Goal: Task Accomplishment & Management: Manage account settings

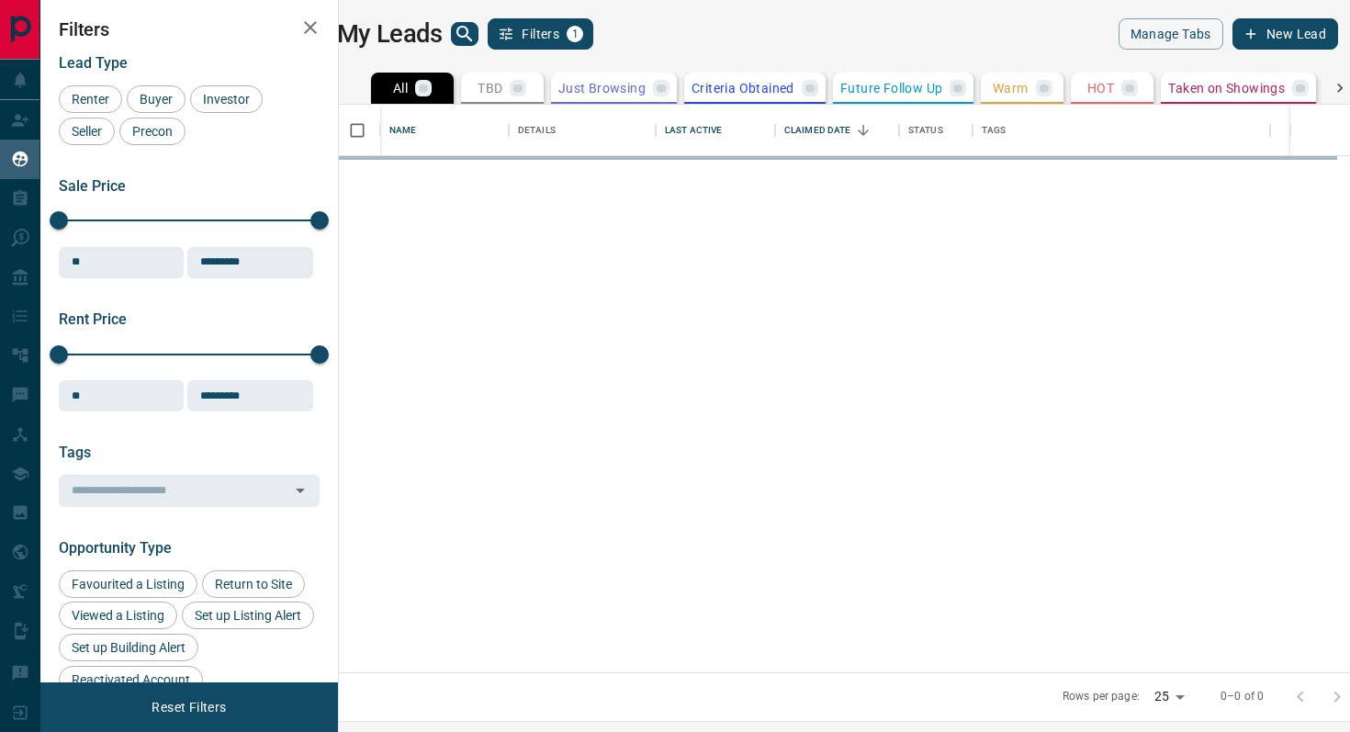
scroll to position [568, 1003]
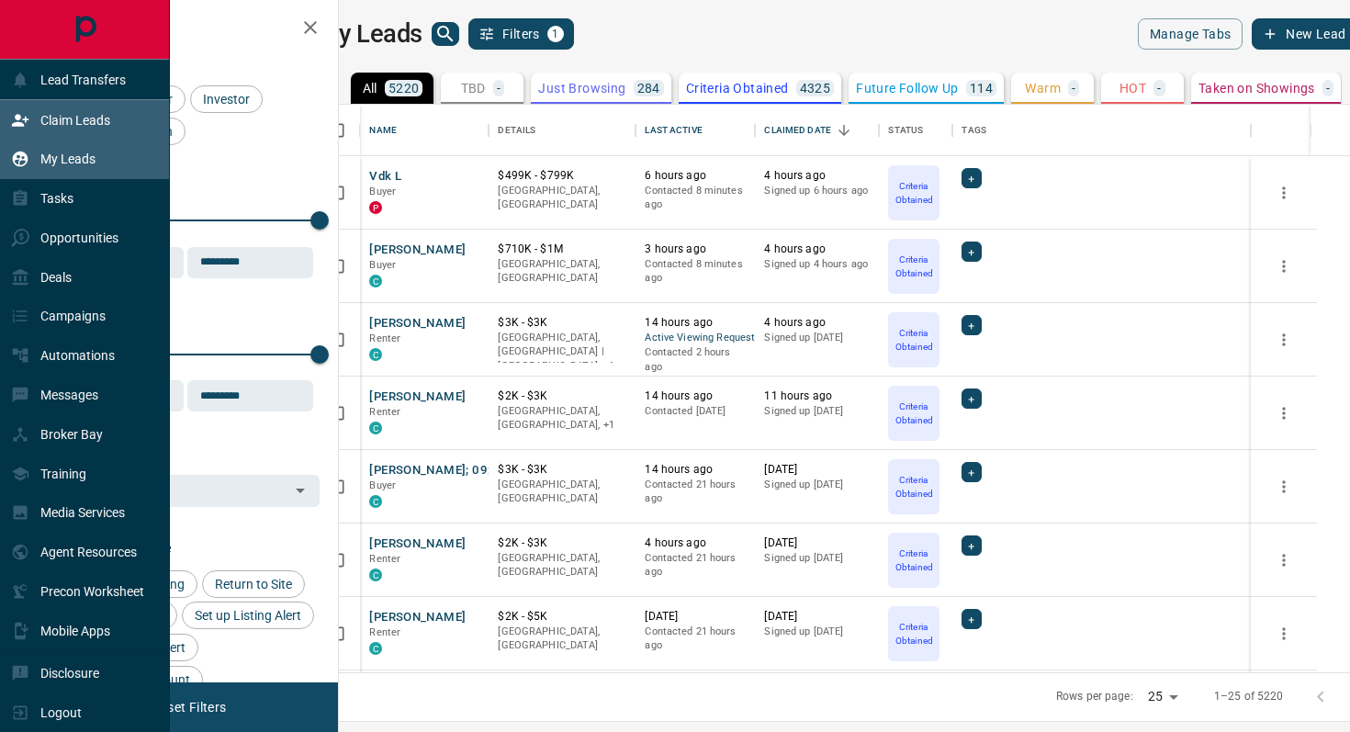
click at [77, 122] on p "Claim Leads" at bounding box center [75, 120] width 70 height 15
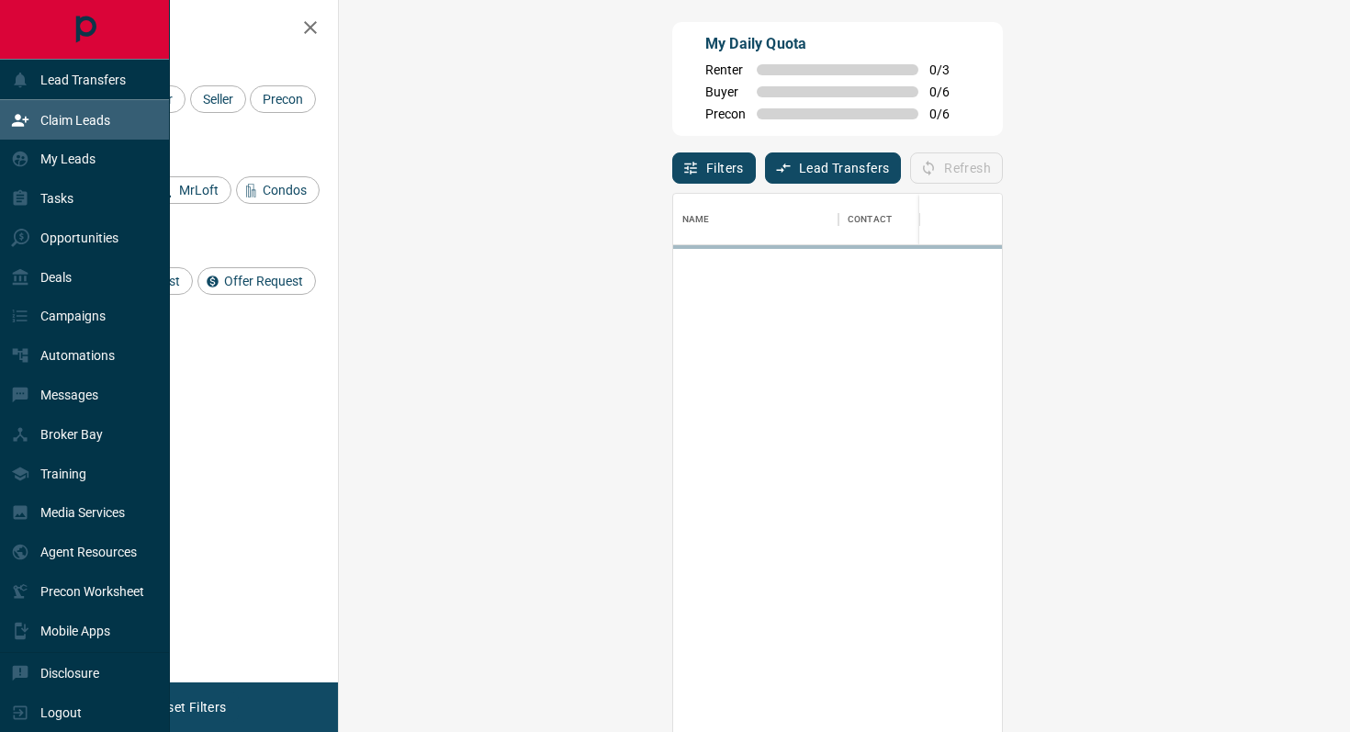
scroll to position [556, 972]
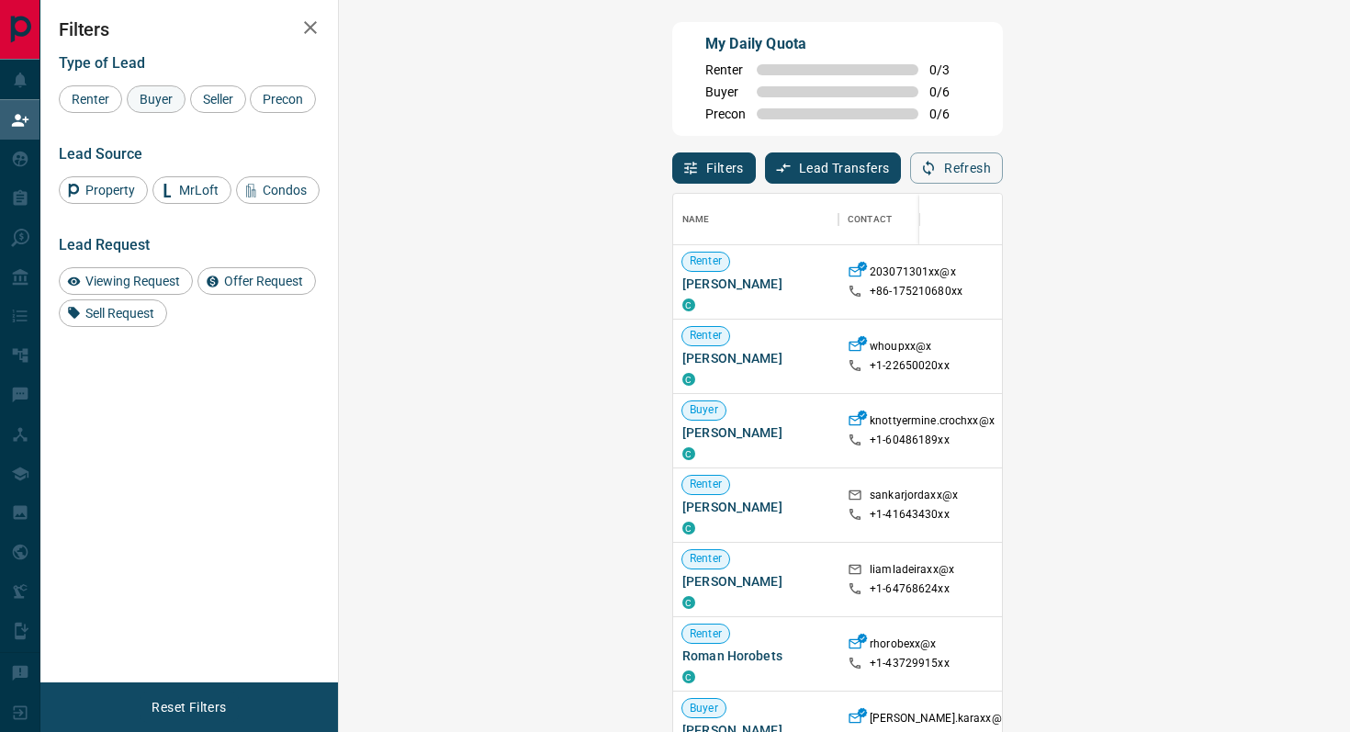
click at [175, 89] on div "Buyer" at bounding box center [156, 99] width 59 height 28
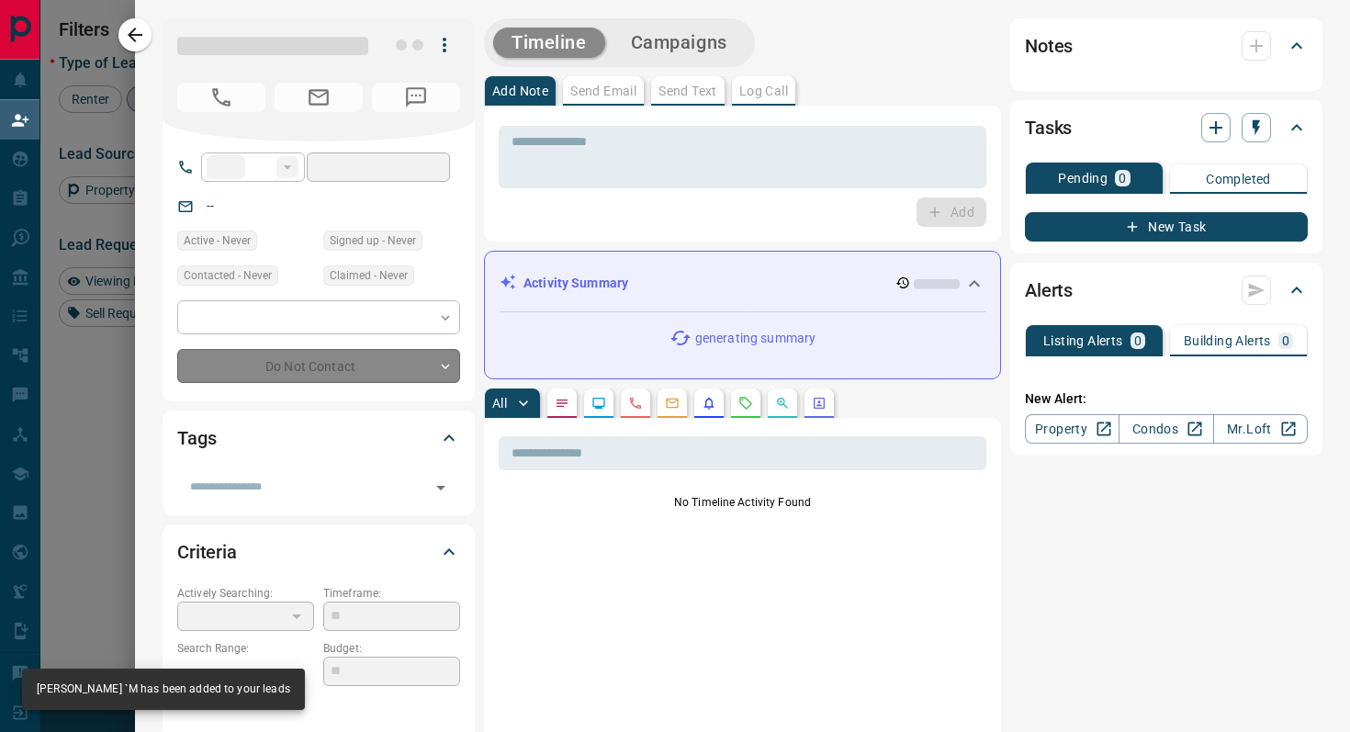
type input "**"
type input "**********"
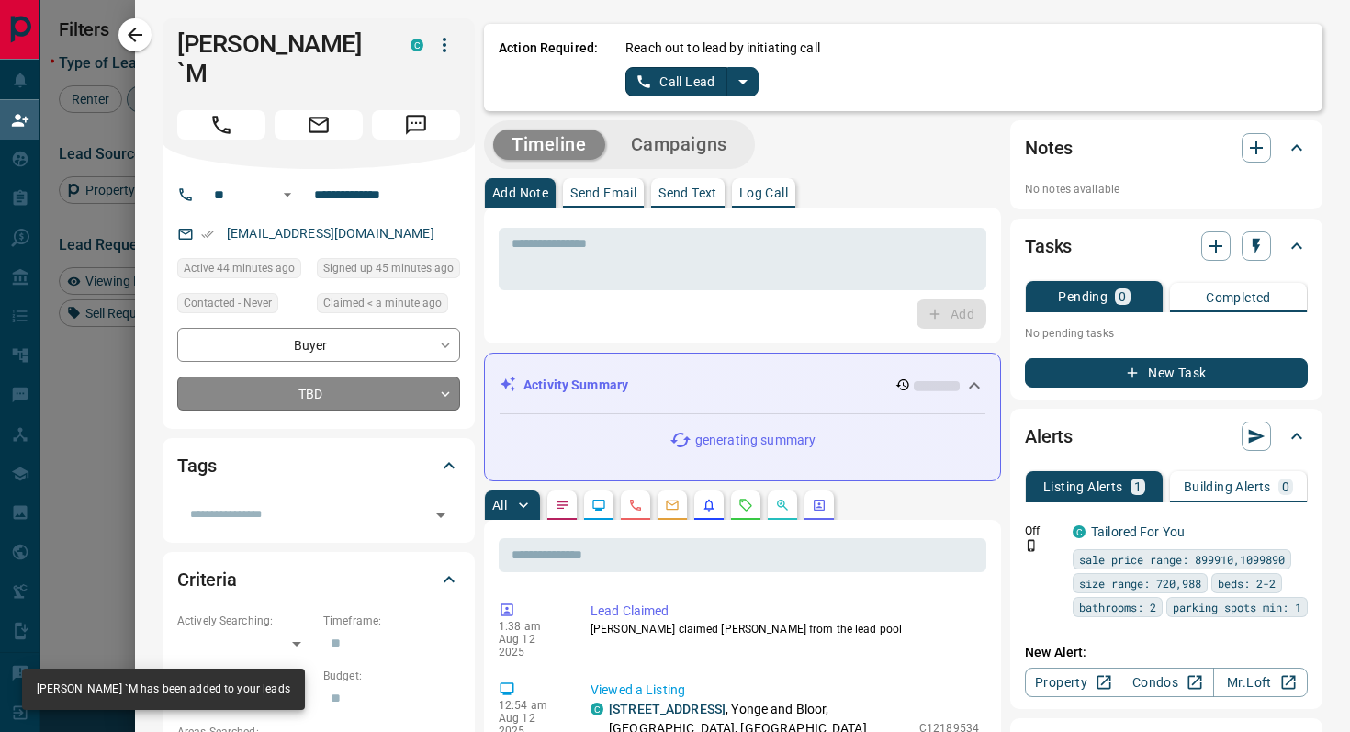
click at [421, 376] on body "Lead Transfers Claim Leads My Leads Tasks Opportunities Deals Campaigns Automat…" at bounding box center [675, 311] width 1350 height 623
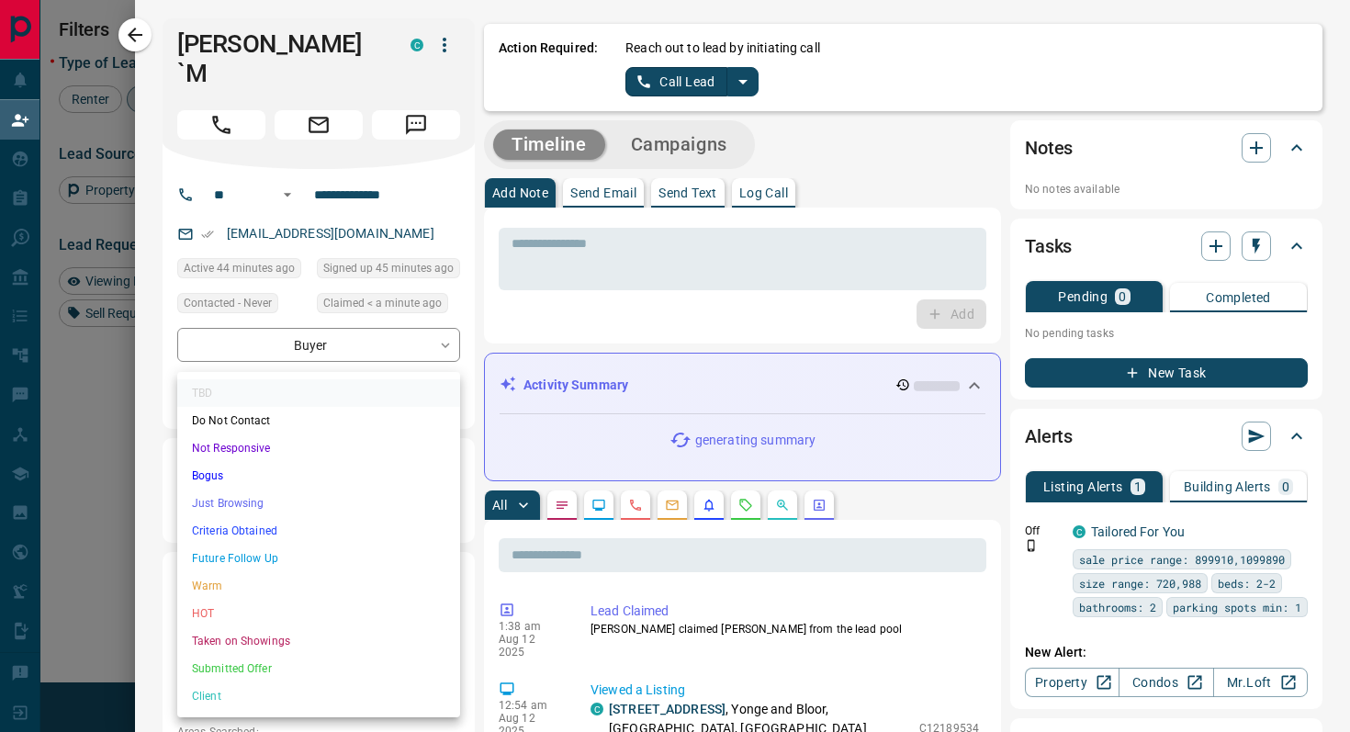
click at [280, 535] on li "Criteria Obtained" at bounding box center [318, 531] width 283 height 28
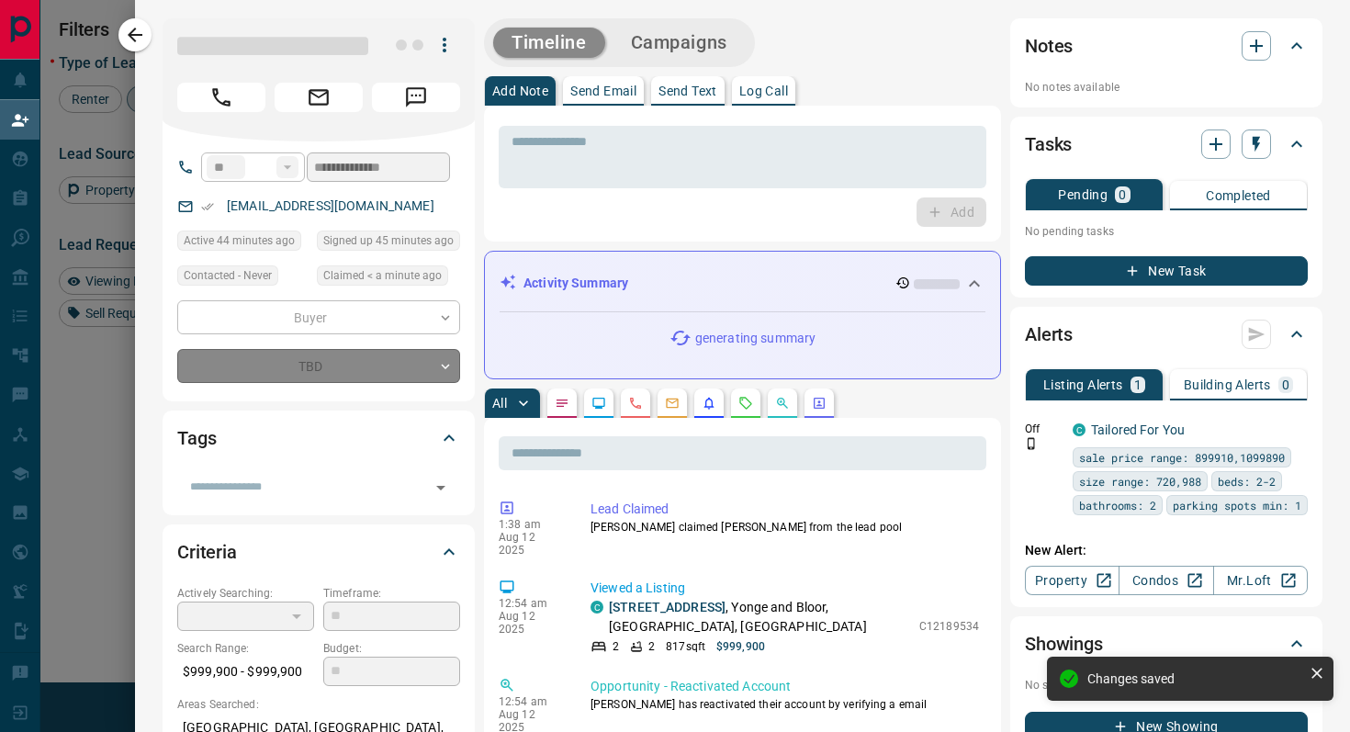
type input "*"
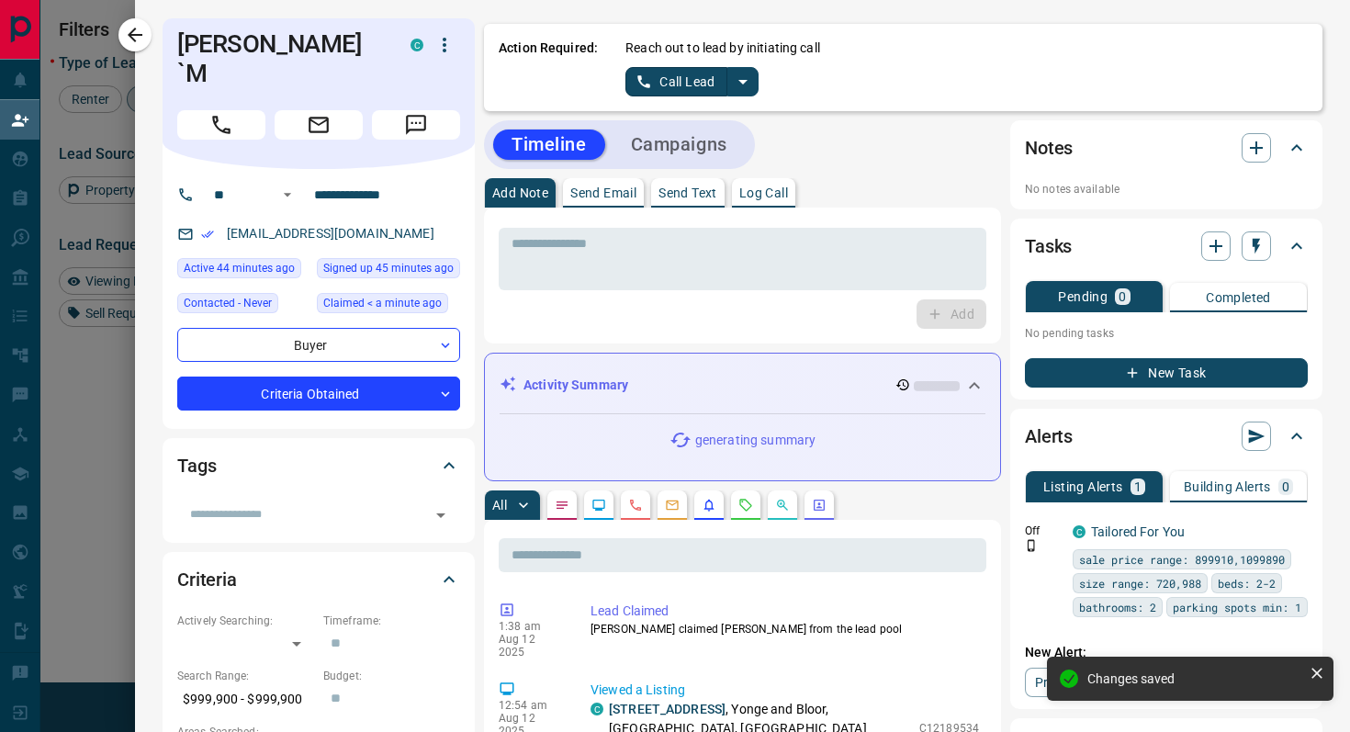
click at [743, 89] on icon "split button" at bounding box center [743, 82] width 22 height 22
click at [725, 136] on li "Log Manual Call" at bounding box center [692, 145] width 112 height 28
click at [642, 81] on button "Log Manual Call" at bounding box center [686, 81] width 121 height 29
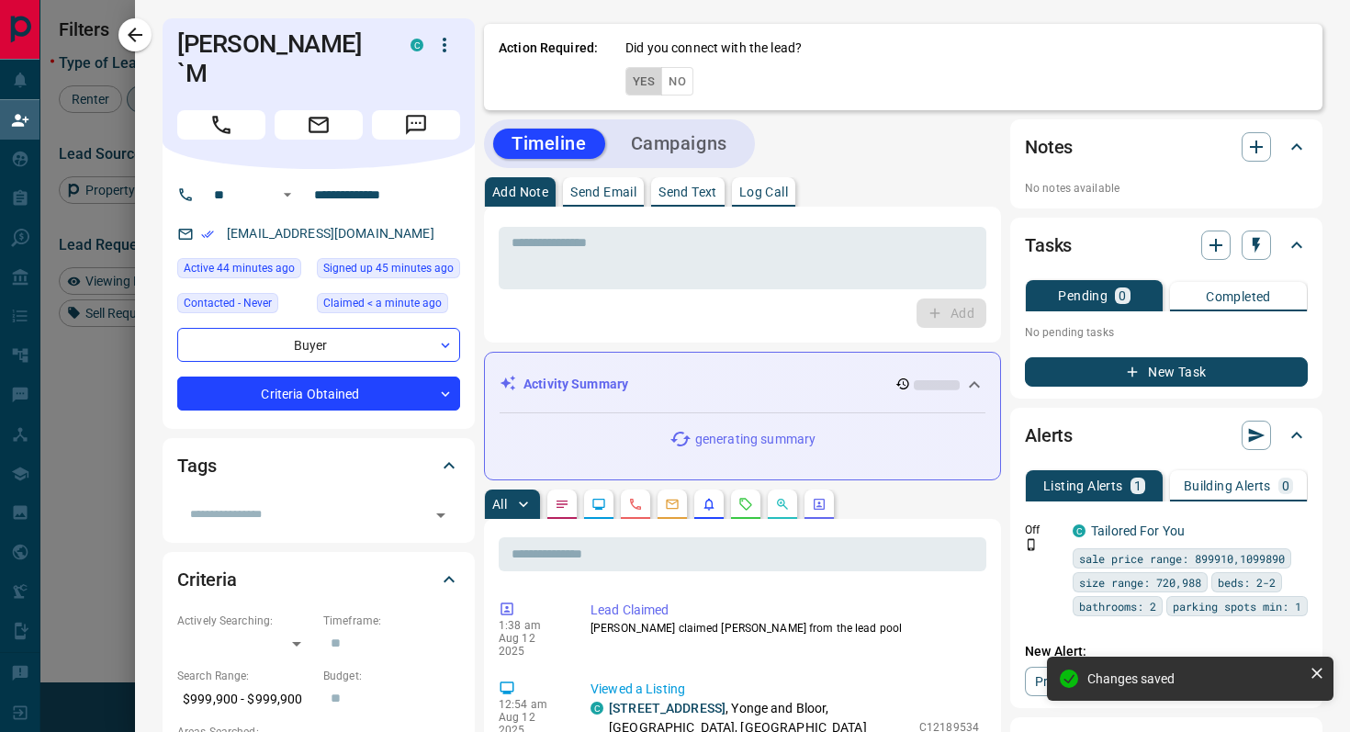
click at [642, 81] on button "Yes" at bounding box center [644, 81] width 37 height 28
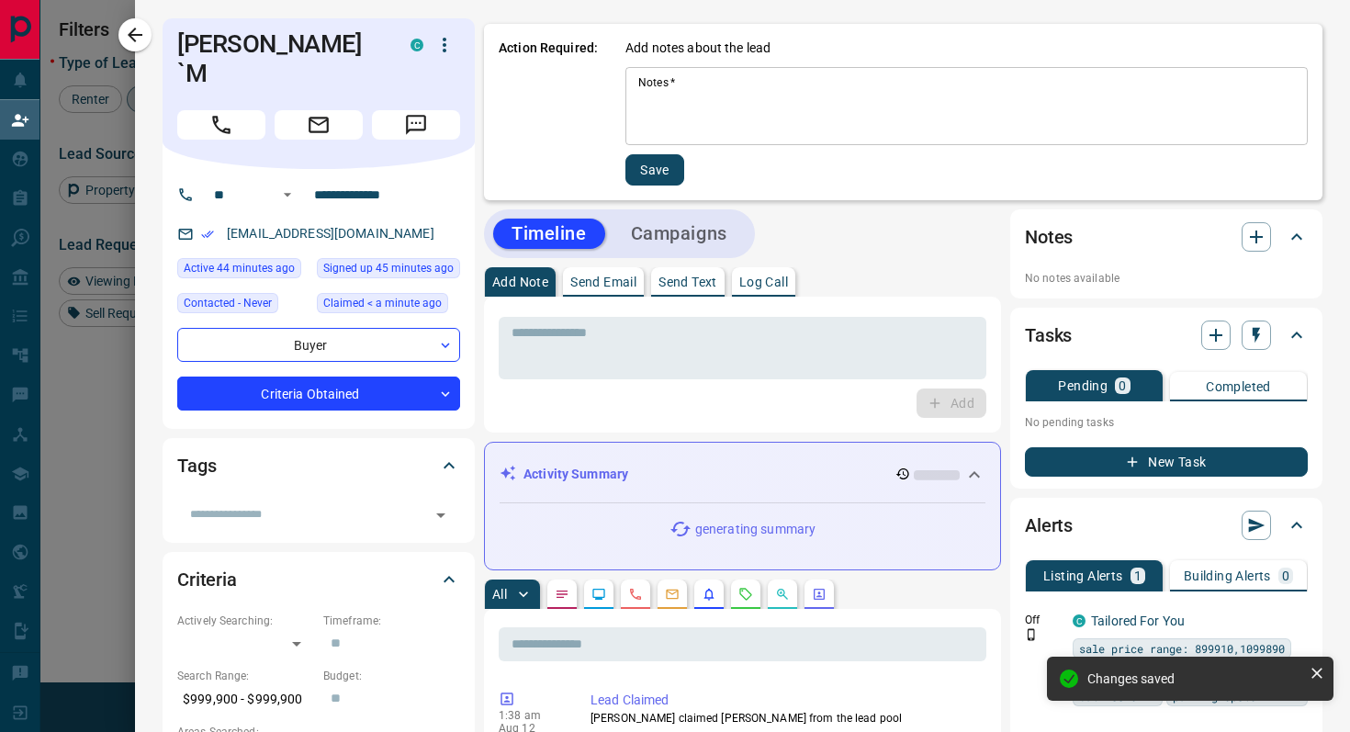
click at [718, 99] on textarea "Notes   *" at bounding box center [966, 106] width 657 height 62
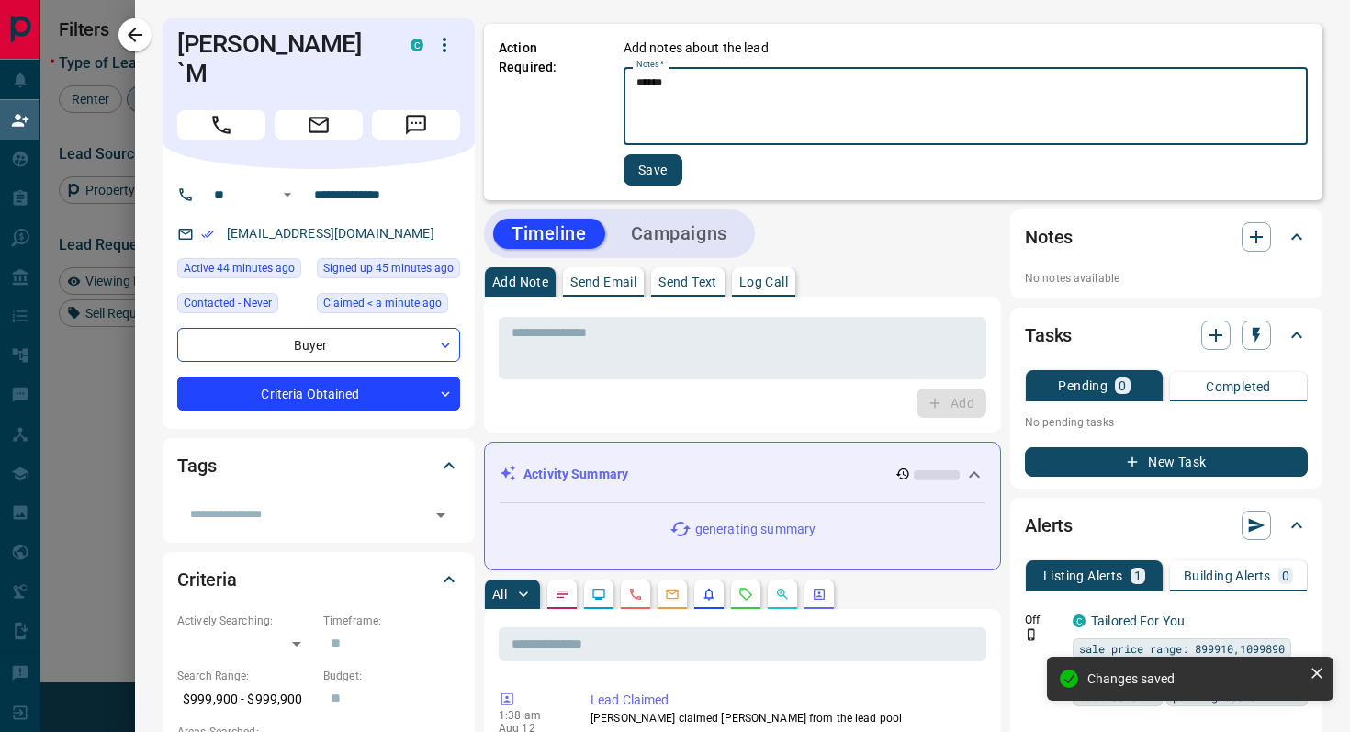
type textarea "******"
click at [665, 171] on button "Save" at bounding box center [653, 169] width 59 height 31
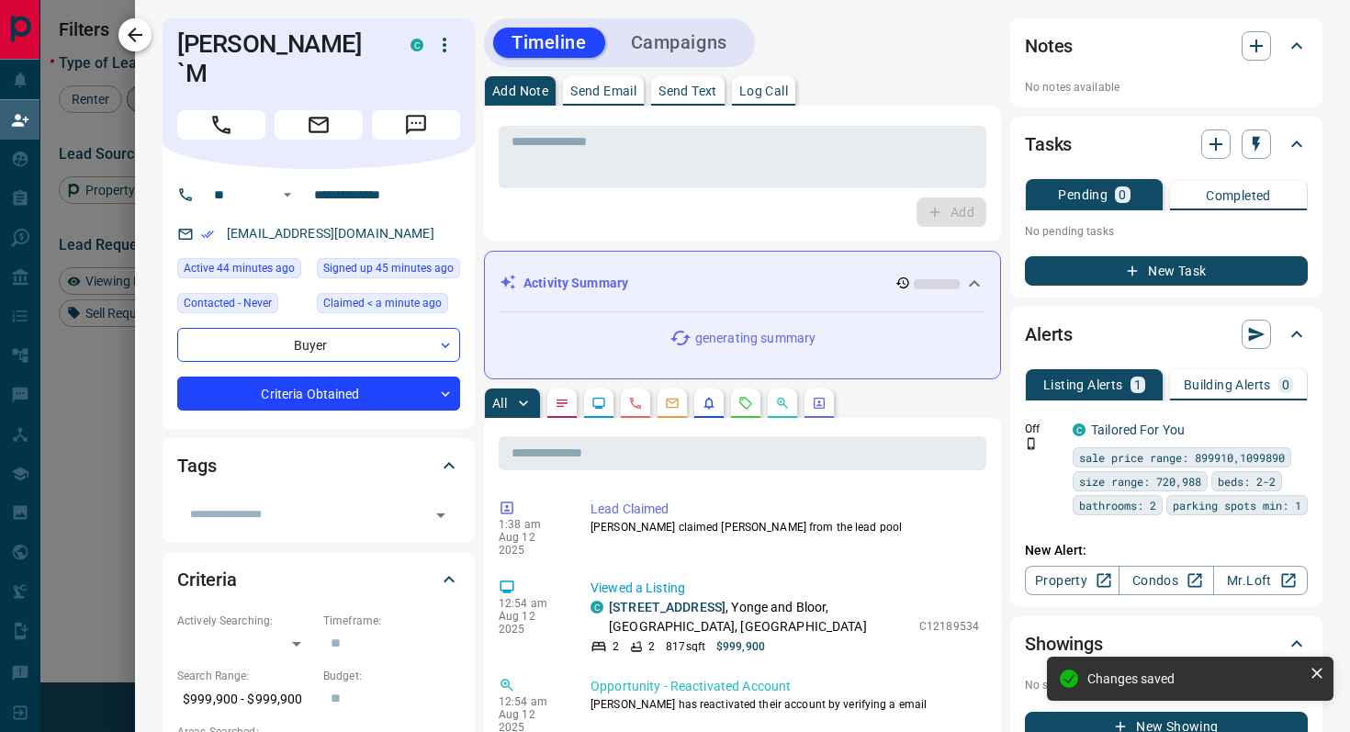
click at [129, 26] on icon "button" at bounding box center [135, 35] width 22 height 22
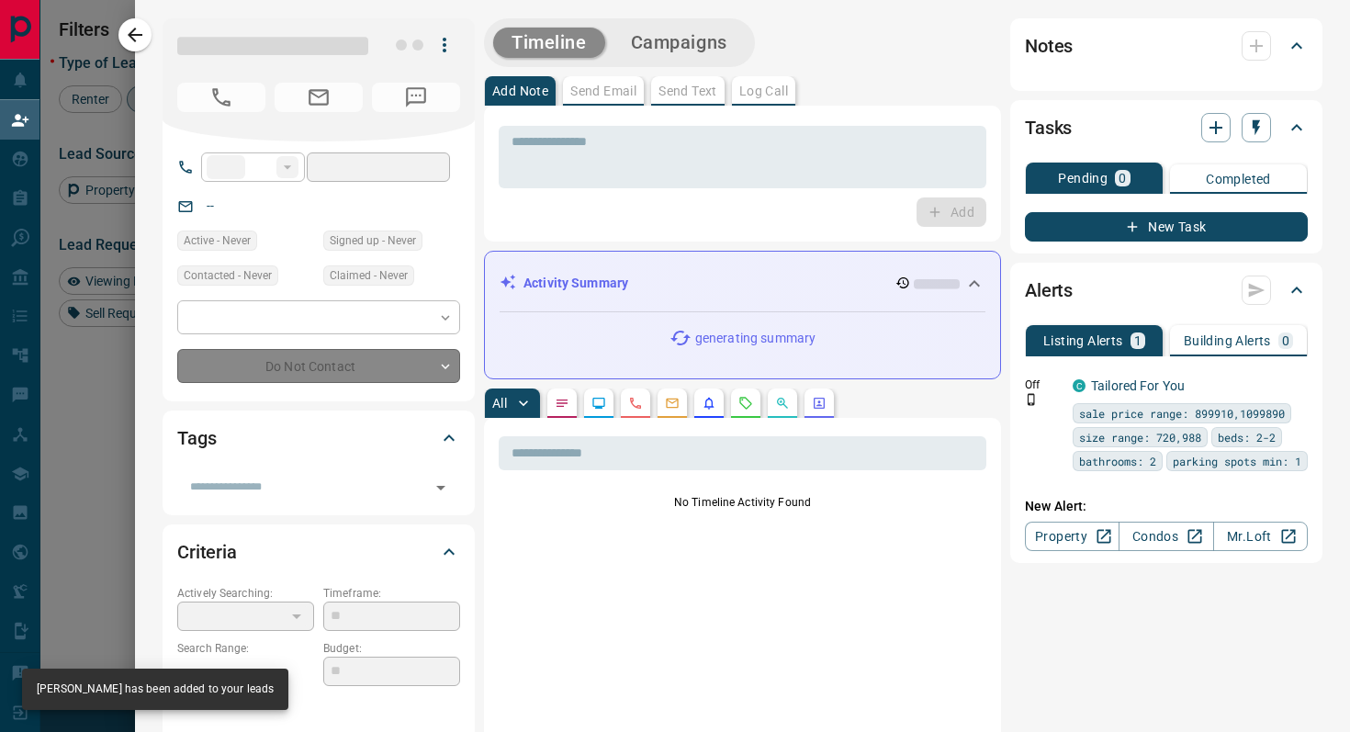
type input "**"
type input "**********"
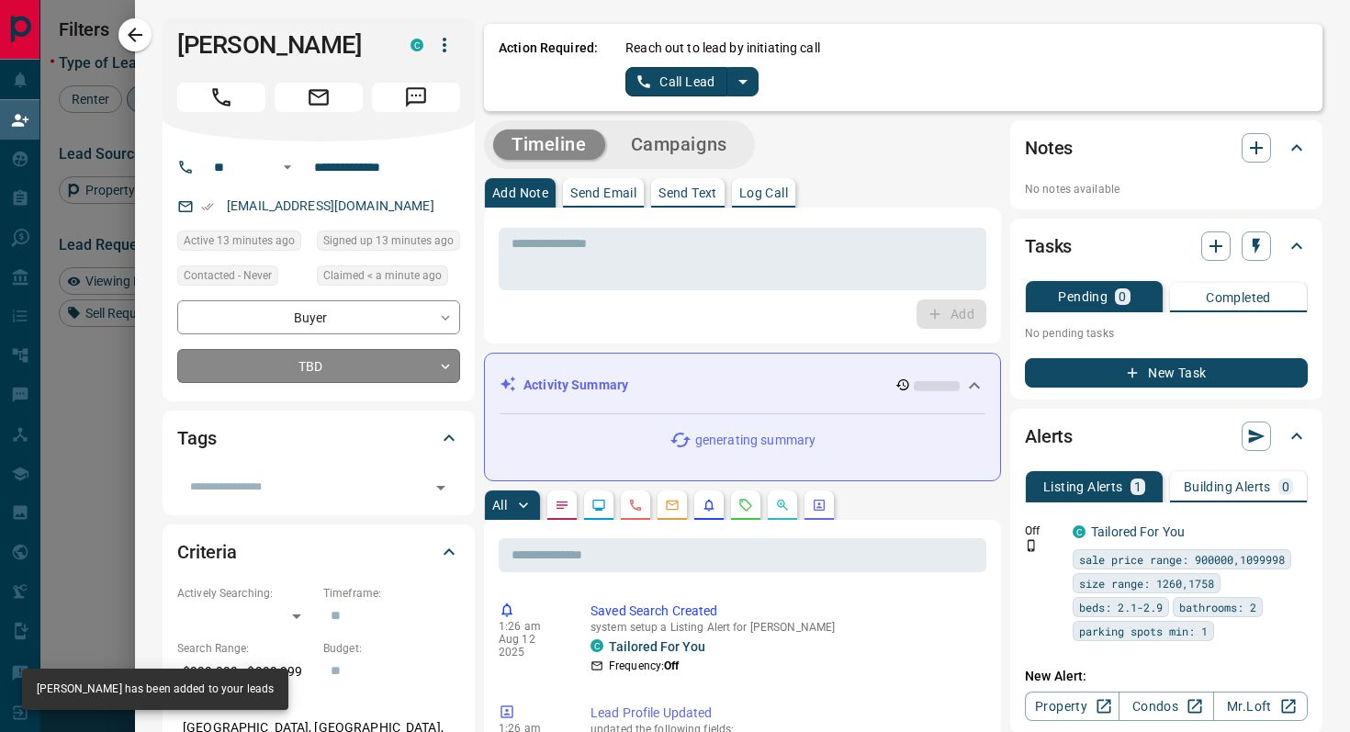
click at [382, 366] on body "Lead Transfers Claim Leads My Leads Tasks Opportunities Deals Campaigns Automat…" at bounding box center [675, 311] width 1350 height 623
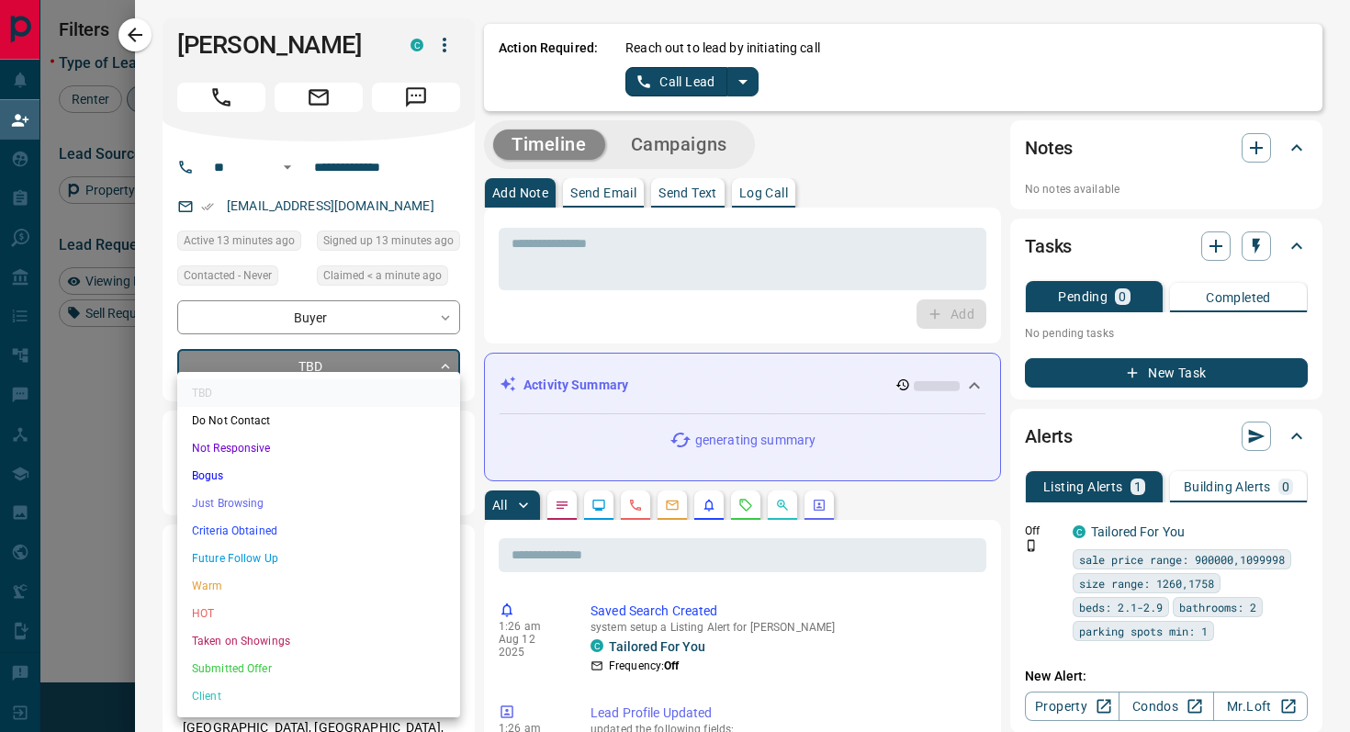
click at [282, 530] on li "Criteria Obtained" at bounding box center [318, 531] width 283 height 28
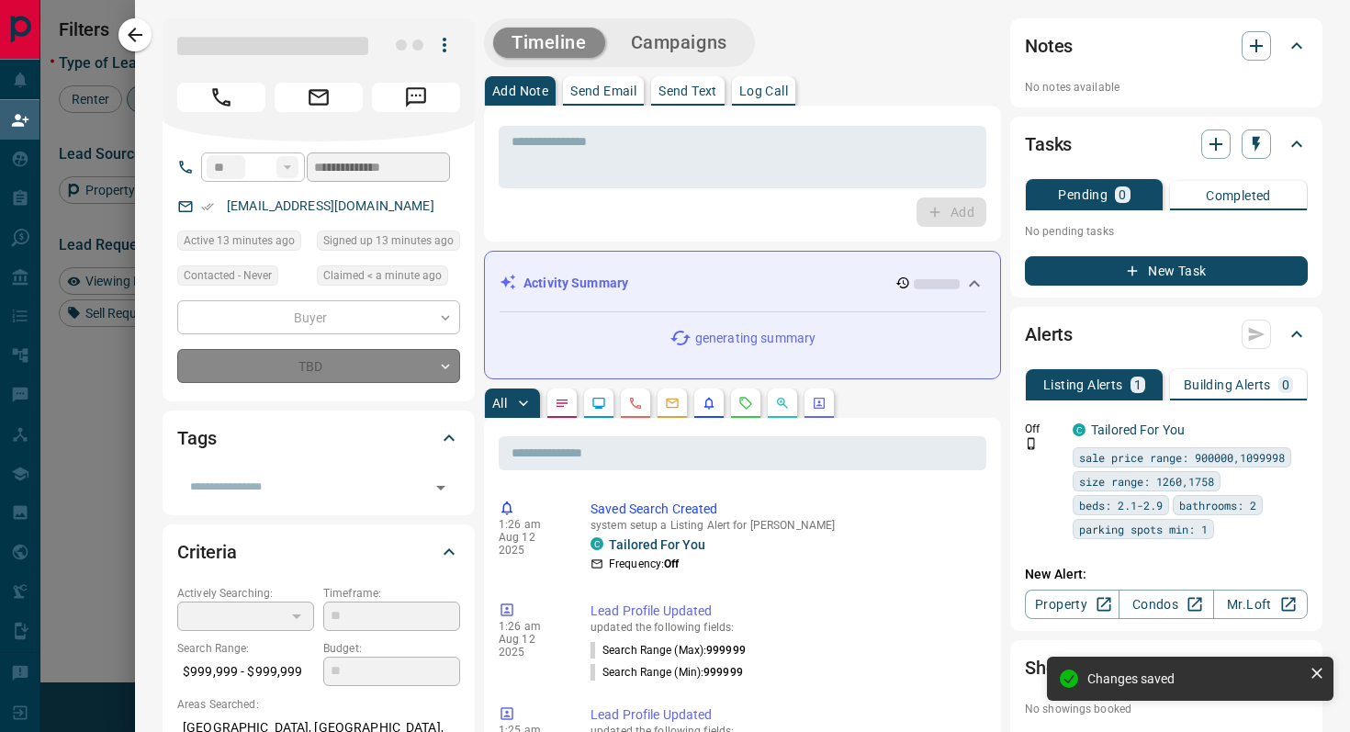
type input "*"
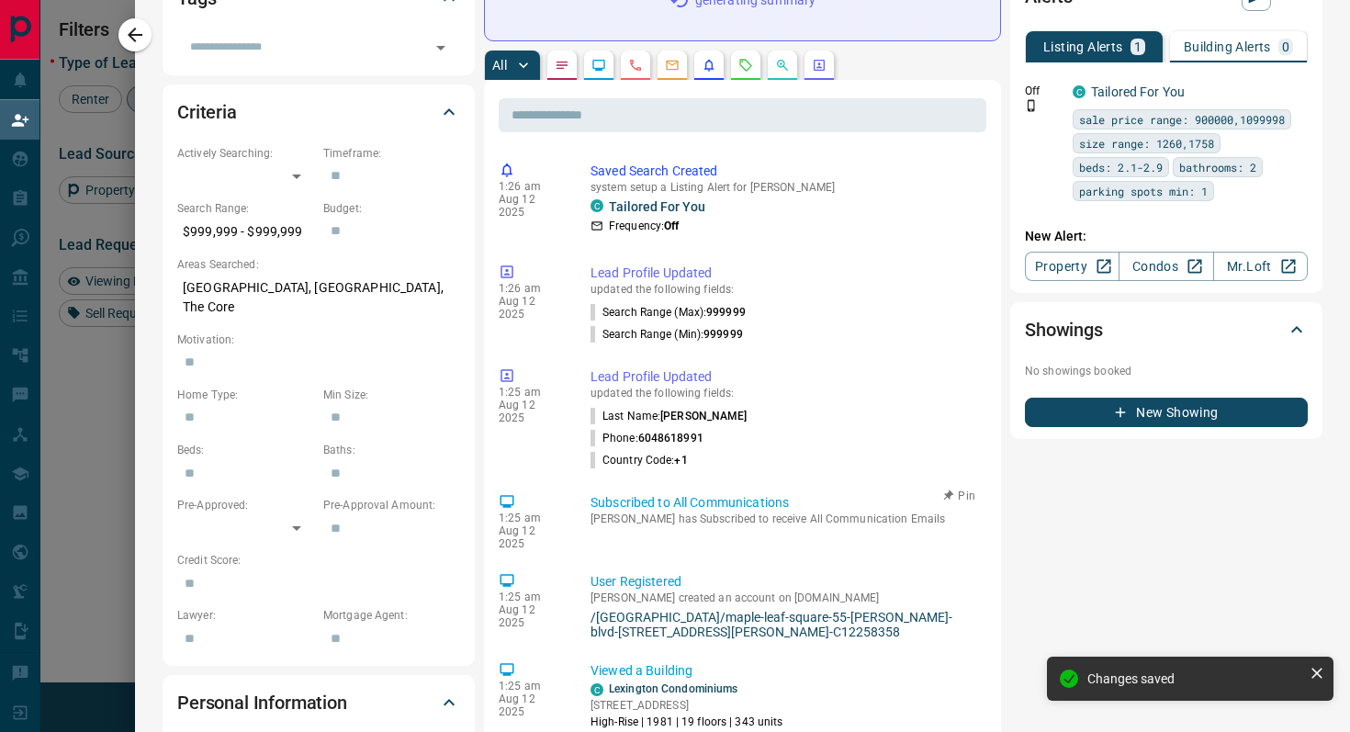
scroll to position [0, 0]
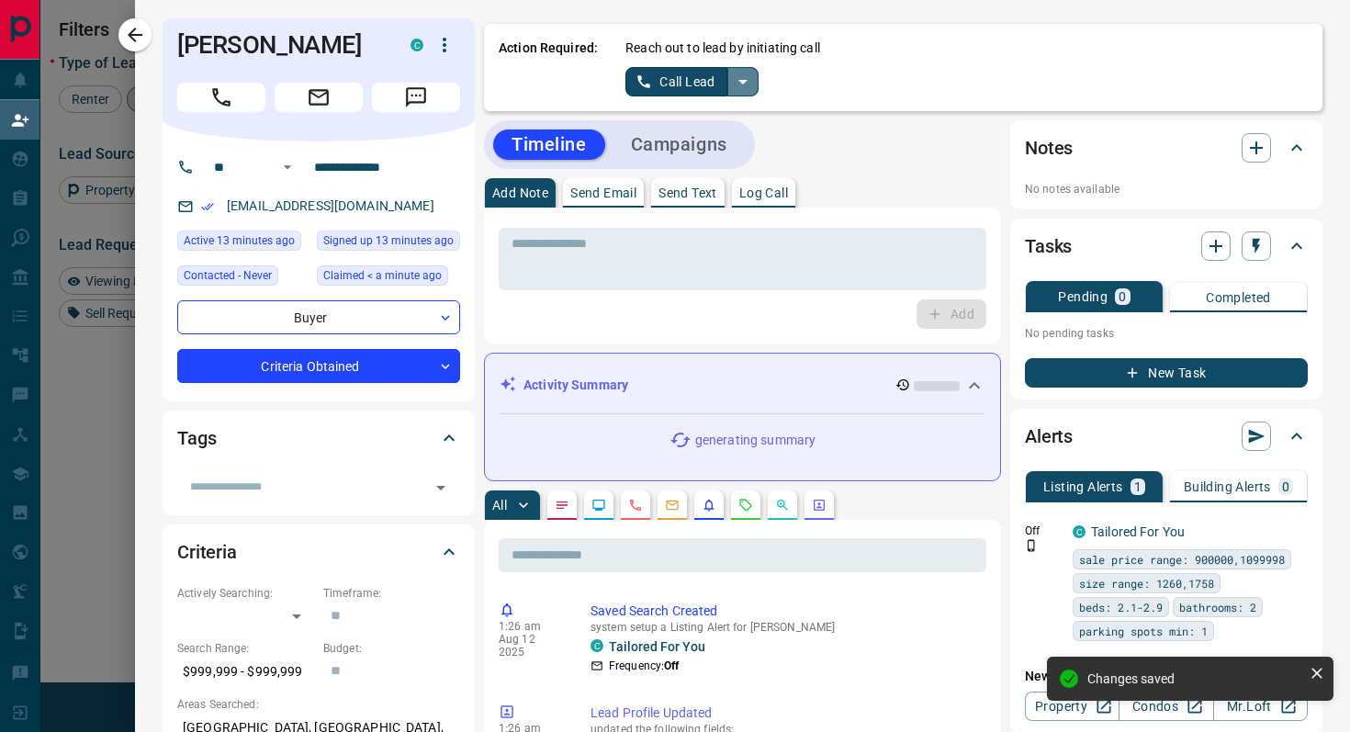
click at [738, 83] on icon "split button" at bounding box center [743, 82] width 22 height 22
click at [727, 139] on li "Log Manual Call" at bounding box center [692, 145] width 112 height 28
click at [637, 80] on button "Log Manual Call" at bounding box center [686, 81] width 121 height 29
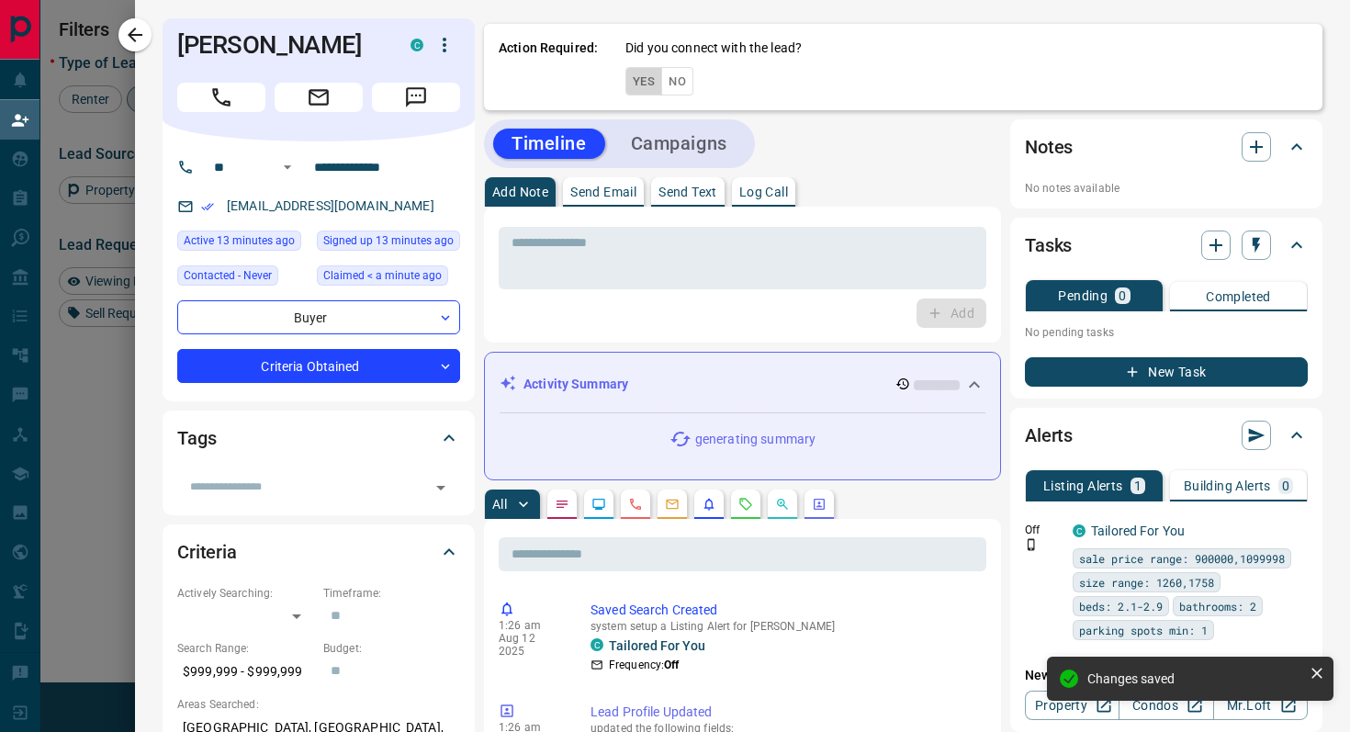
click at [637, 80] on button "Yes" at bounding box center [644, 81] width 37 height 28
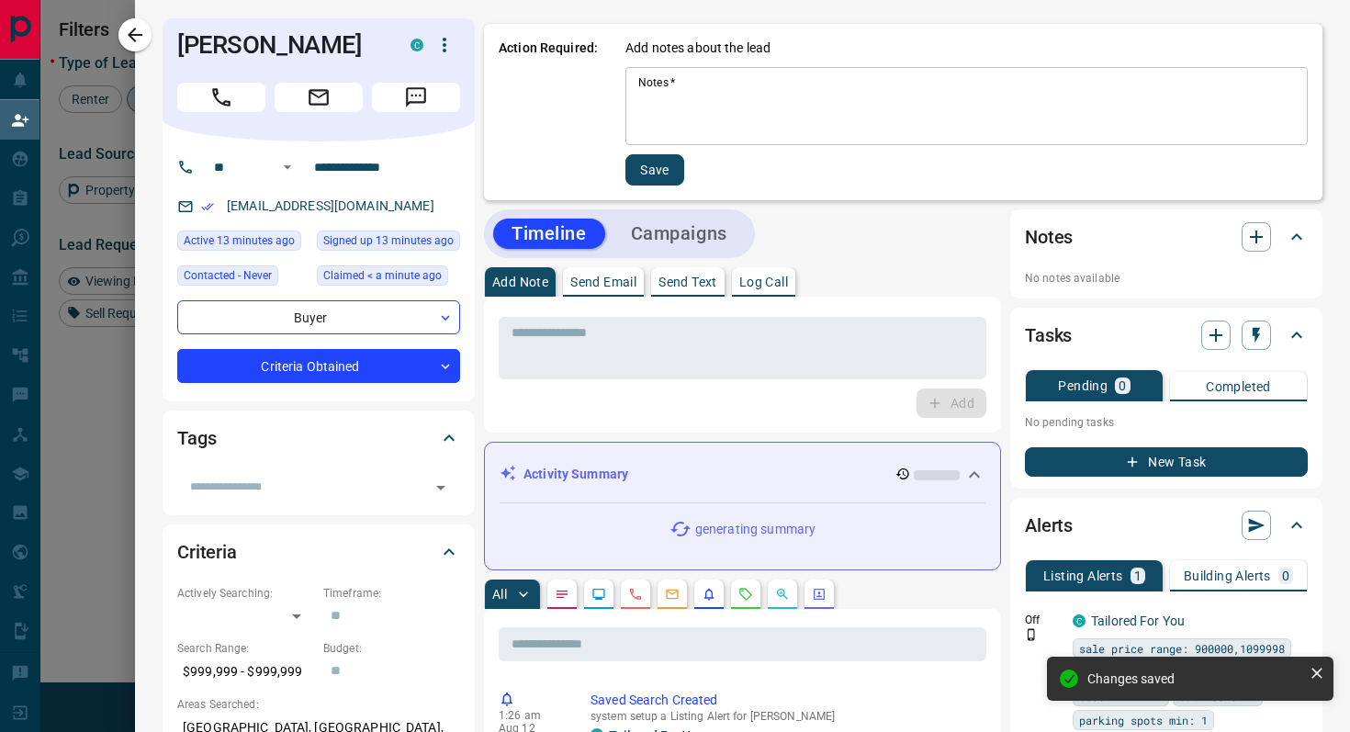
click at [730, 107] on textarea "Notes   *" at bounding box center [966, 106] width 657 height 62
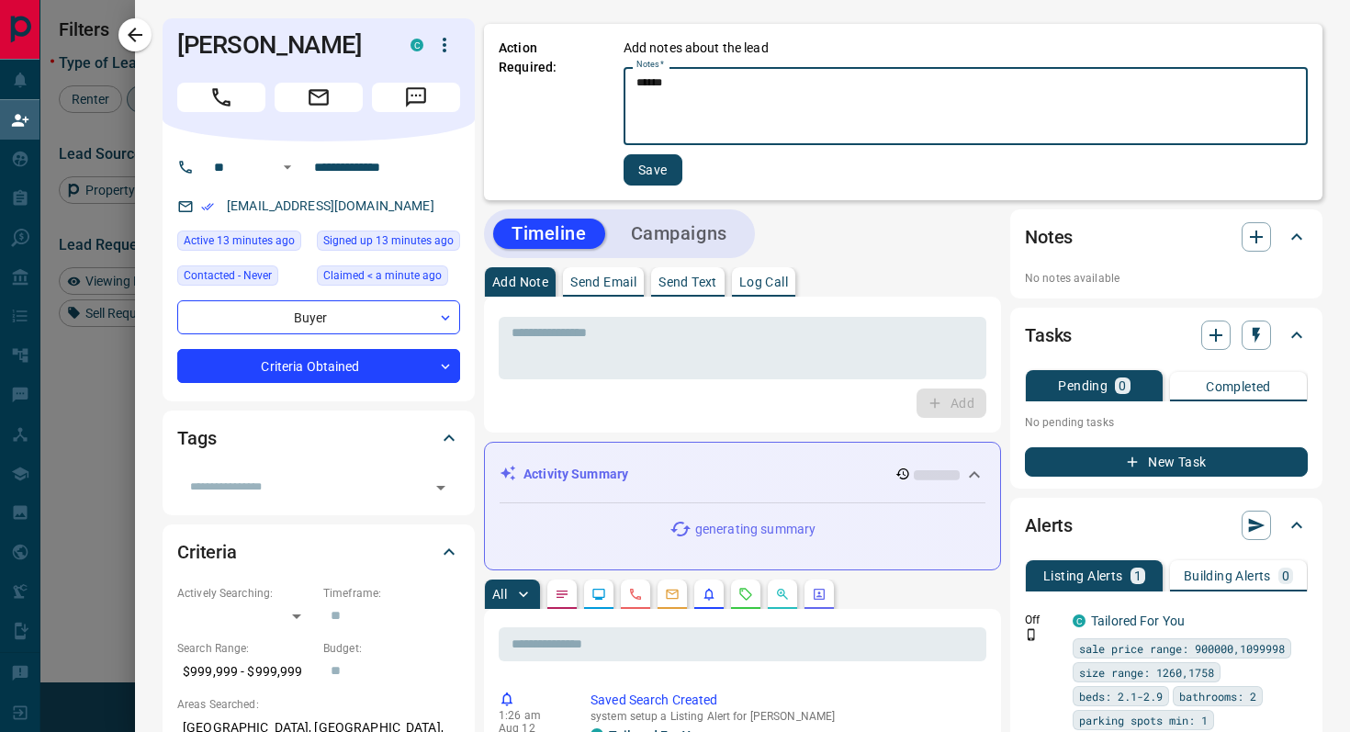
type textarea "******"
click at [657, 168] on button "Save" at bounding box center [653, 169] width 59 height 31
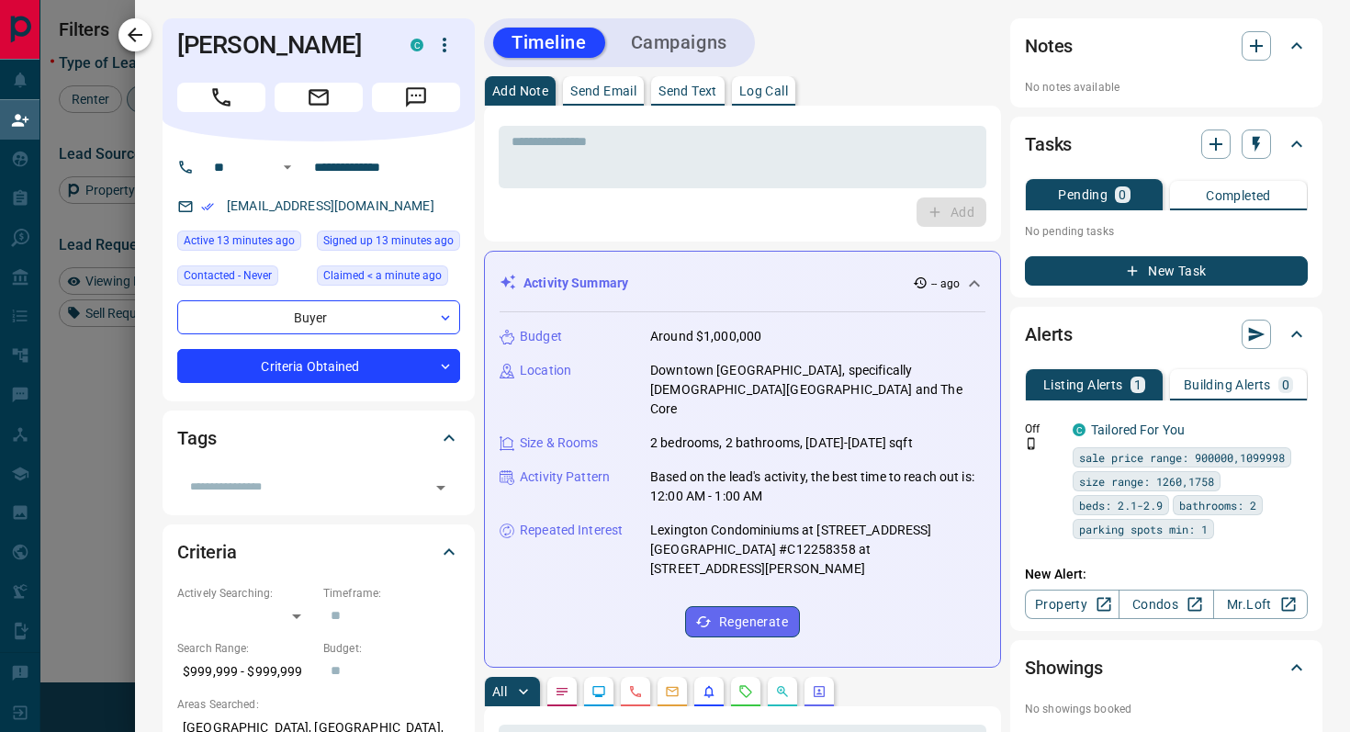
click at [124, 23] on button "button" at bounding box center [134, 34] width 33 height 33
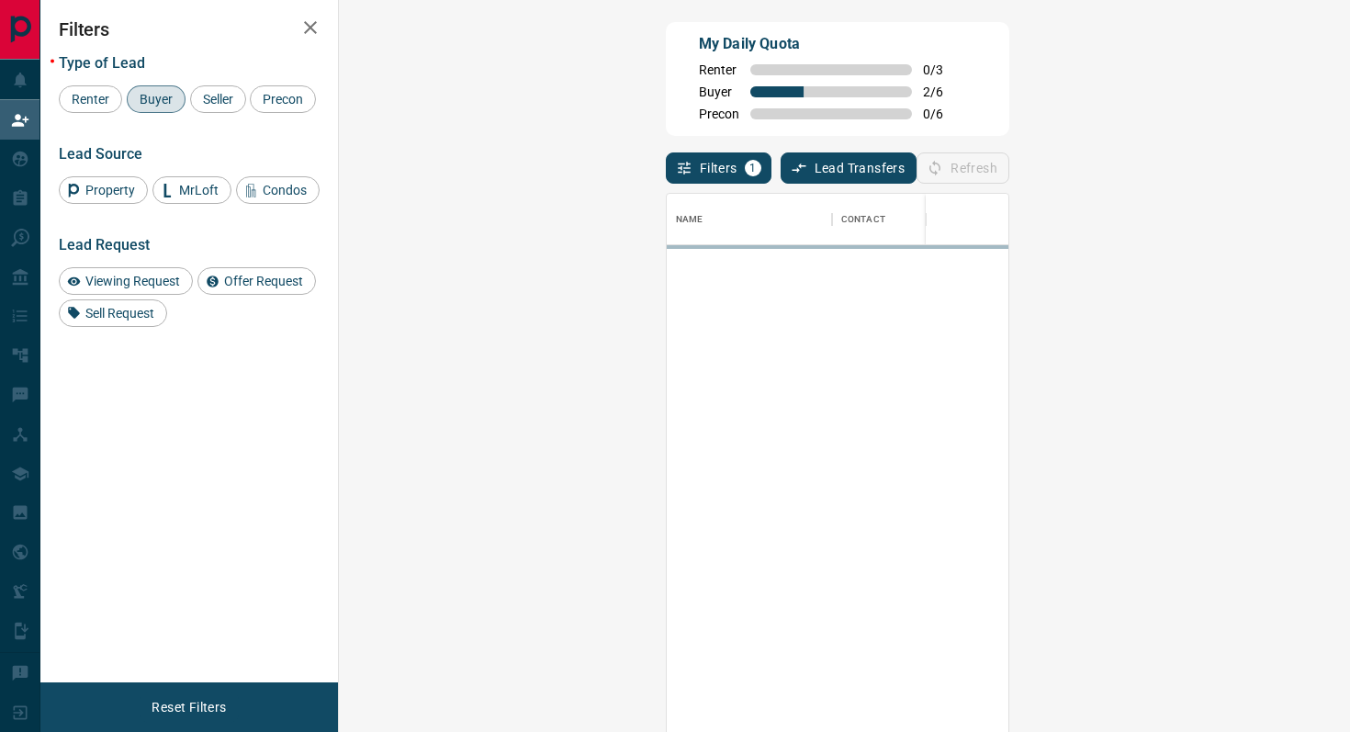
scroll to position [556, 972]
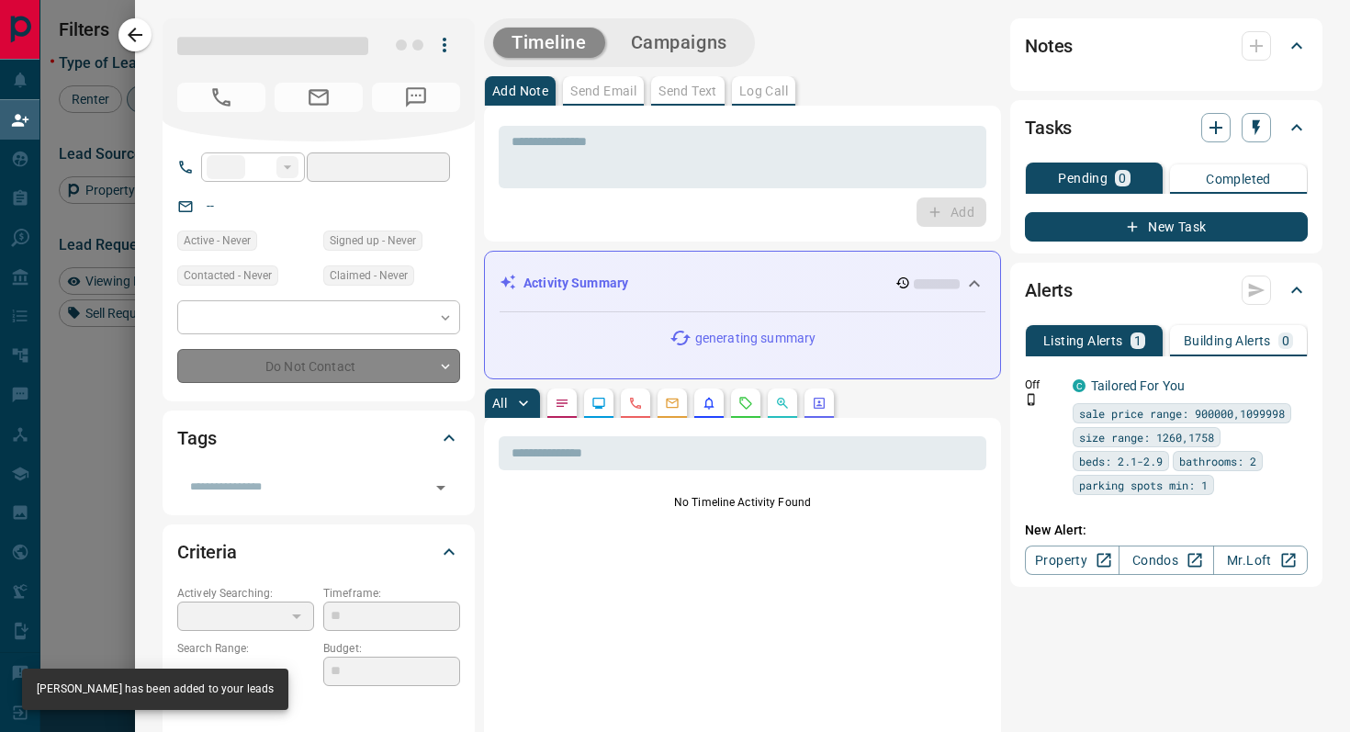
type input "**"
type input "**********"
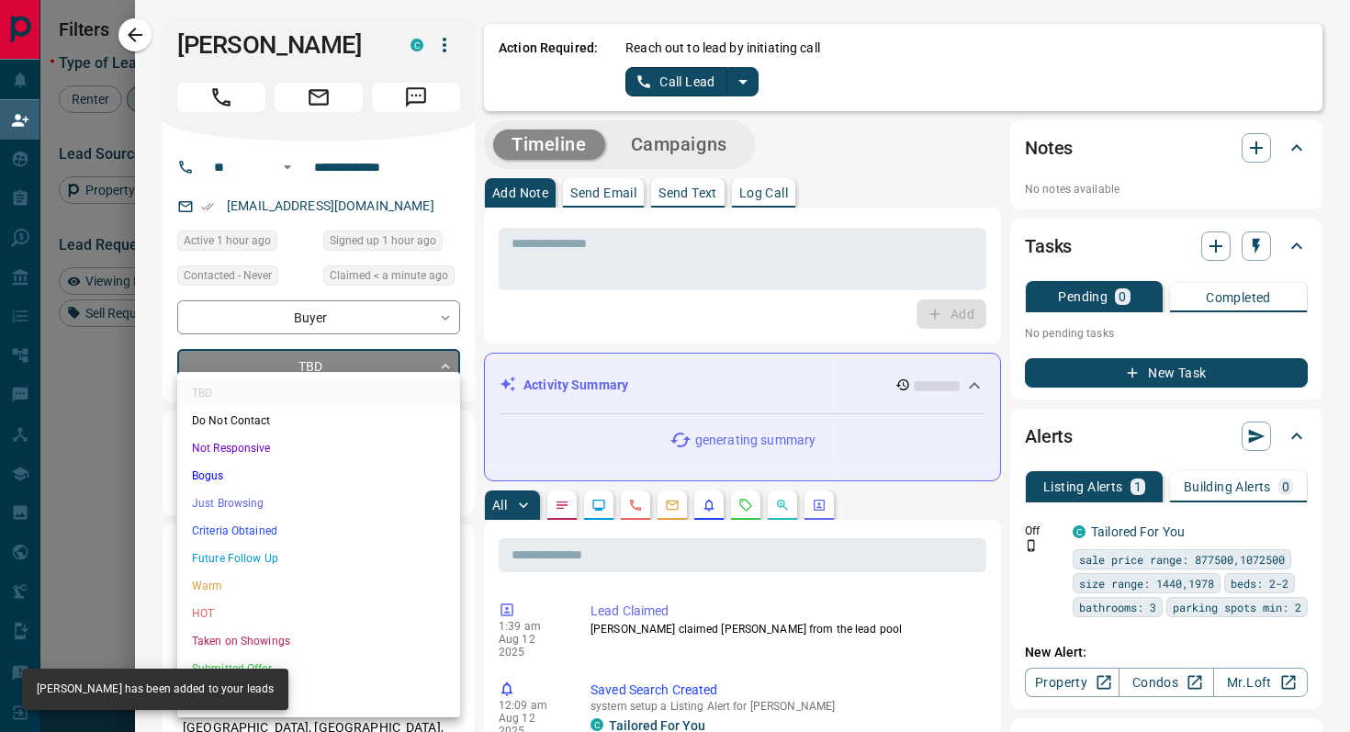
click at [406, 373] on body "Lead Transfers Claim Leads My Leads Tasks Opportunities Deals Campaigns Automat…" at bounding box center [675, 311] width 1350 height 623
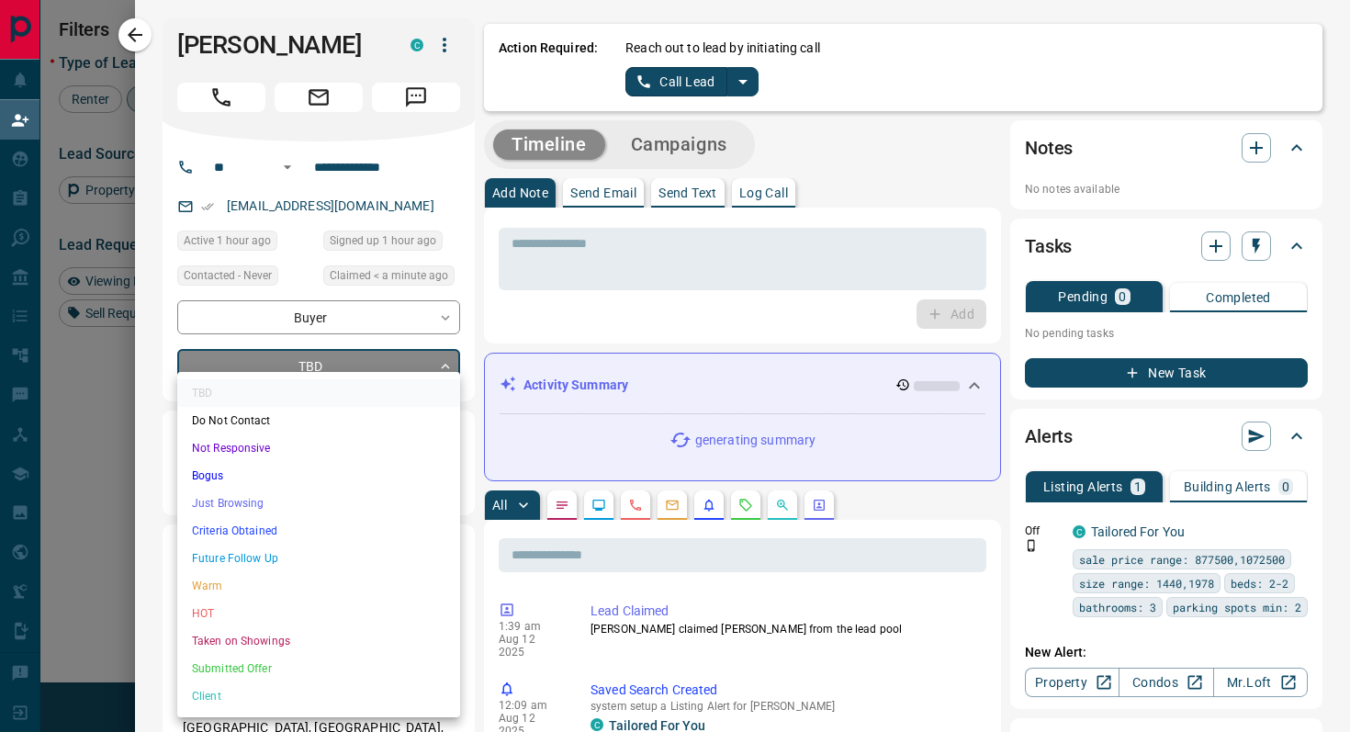
click at [289, 536] on li "Criteria Obtained" at bounding box center [318, 531] width 283 height 28
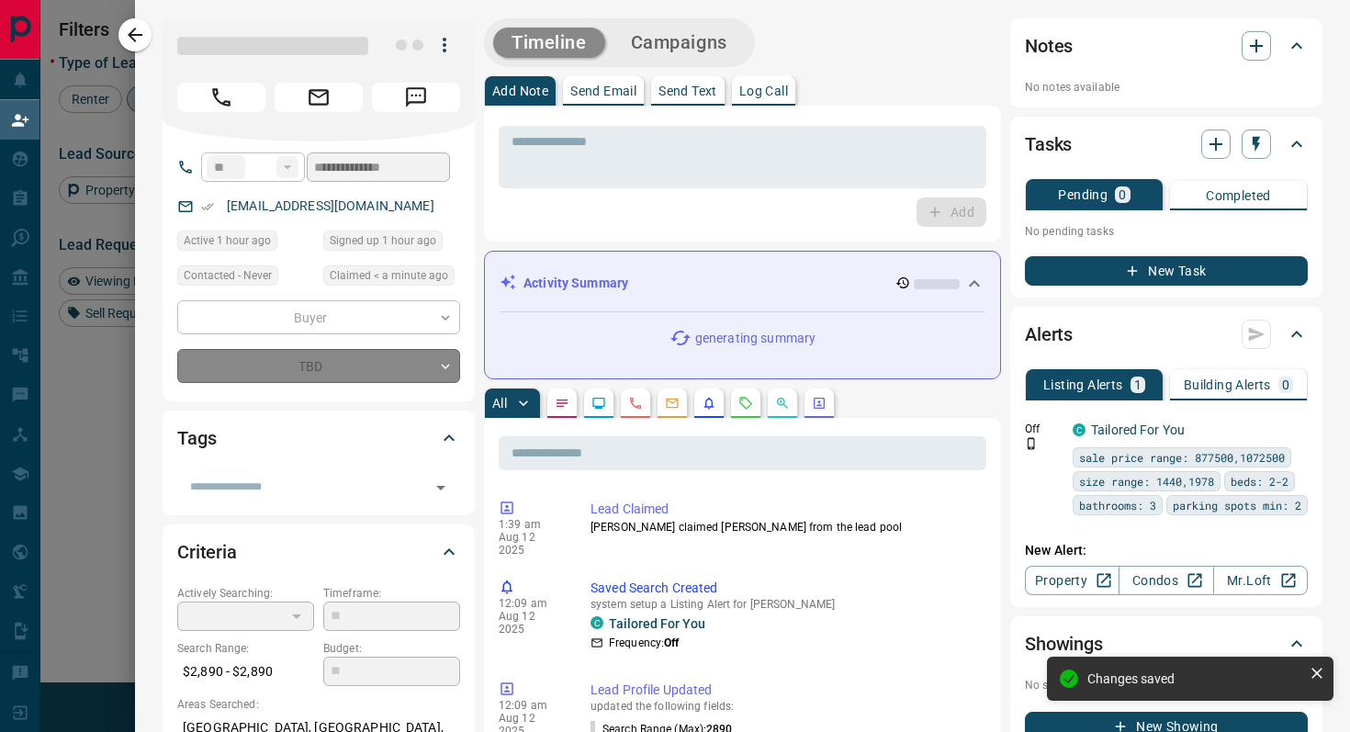
type input "*"
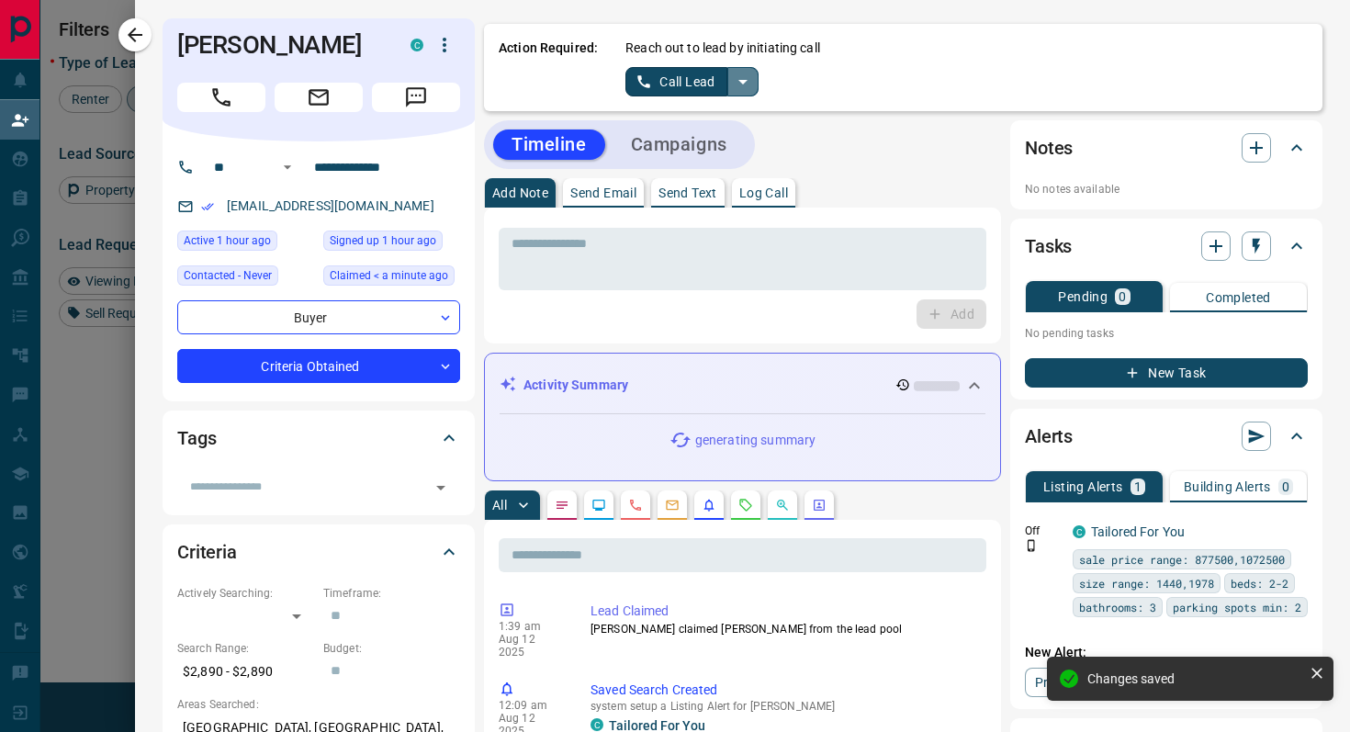
click at [748, 85] on icon "split button" at bounding box center [743, 82] width 22 height 22
click at [710, 143] on li "Log Manual Call" at bounding box center [692, 145] width 112 height 28
click at [633, 74] on button "Log Manual Call" at bounding box center [686, 81] width 121 height 29
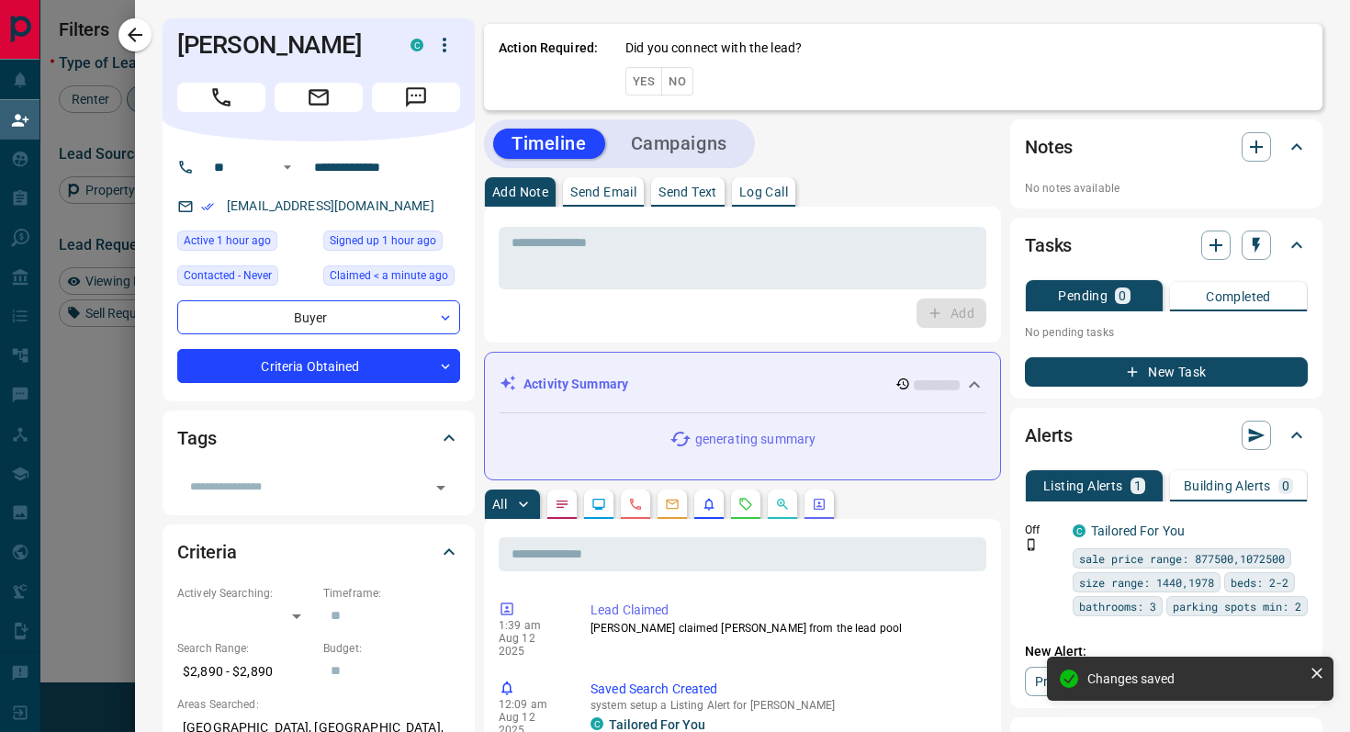
click at [633, 74] on button "Yes" at bounding box center [644, 81] width 37 height 28
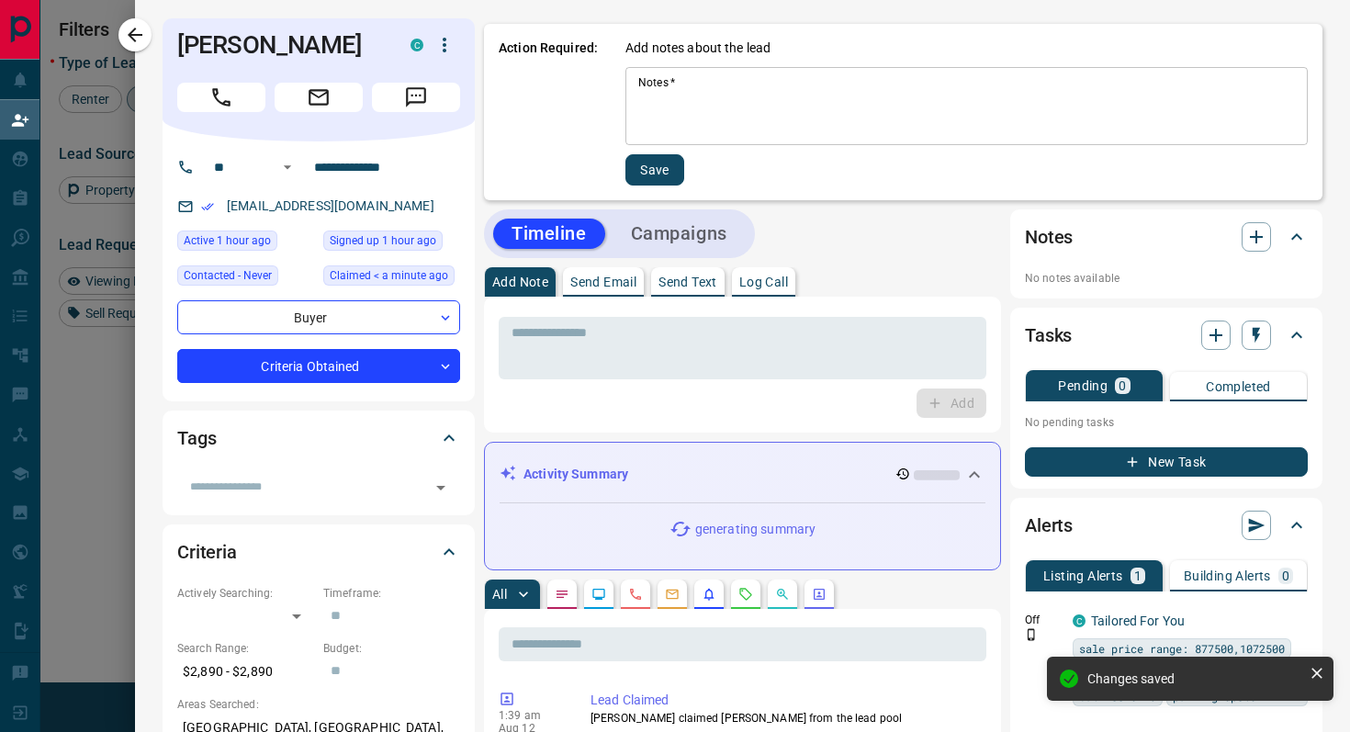
click at [716, 99] on textarea "Notes   *" at bounding box center [966, 106] width 657 height 62
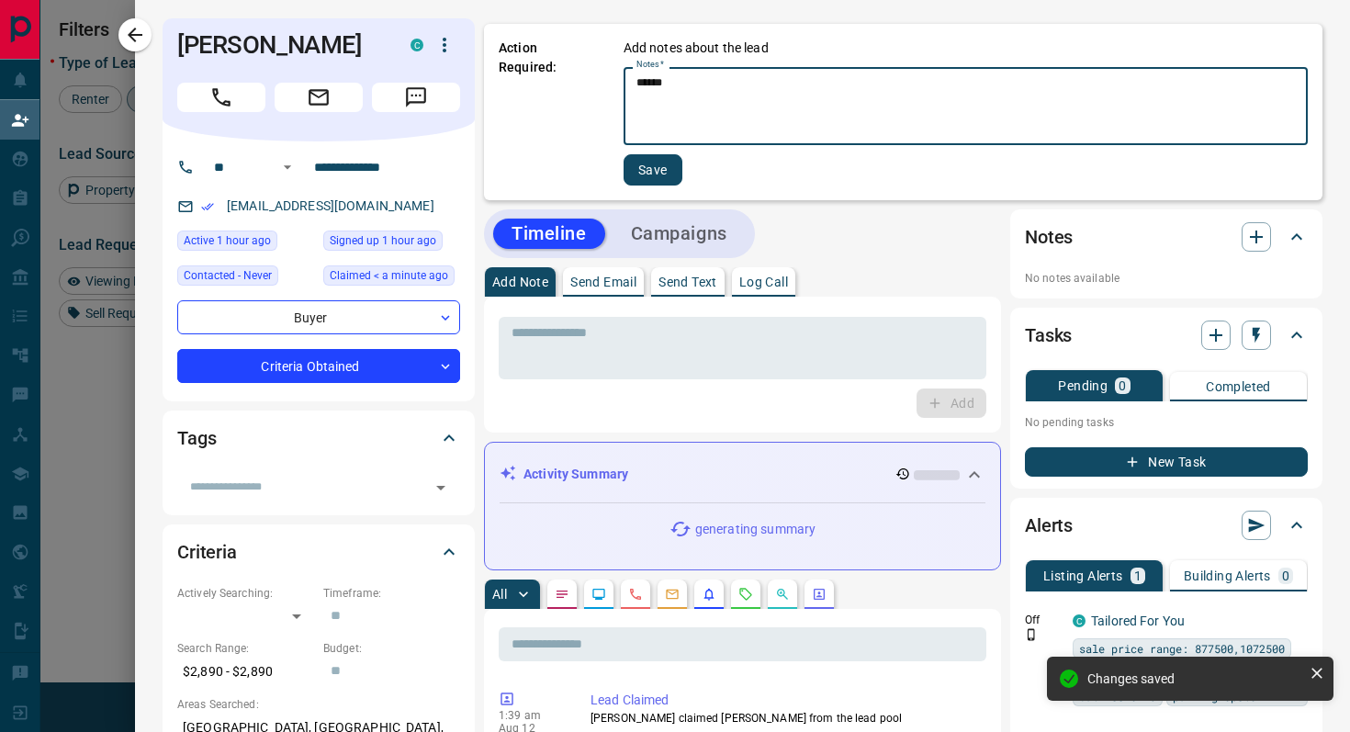
type textarea "******"
click at [657, 179] on button "Save" at bounding box center [653, 169] width 59 height 31
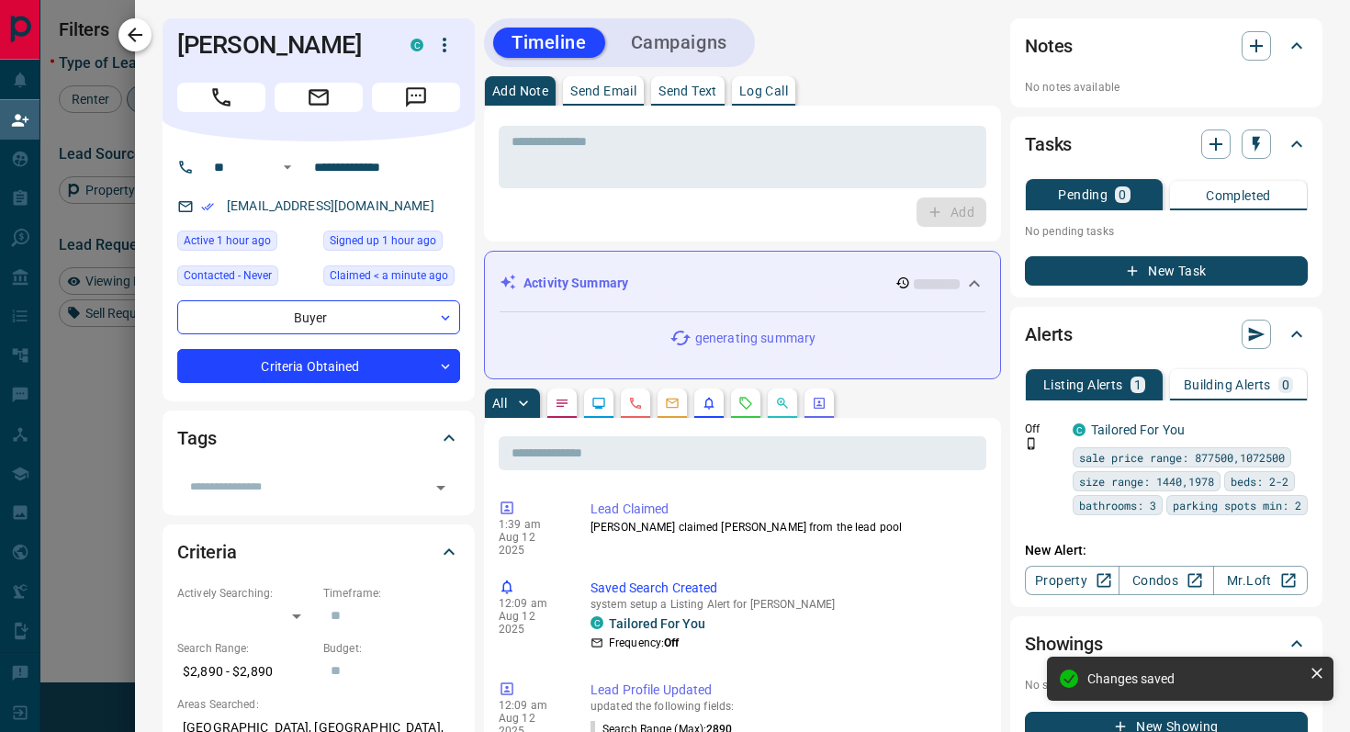
click at [141, 33] on icon "button" at bounding box center [135, 35] width 22 height 22
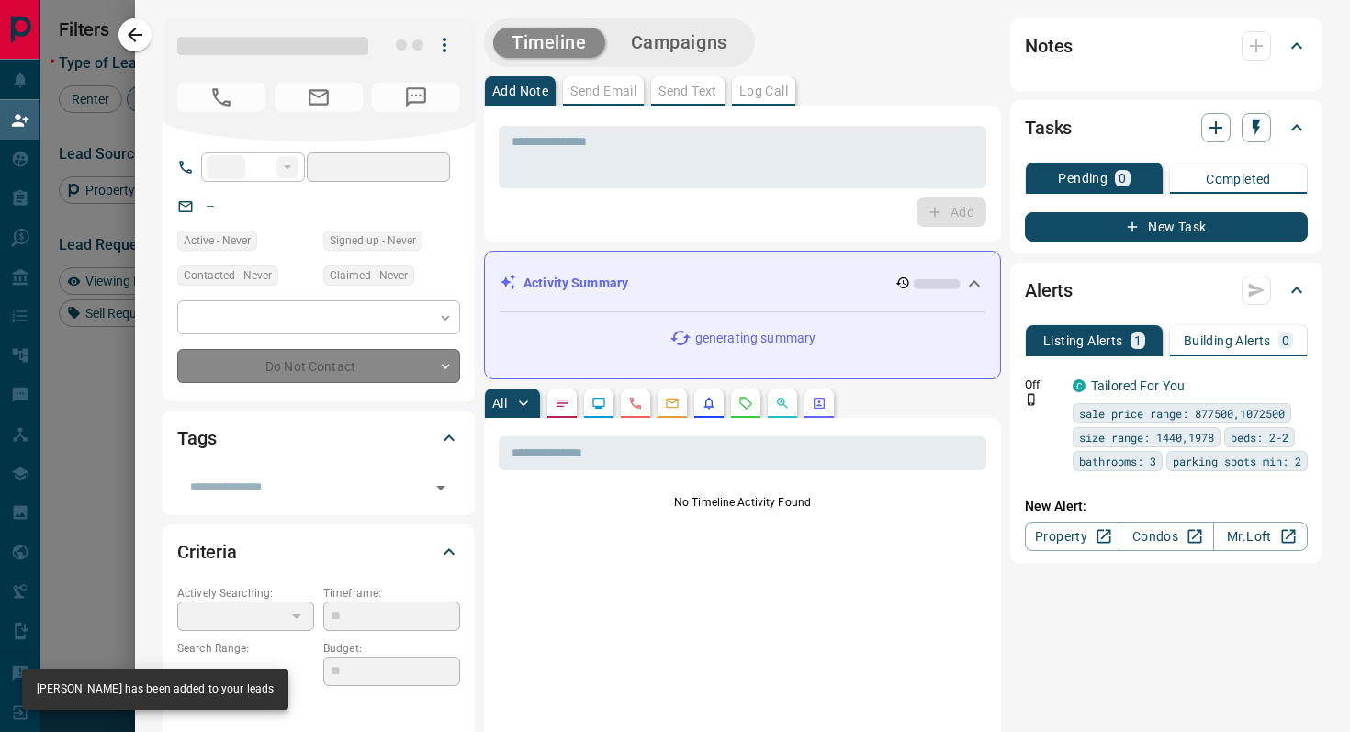
type input "**"
type input "**********"
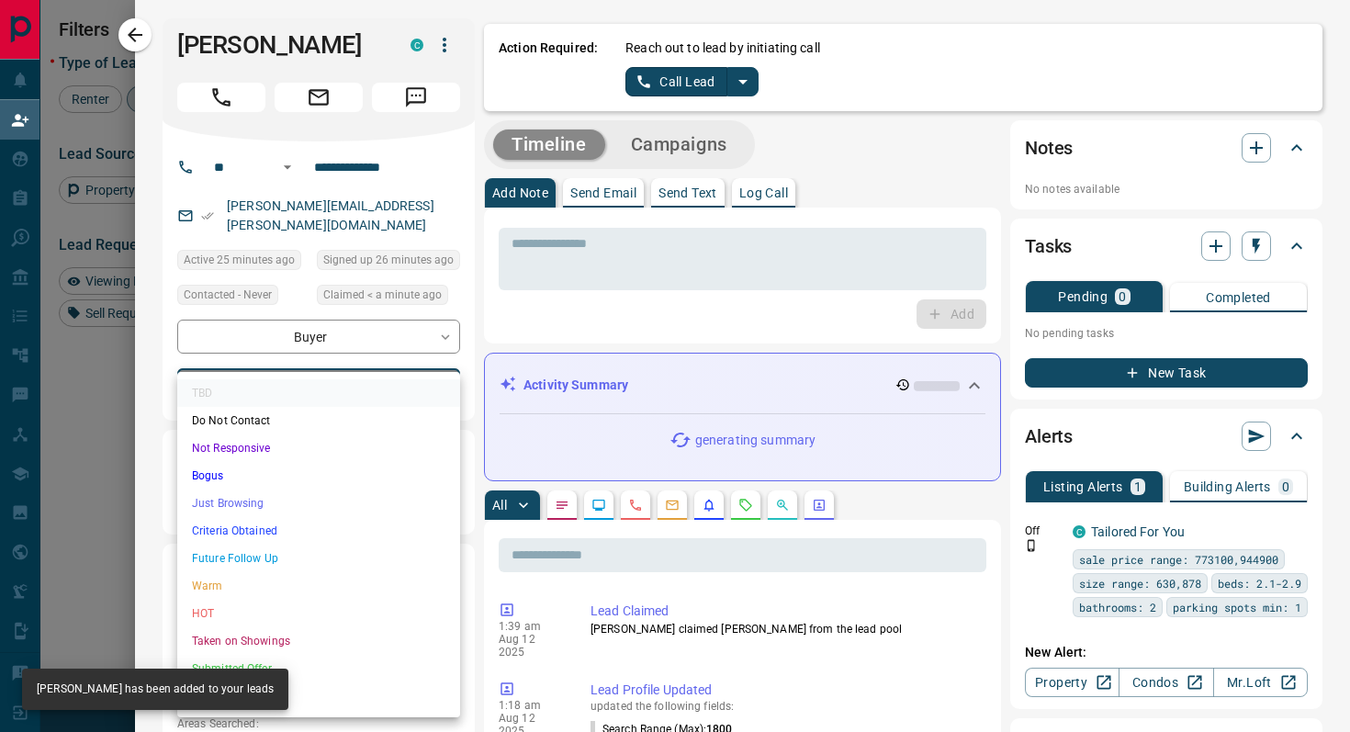
click at [414, 383] on body "Lead Transfers Claim Leads My Leads Tasks Opportunities Deals Campaigns Automat…" at bounding box center [675, 311] width 1350 height 623
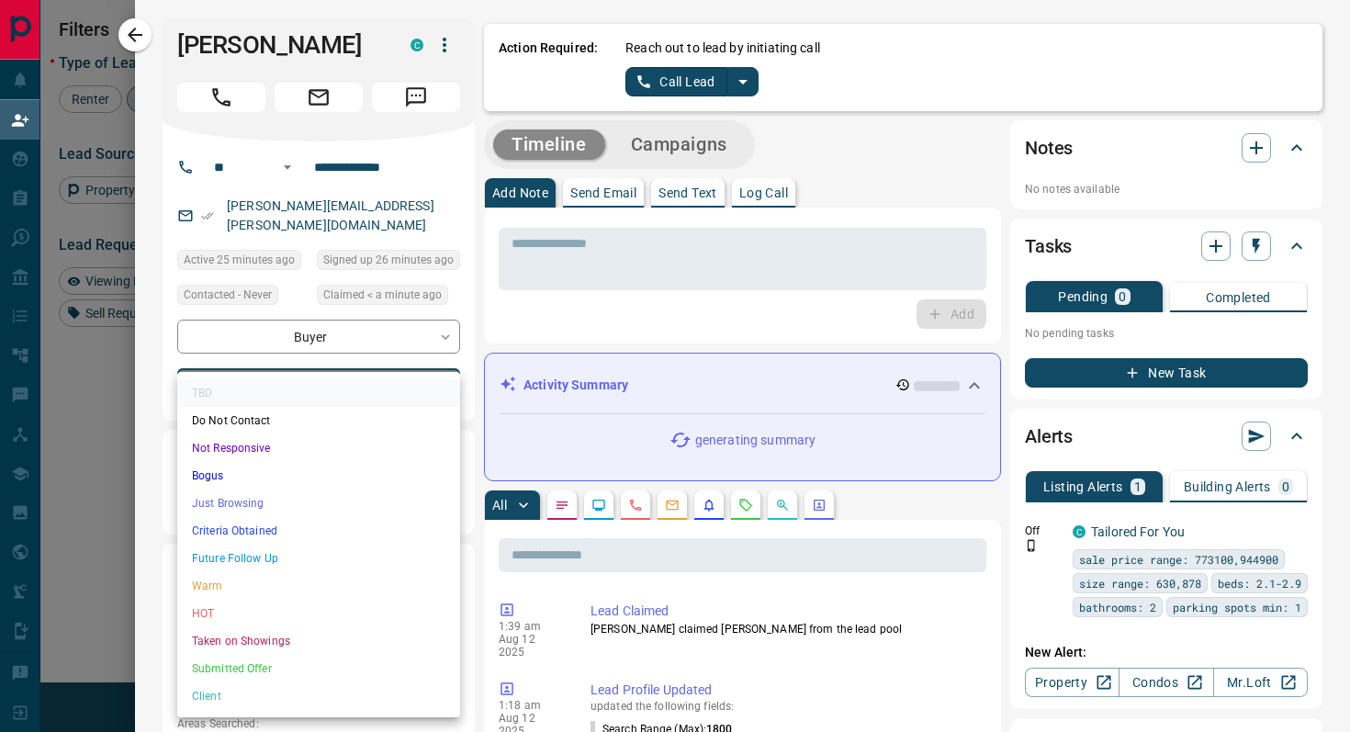
click at [406, 374] on ul "TBD Do Not Contact Not Responsive Bogus Just Browsing Criteria Obtained Future …" at bounding box center [318, 544] width 283 height 345
click at [446, 360] on div at bounding box center [675, 366] width 1350 height 732
click at [445, 365] on body "Lead Transfers Claim Leads My Leads Tasks Opportunities Deals Campaigns Automat…" at bounding box center [675, 311] width 1350 height 623
click at [258, 533] on li "Criteria Obtained" at bounding box center [318, 531] width 283 height 28
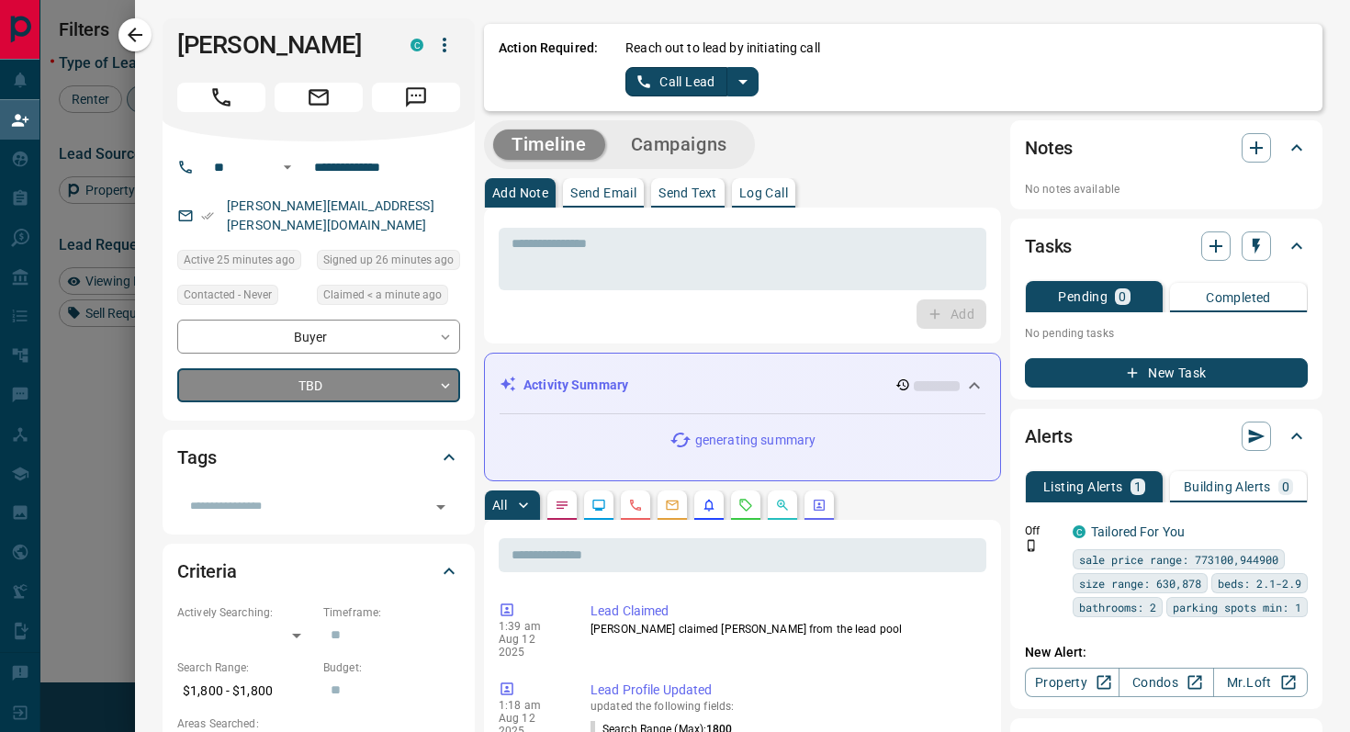
type input "*"
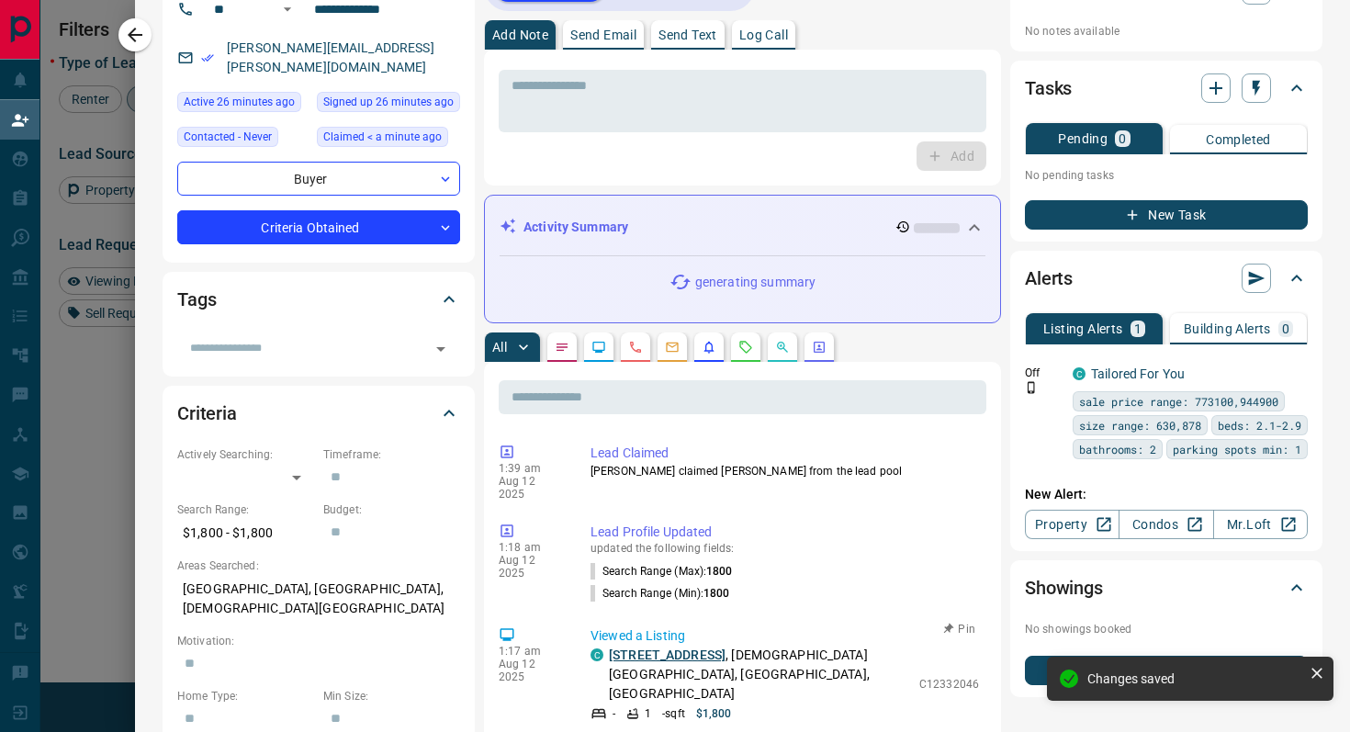
scroll to position [0, 0]
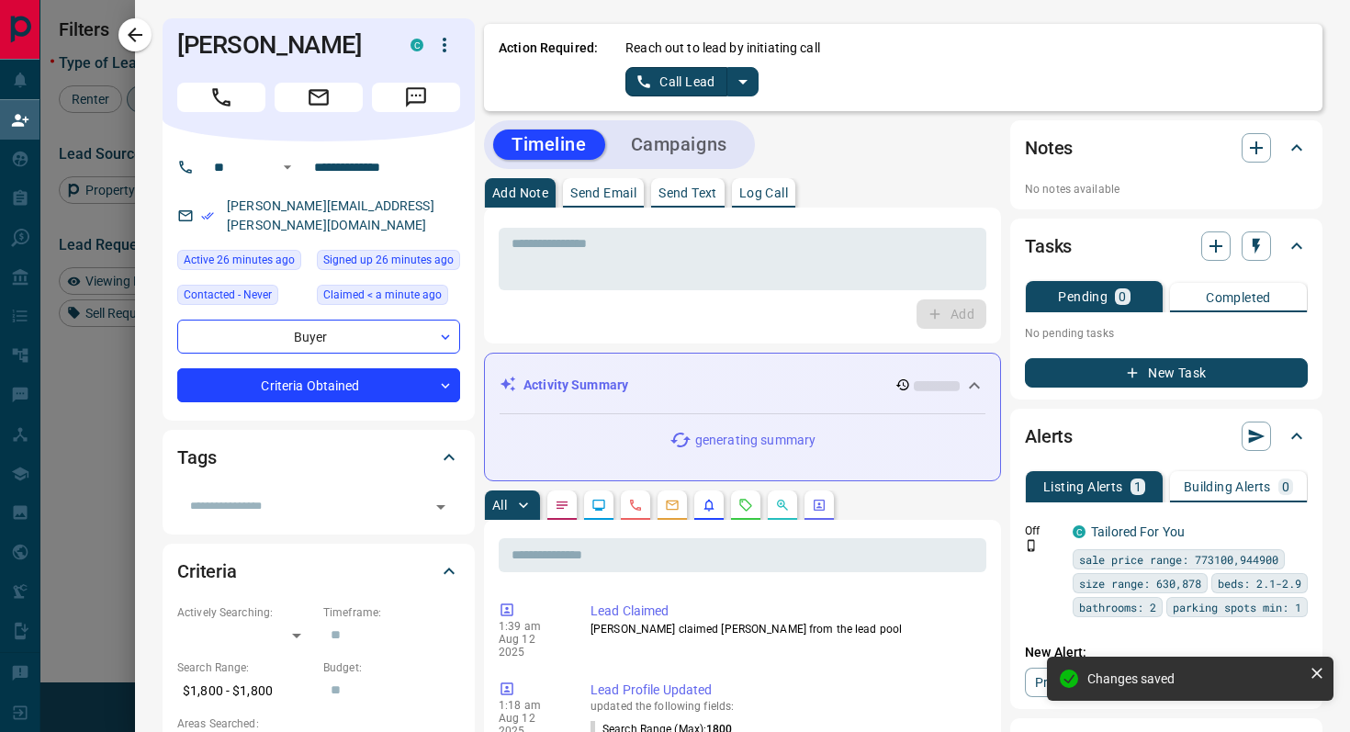
click at [748, 84] on icon "split button" at bounding box center [743, 82] width 22 height 22
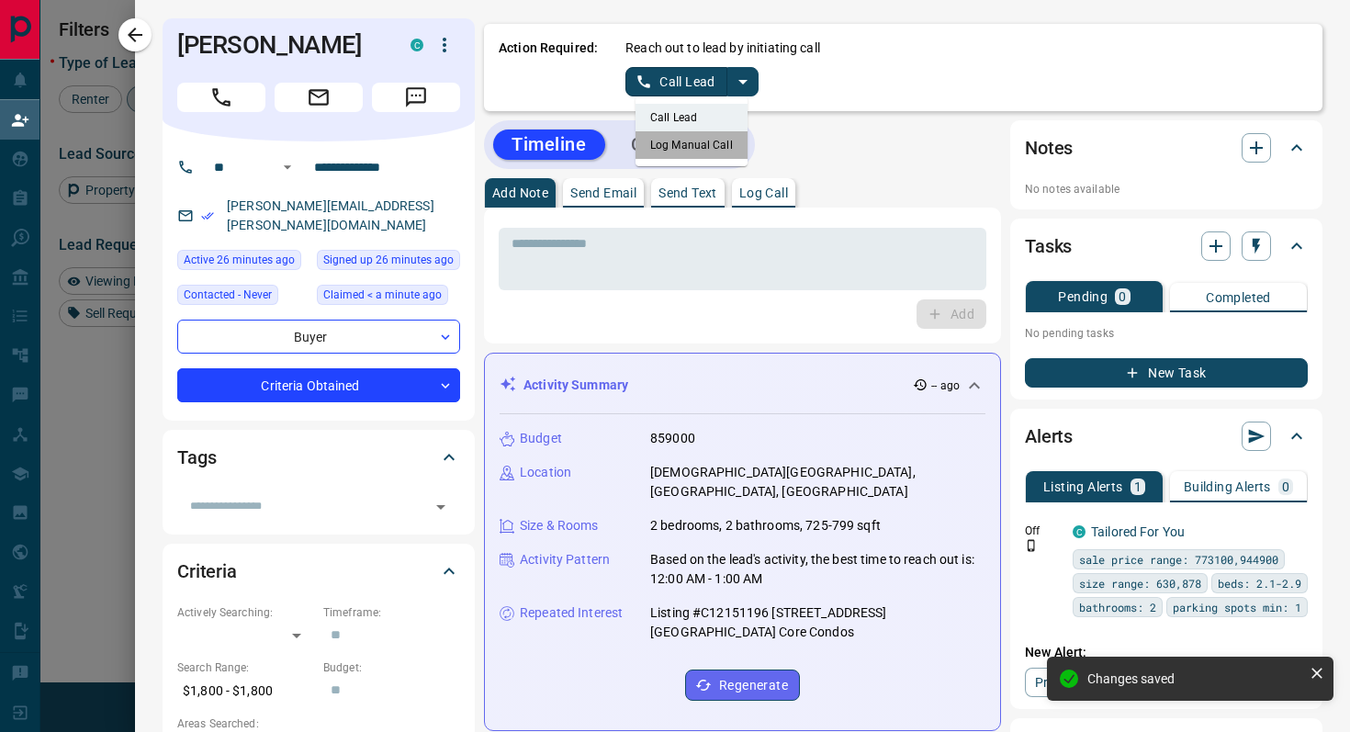
click at [723, 144] on li "Log Manual Call" at bounding box center [692, 145] width 112 height 28
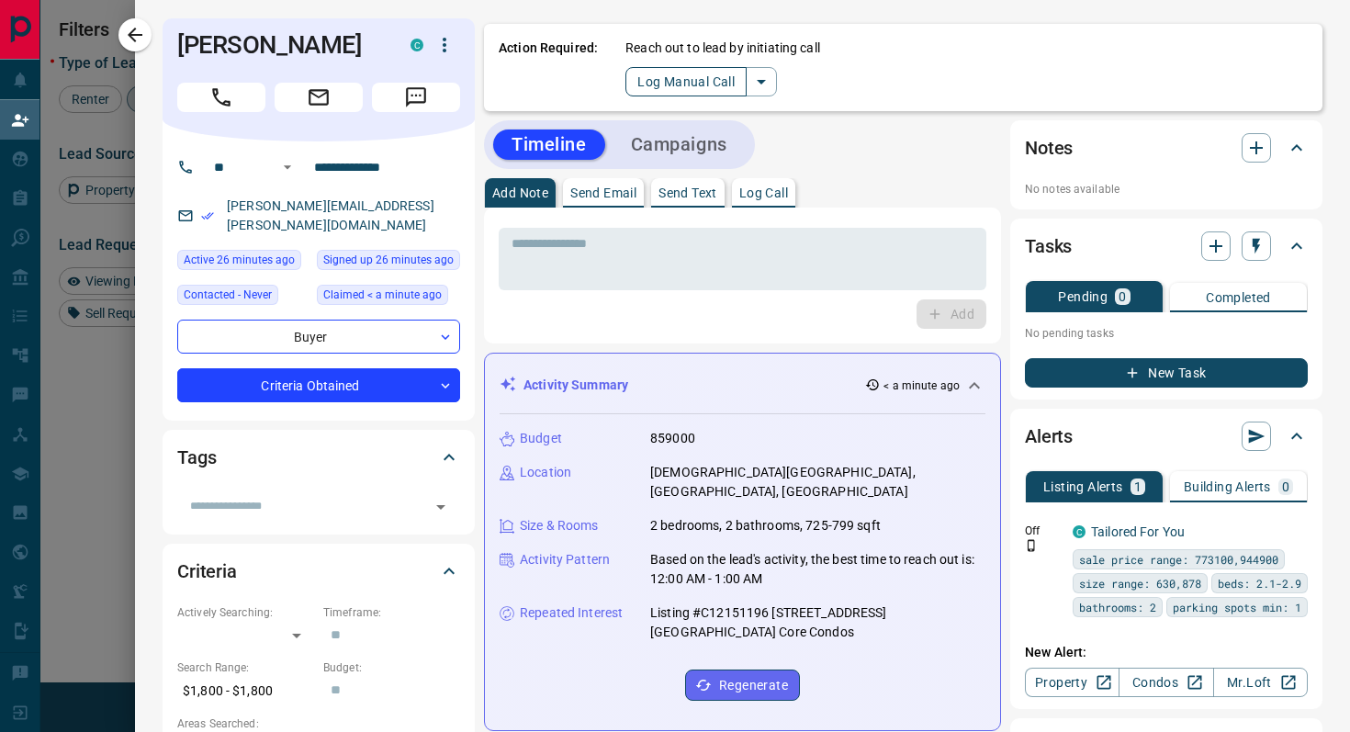
click at [648, 89] on button "Log Manual Call" at bounding box center [686, 81] width 121 height 29
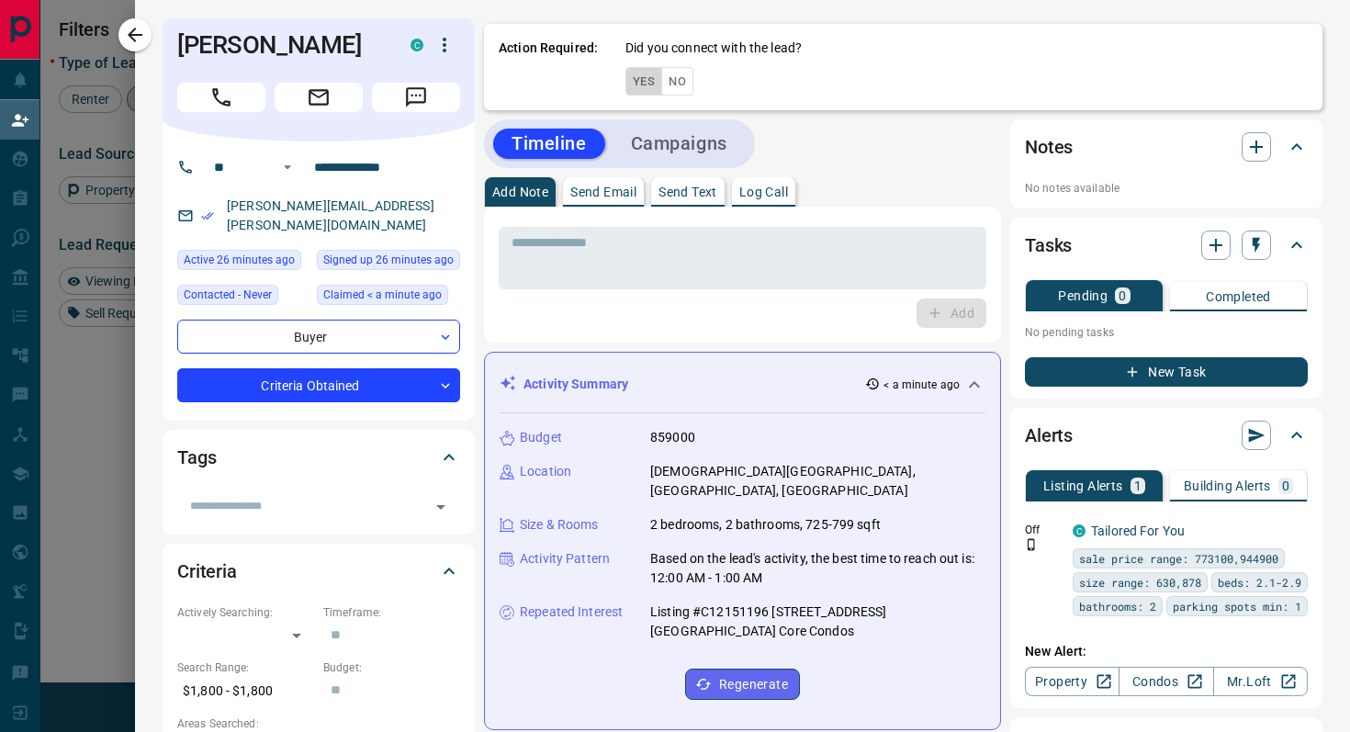
click at [648, 89] on button "Yes" at bounding box center [644, 81] width 37 height 28
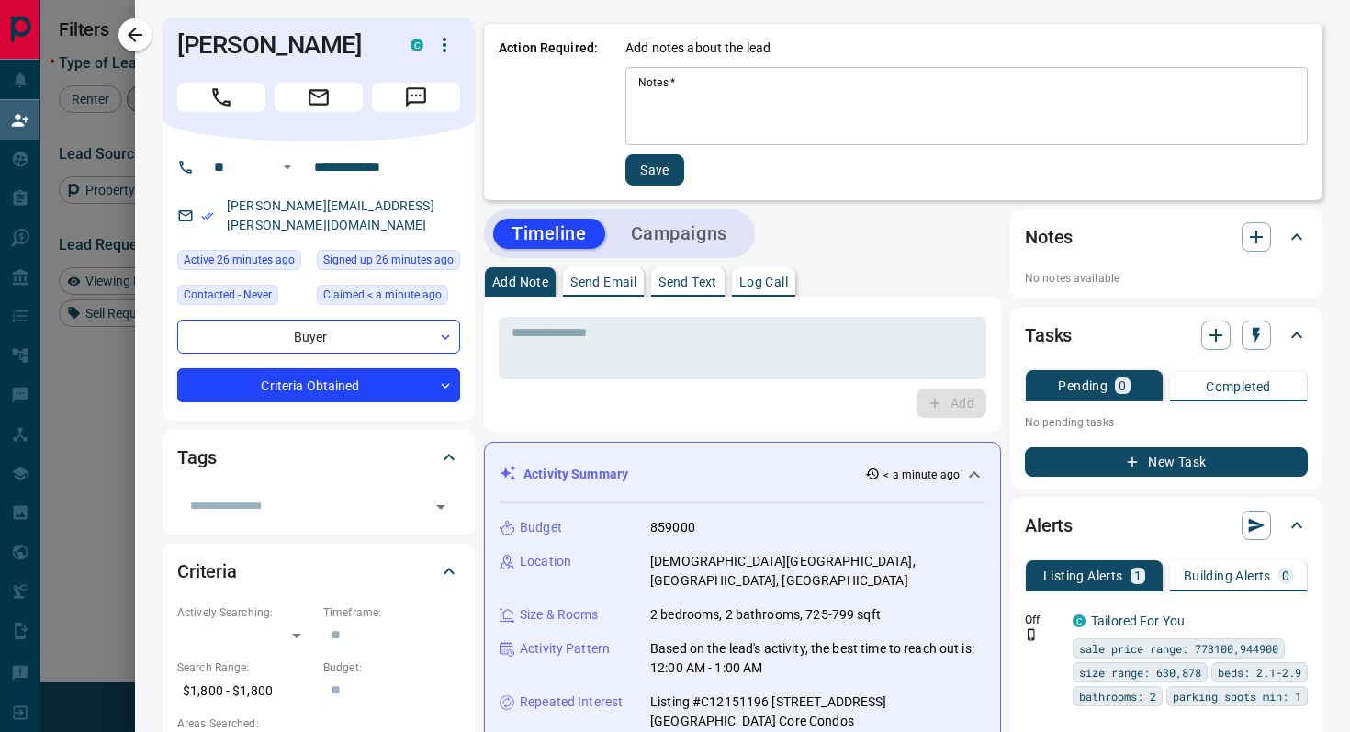
click at [695, 90] on textarea "Notes   *" at bounding box center [966, 106] width 657 height 62
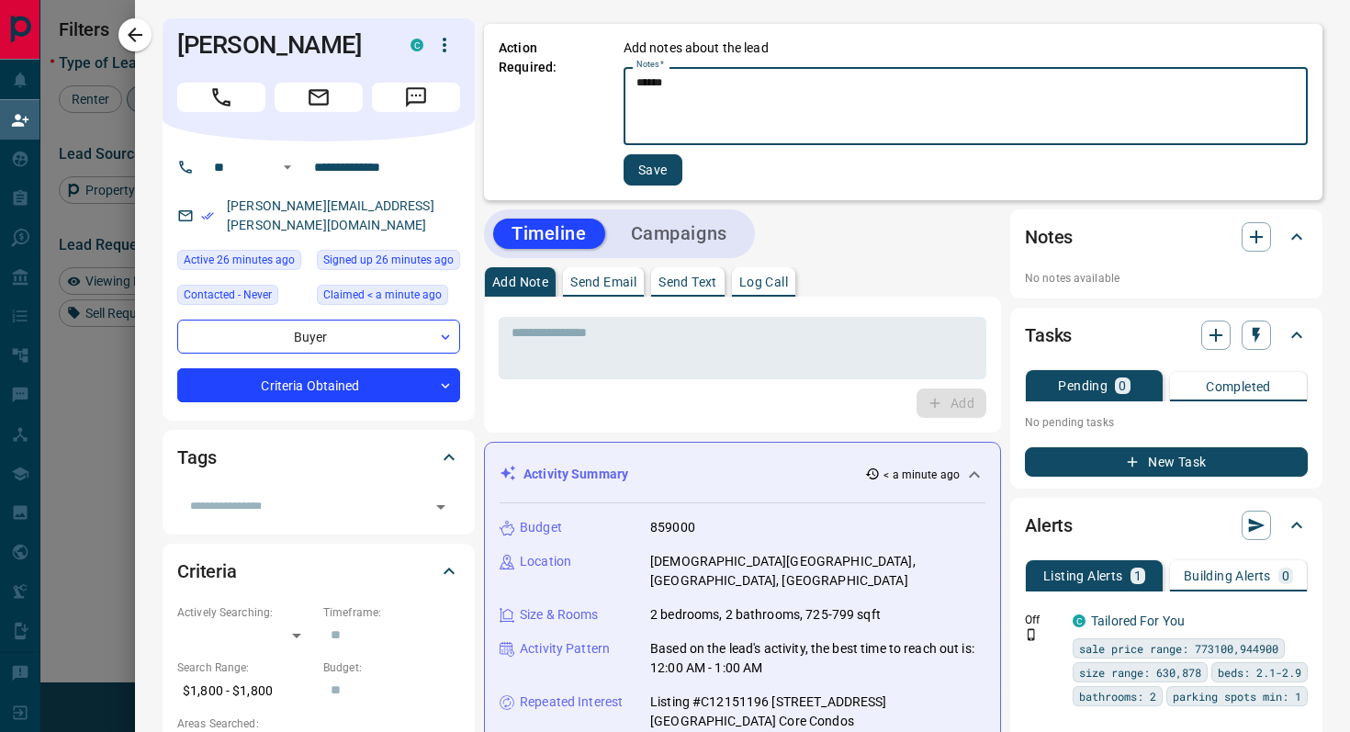
type textarea "******"
click at [654, 172] on button "Save" at bounding box center [653, 169] width 59 height 31
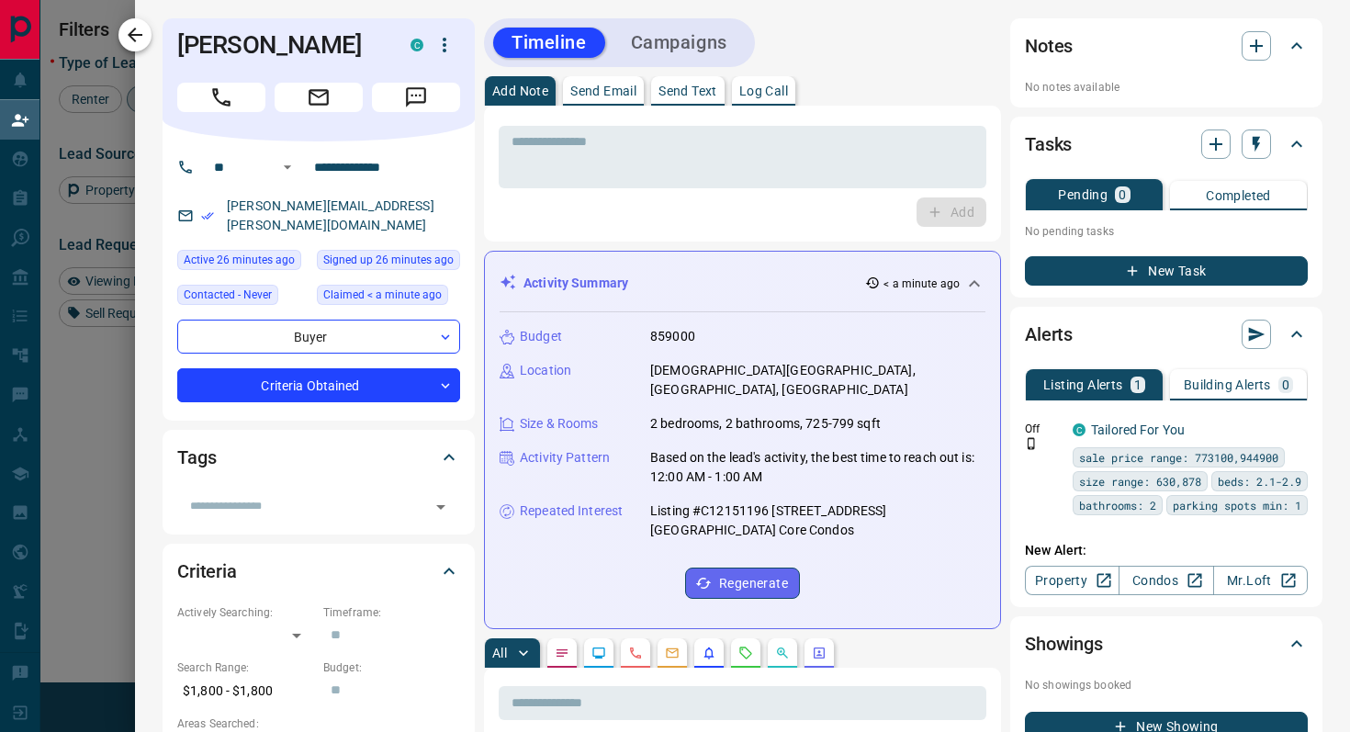
click at [133, 29] on icon "button" at bounding box center [135, 35] width 15 height 15
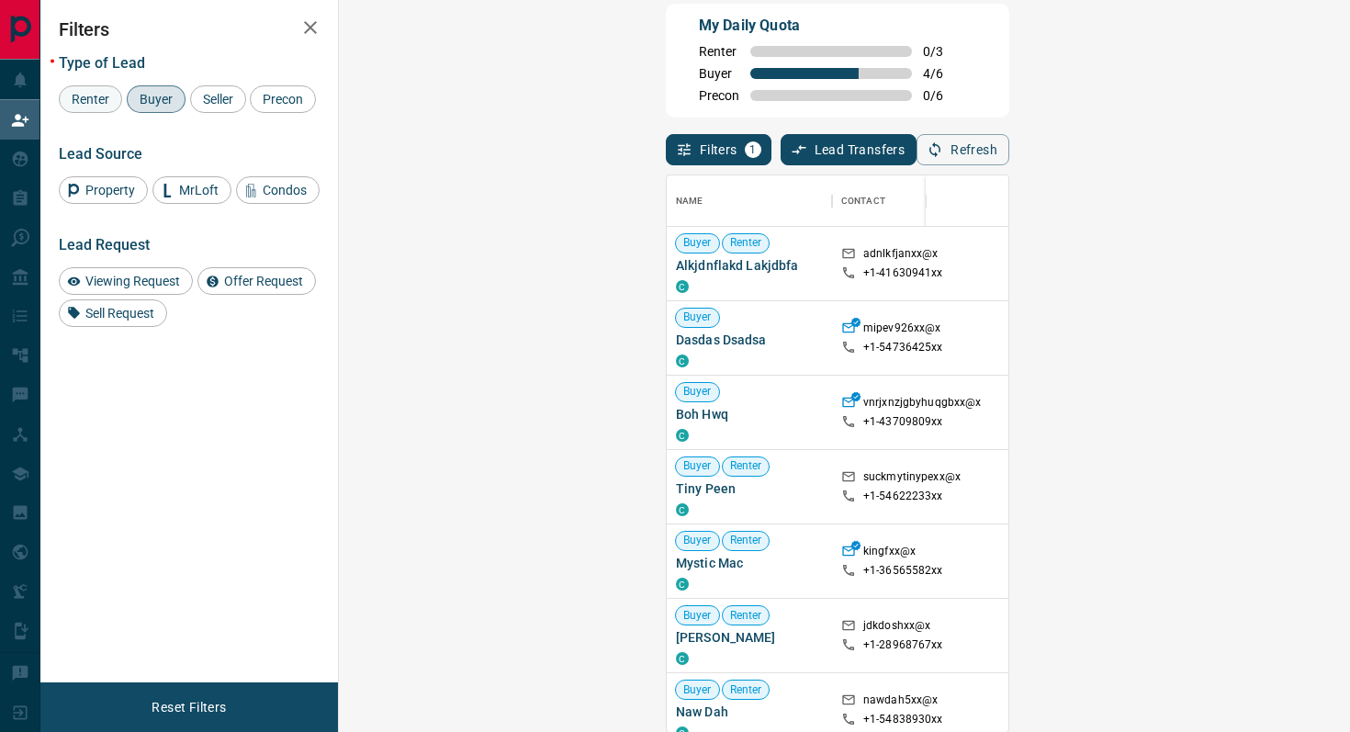
click at [103, 106] on span "Renter" at bounding box center [90, 99] width 51 height 15
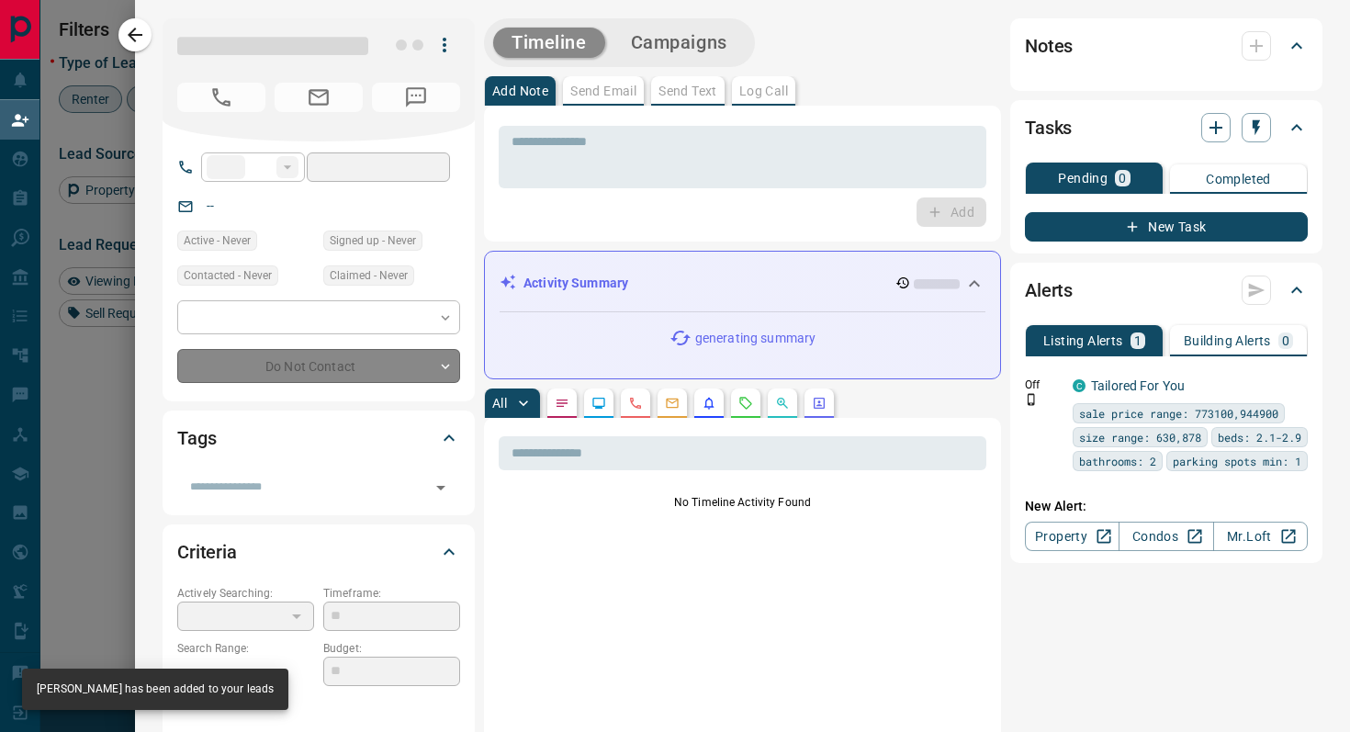
type input "**"
type input "**********"
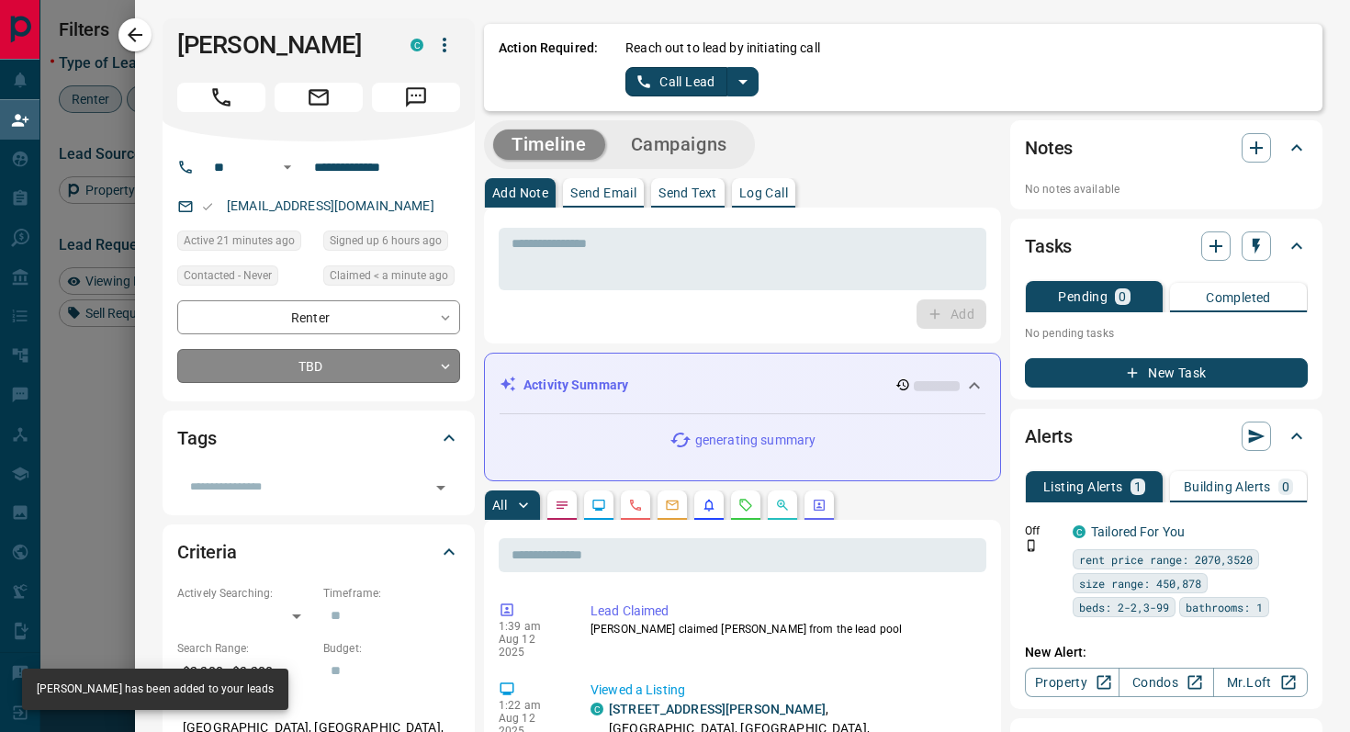
click at [392, 377] on body "Lead Transfers Claim Leads My Leads Tasks Opportunities Deals Campaigns Automat…" at bounding box center [675, 293] width 1350 height 623
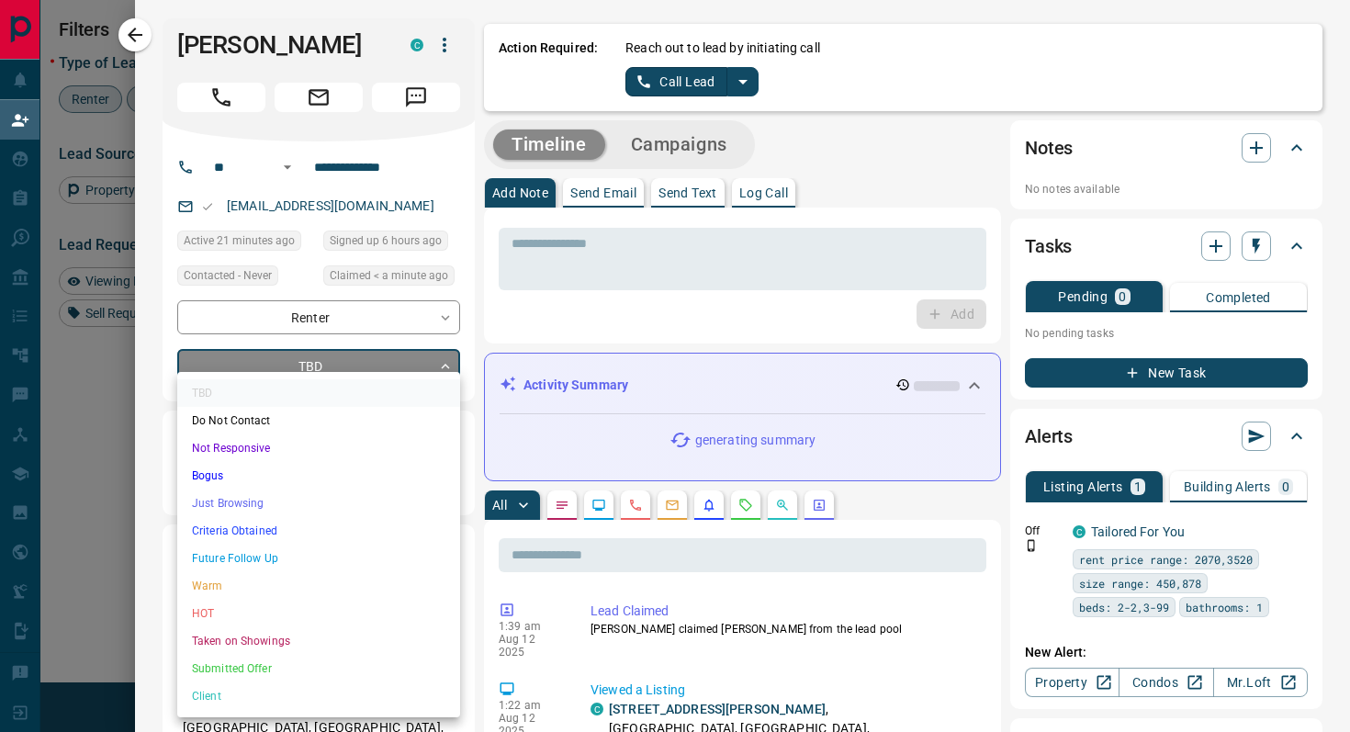
click at [264, 528] on li "Criteria Obtained" at bounding box center [318, 531] width 283 height 28
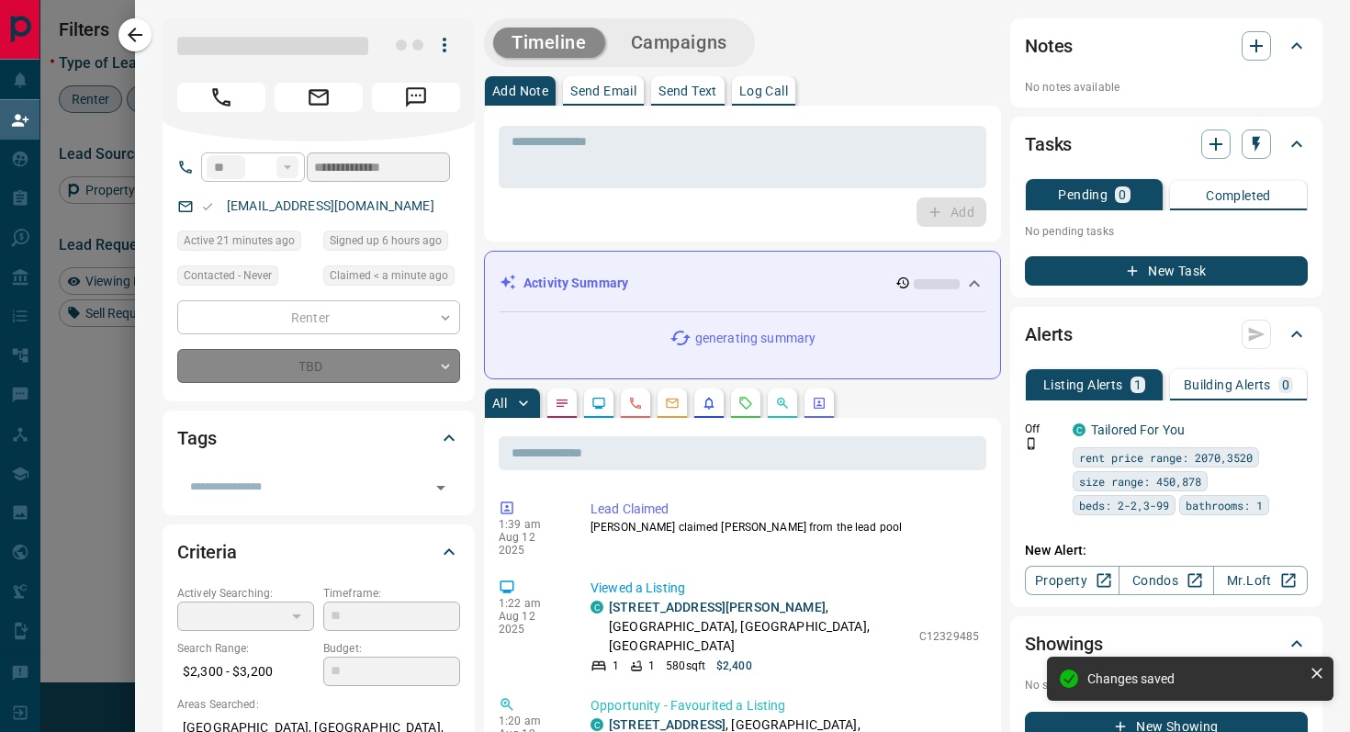
type input "*"
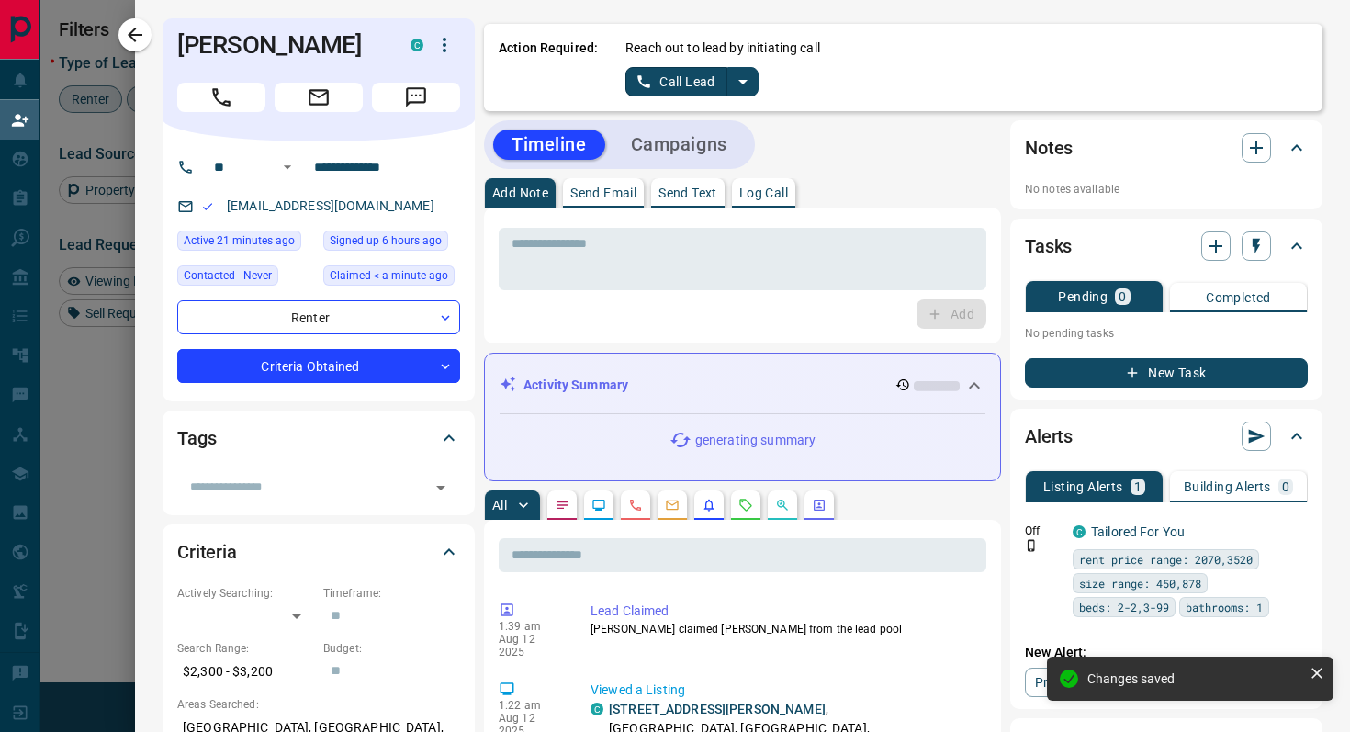
click at [749, 87] on icon "split button" at bounding box center [743, 82] width 22 height 22
click at [704, 154] on li "Log Manual Call" at bounding box center [692, 145] width 112 height 28
click at [646, 79] on button "Log Manual Call" at bounding box center [686, 81] width 121 height 29
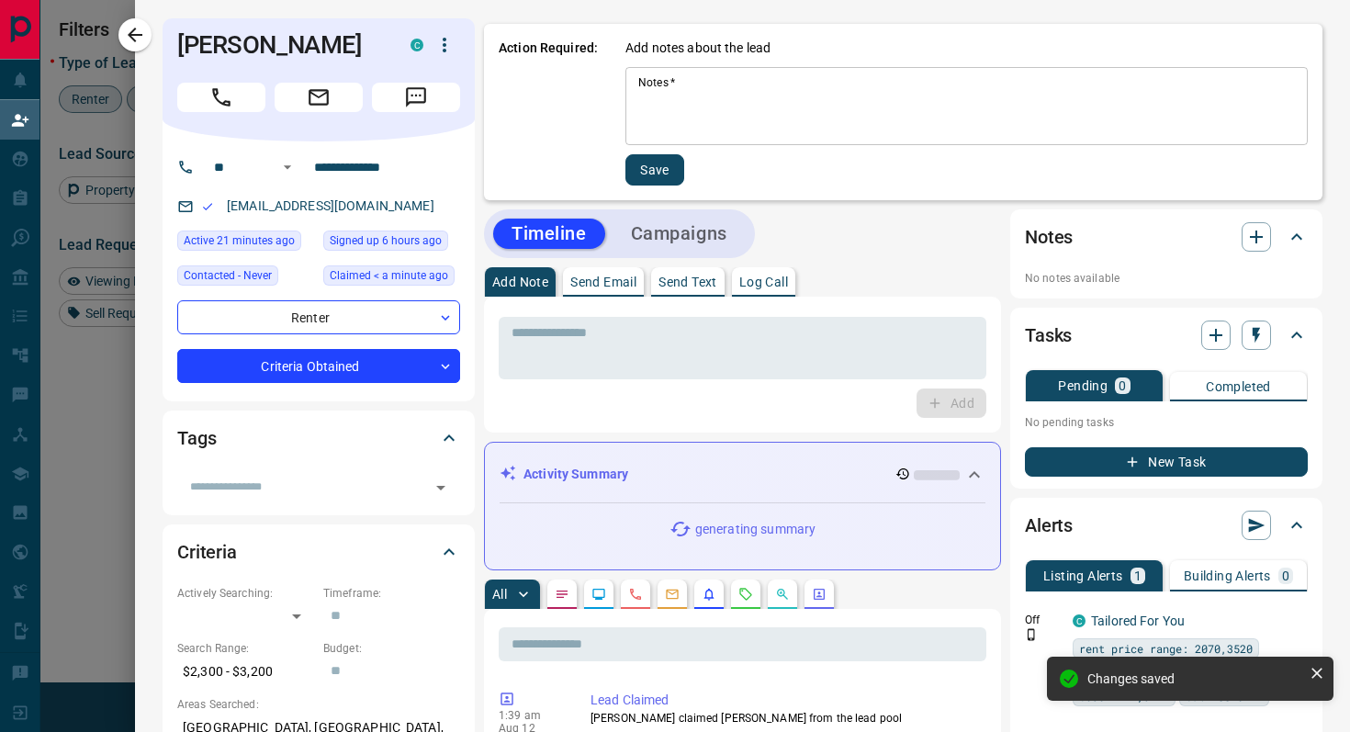
click at [718, 94] on textarea "Notes   *" at bounding box center [966, 106] width 657 height 62
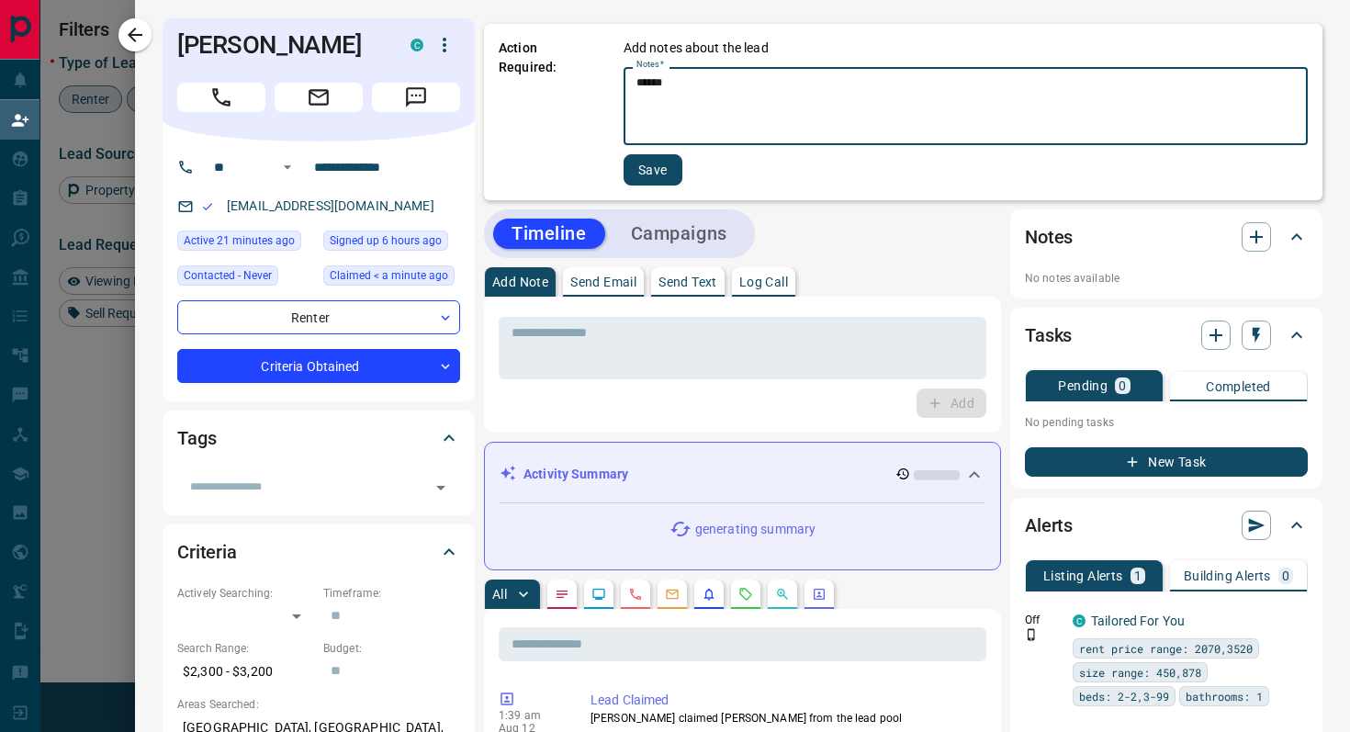
type textarea "******"
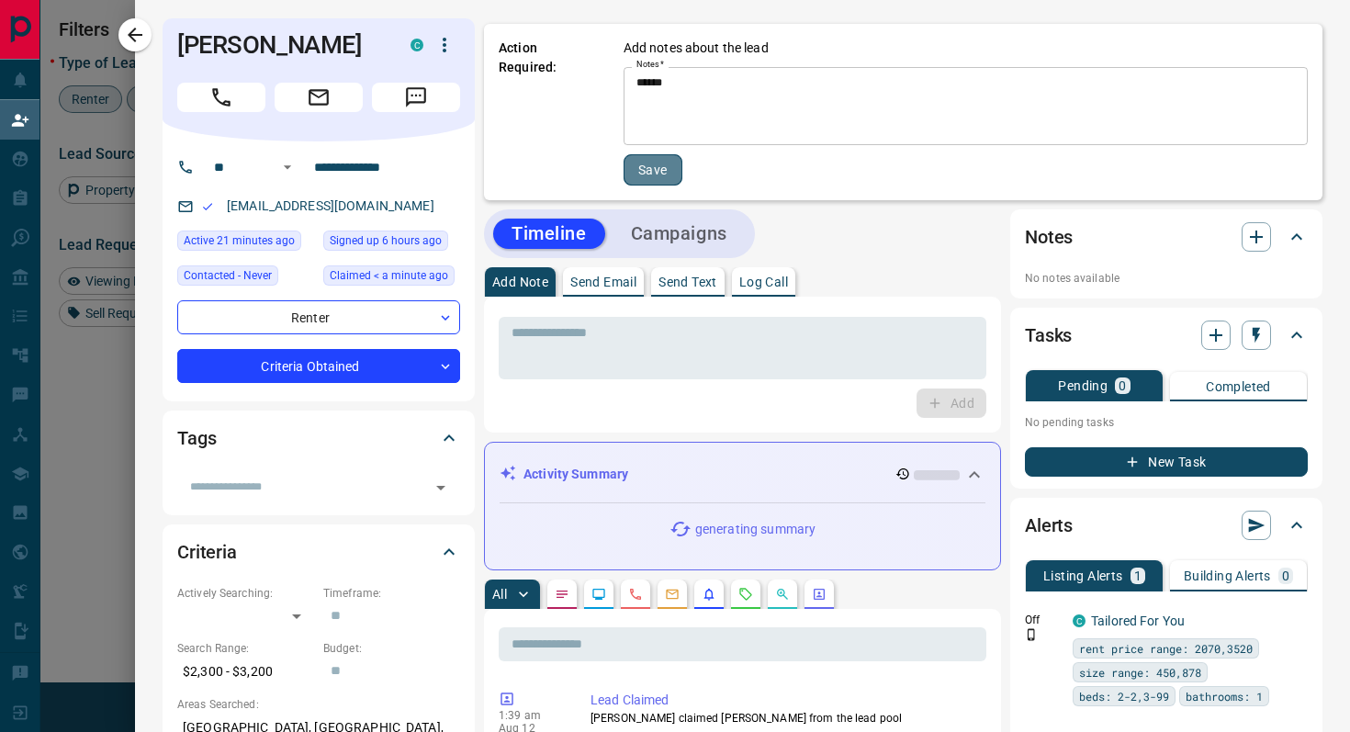
click at [654, 175] on button "Save" at bounding box center [653, 169] width 59 height 31
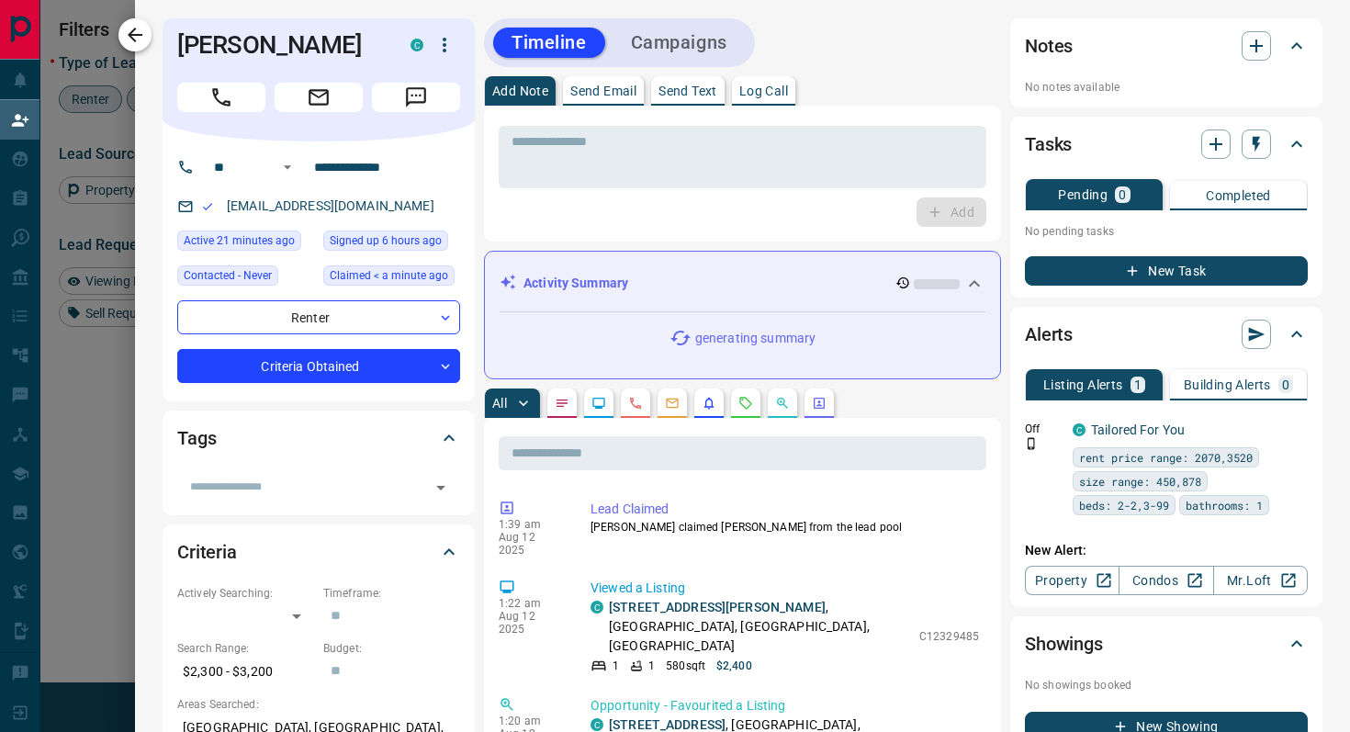
click at [145, 44] on icon "button" at bounding box center [135, 35] width 22 height 22
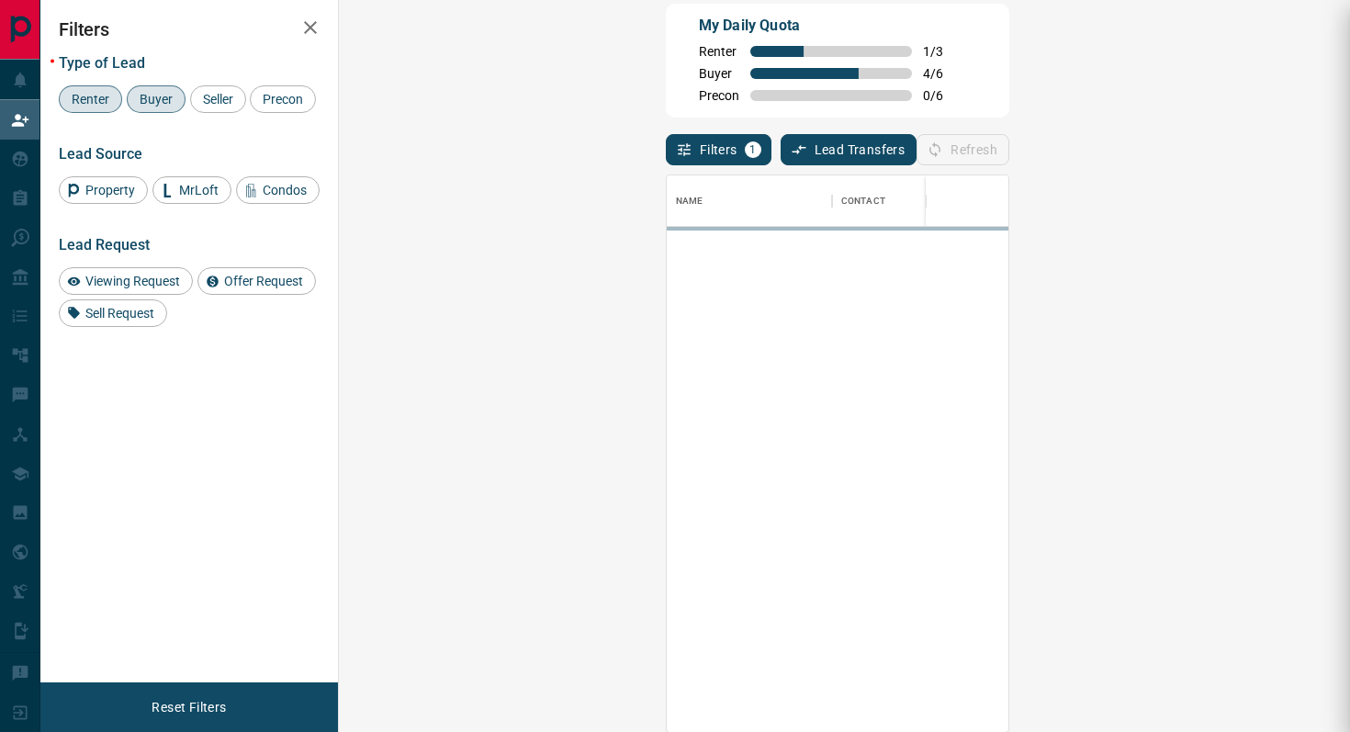
scroll to position [556, 972]
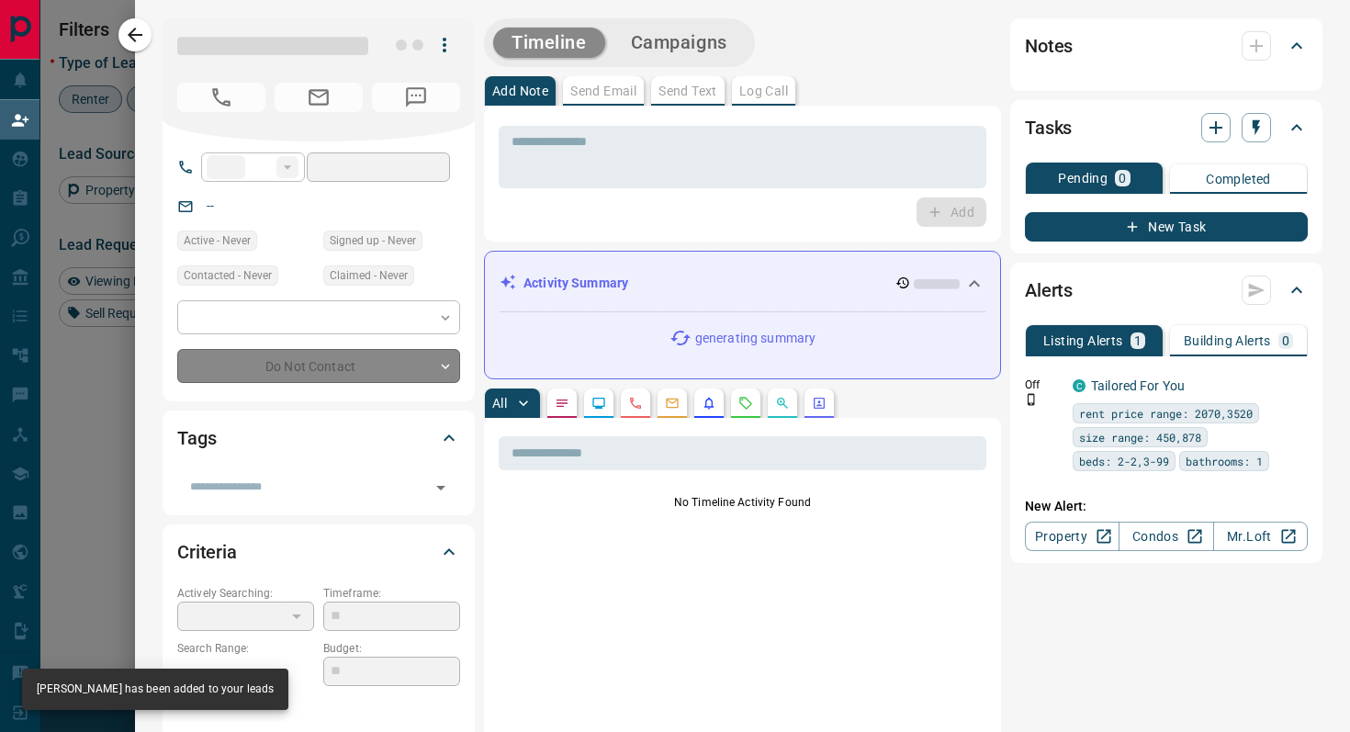
type input "**"
type input "**********"
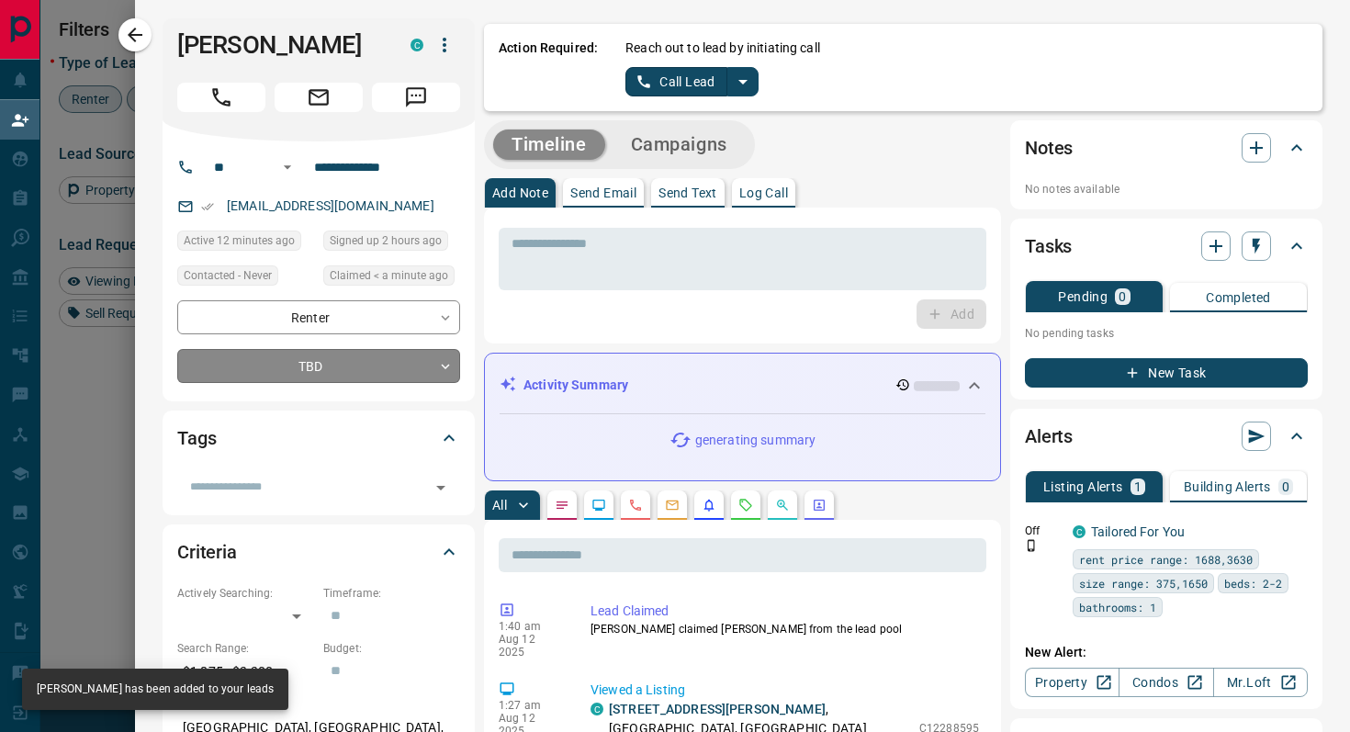
click at [358, 366] on body "Lead Transfers Claim Leads My Leads Tasks Opportunities Deals Campaigns Automat…" at bounding box center [675, 293] width 1350 height 623
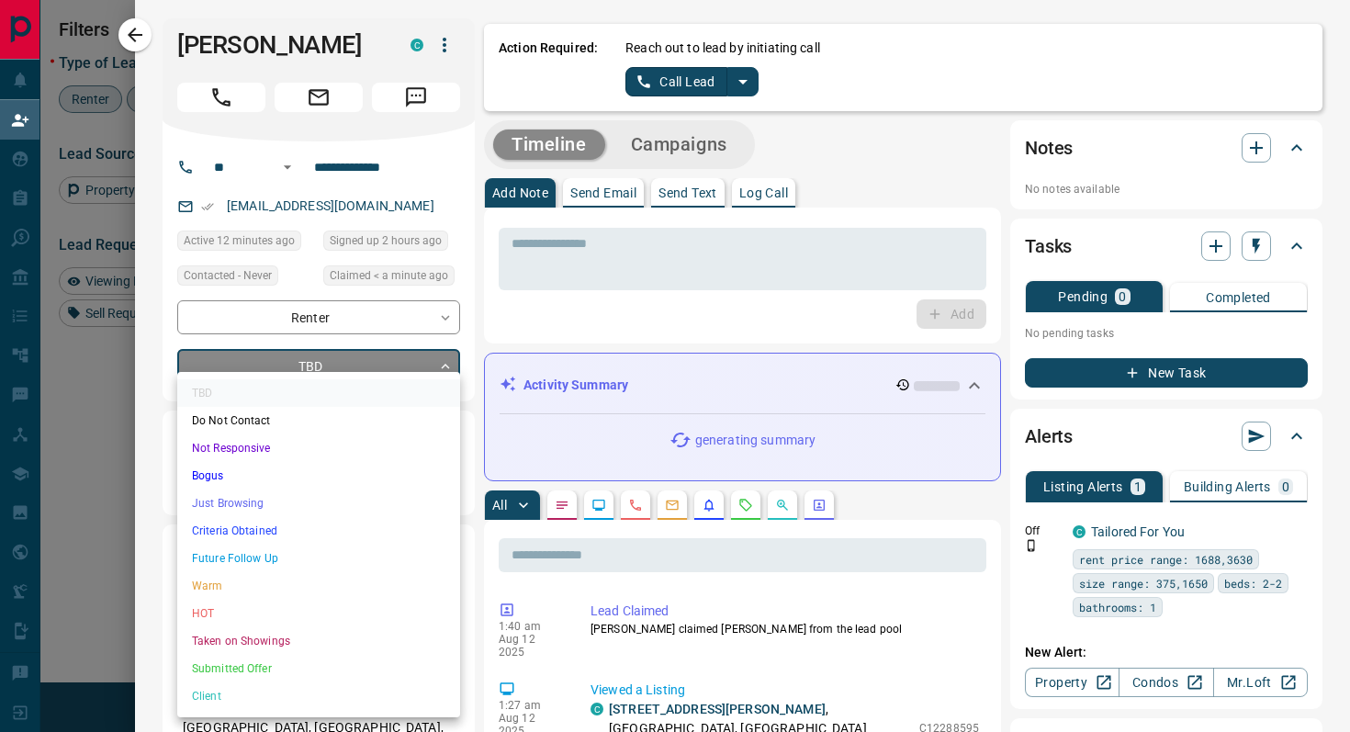
click at [276, 524] on li "Criteria Obtained" at bounding box center [318, 531] width 283 height 28
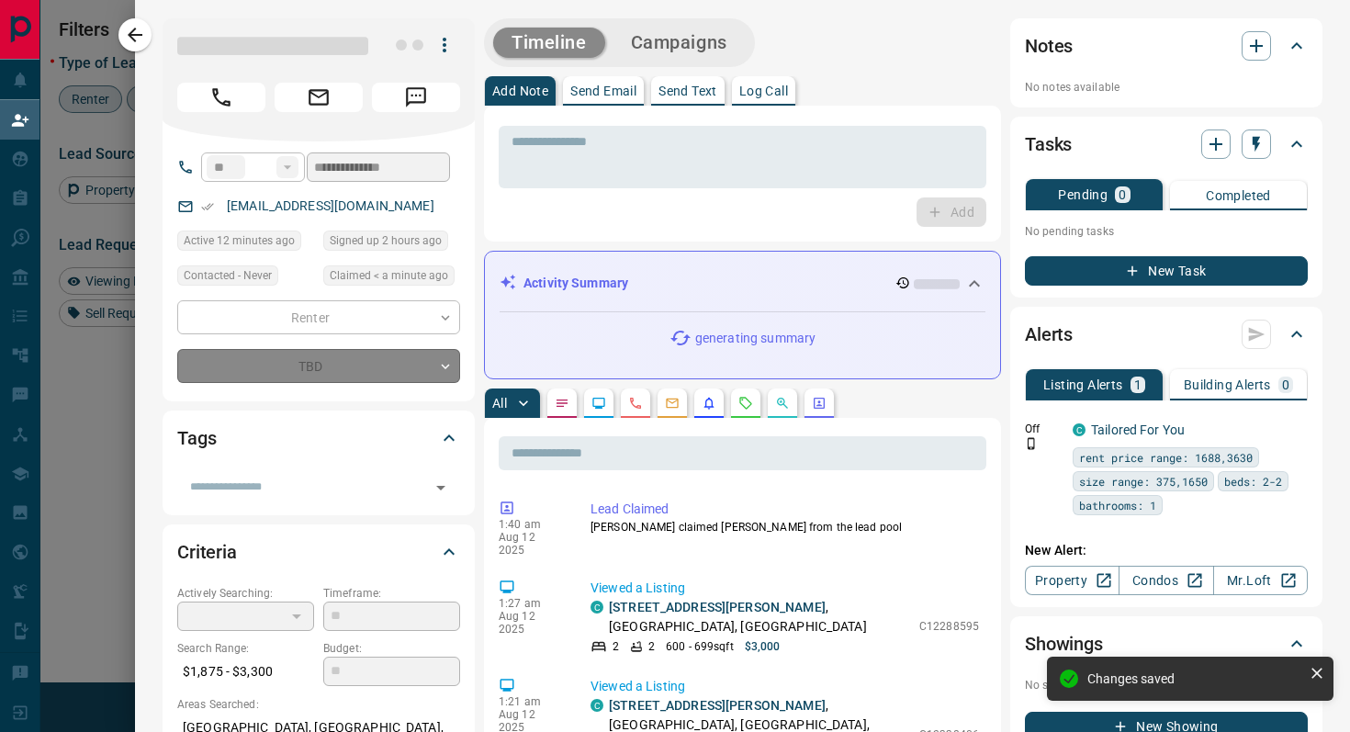
type input "*"
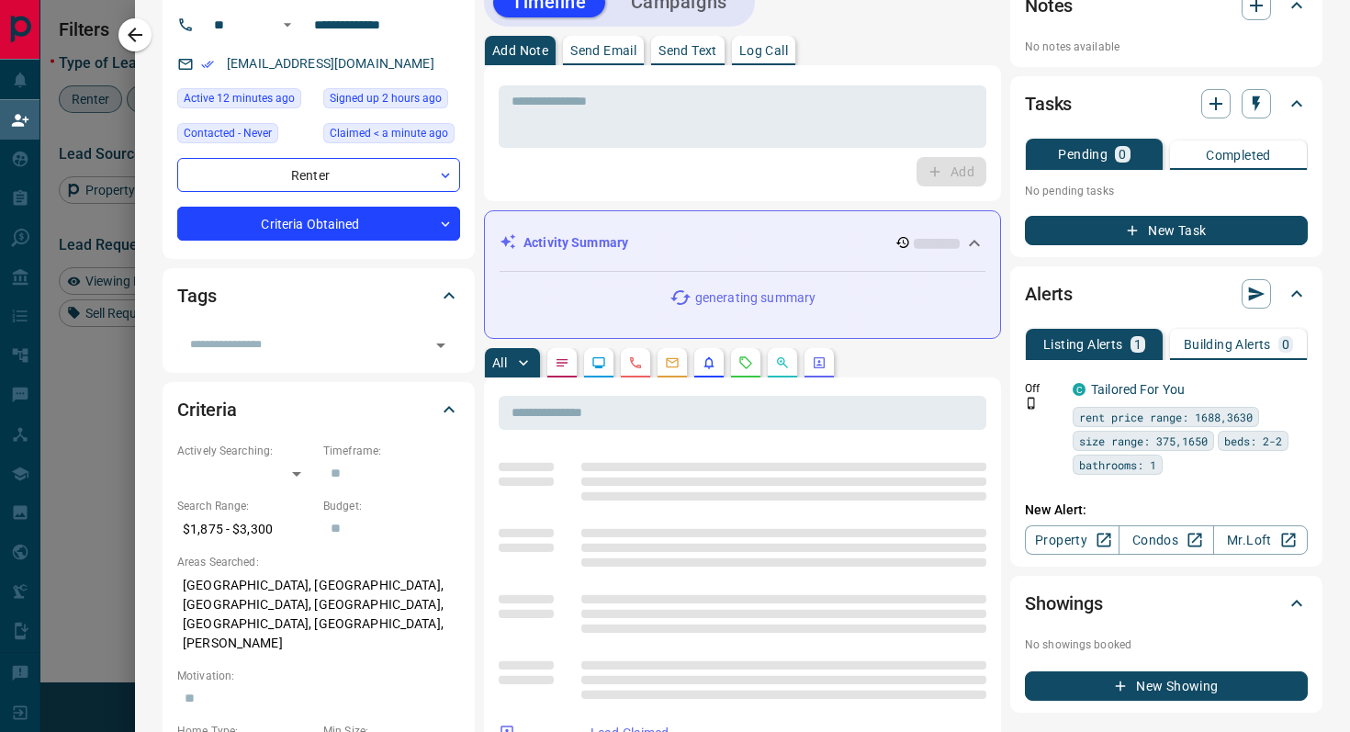
scroll to position [0, 0]
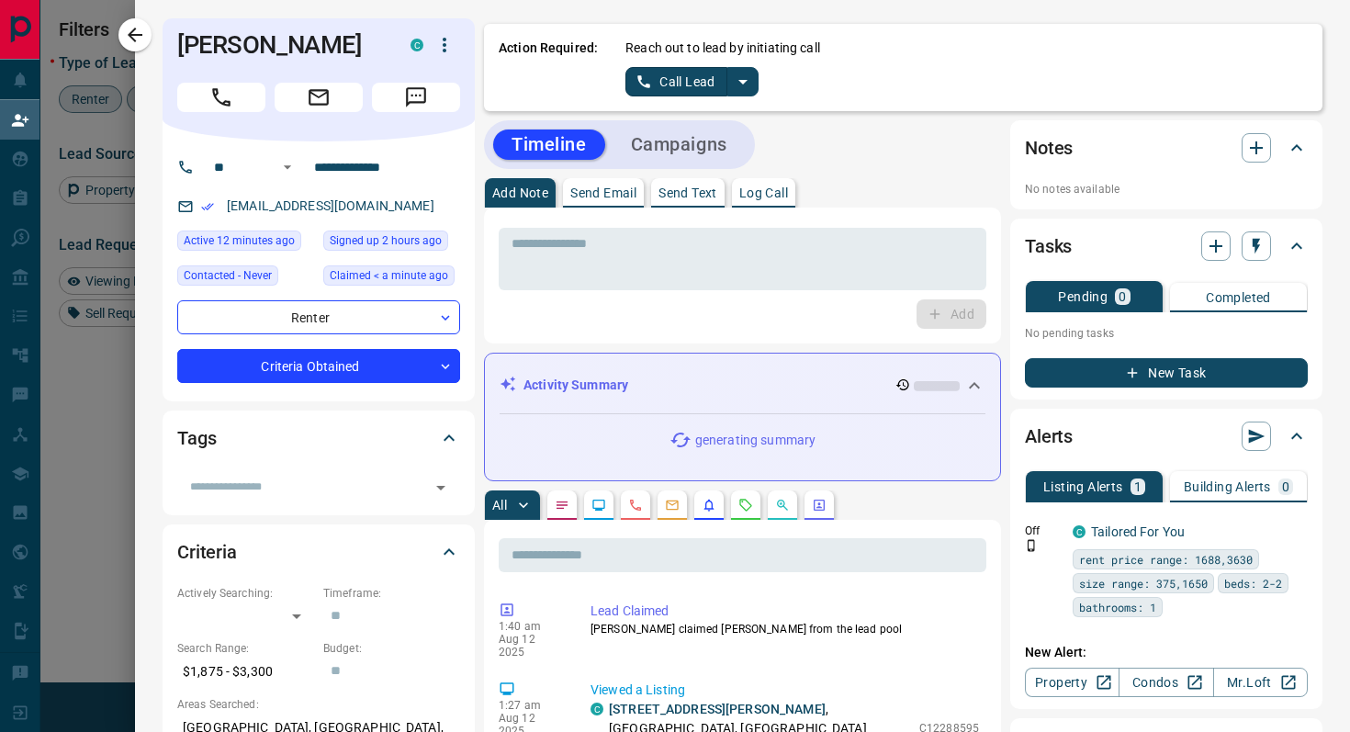
click at [747, 85] on icon "split button" at bounding box center [743, 82] width 22 height 22
click at [727, 136] on li "Log Manual Call" at bounding box center [692, 145] width 112 height 28
click at [634, 77] on button "Log Manual Call" at bounding box center [686, 81] width 121 height 29
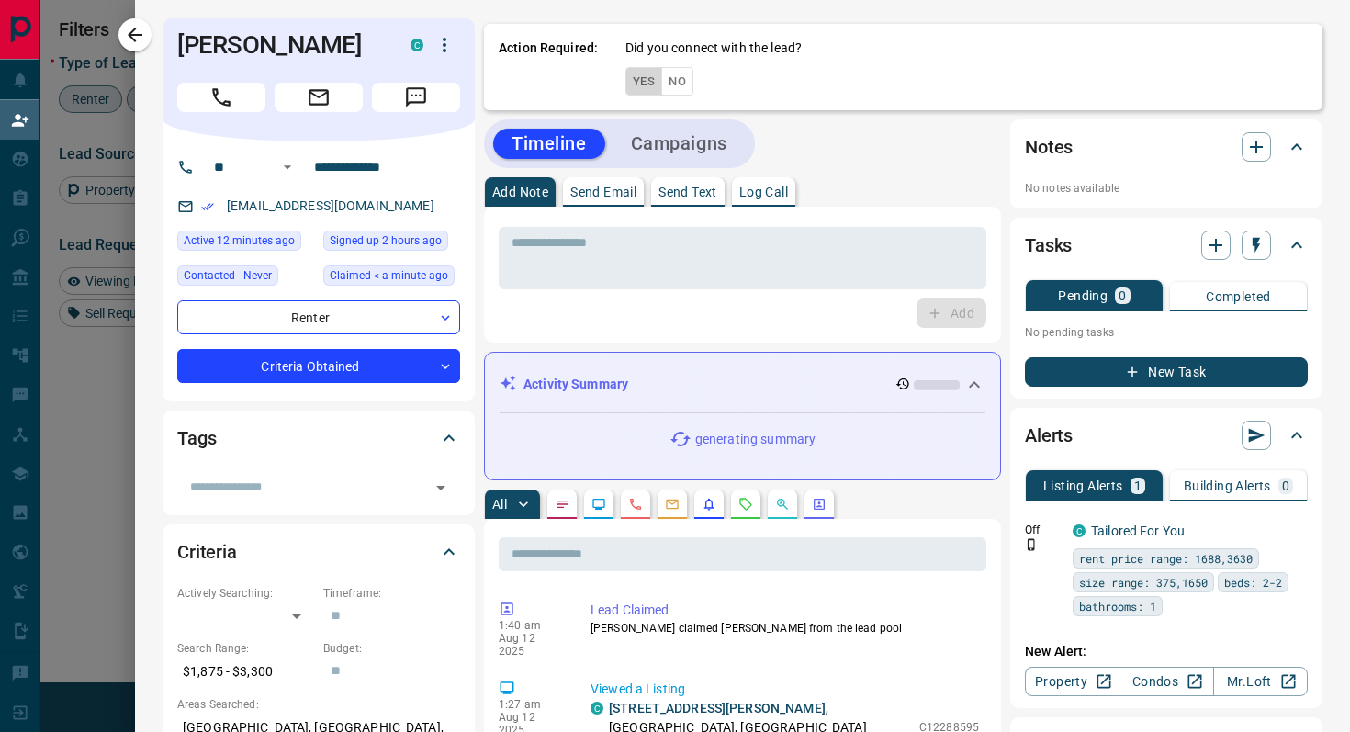
click at [634, 77] on button "Yes" at bounding box center [644, 81] width 37 height 28
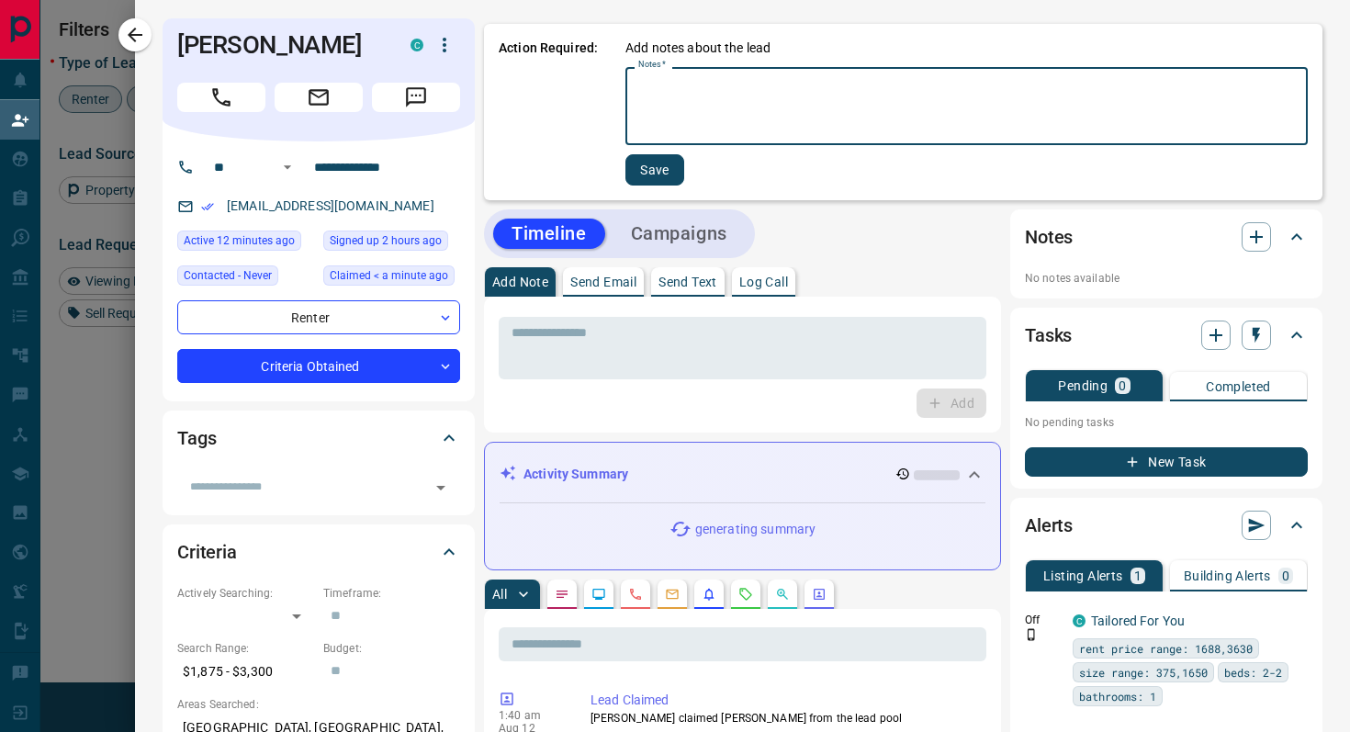
click at [709, 100] on textarea "Notes   *" at bounding box center [966, 106] width 657 height 62
type textarea "******"
click at [639, 167] on button "Save" at bounding box center [653, 169] width 59 height 31
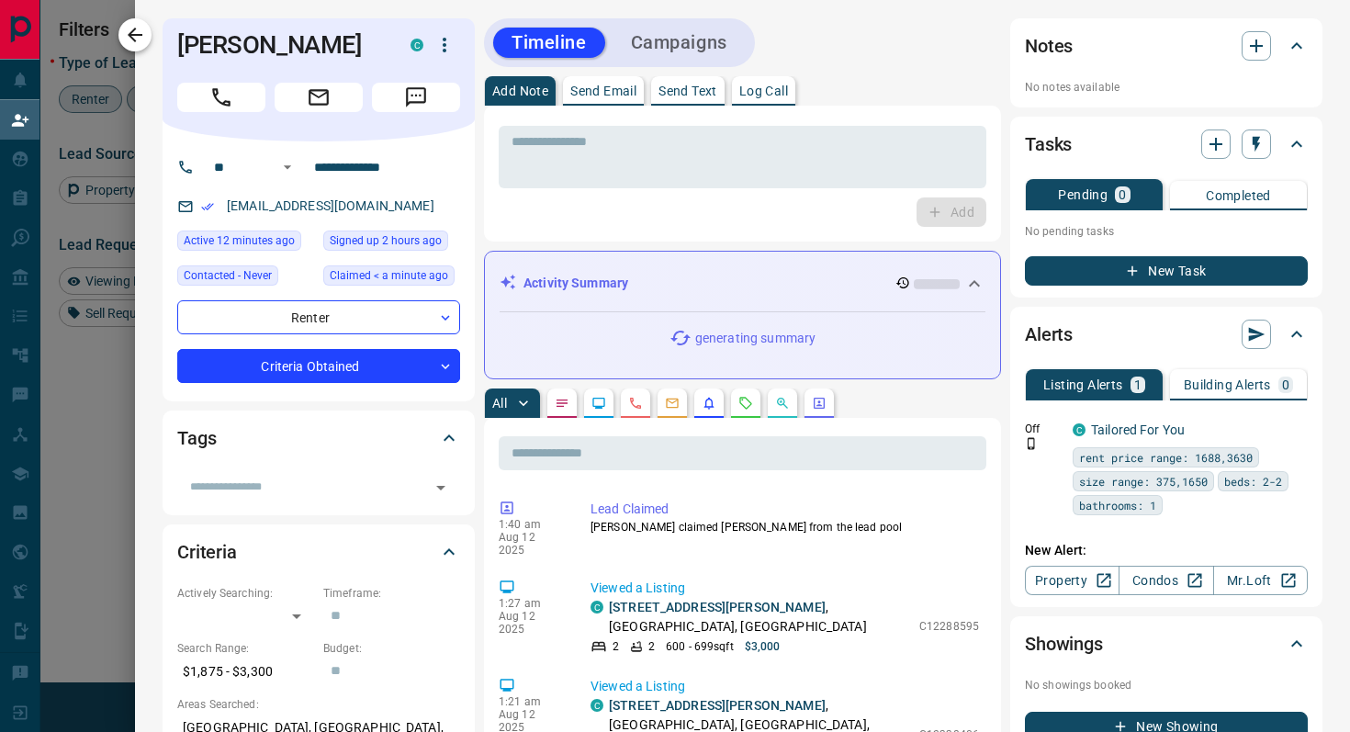
click at [142, 28] on icon "button" at bounding box center [135, 35] width 22 height 22
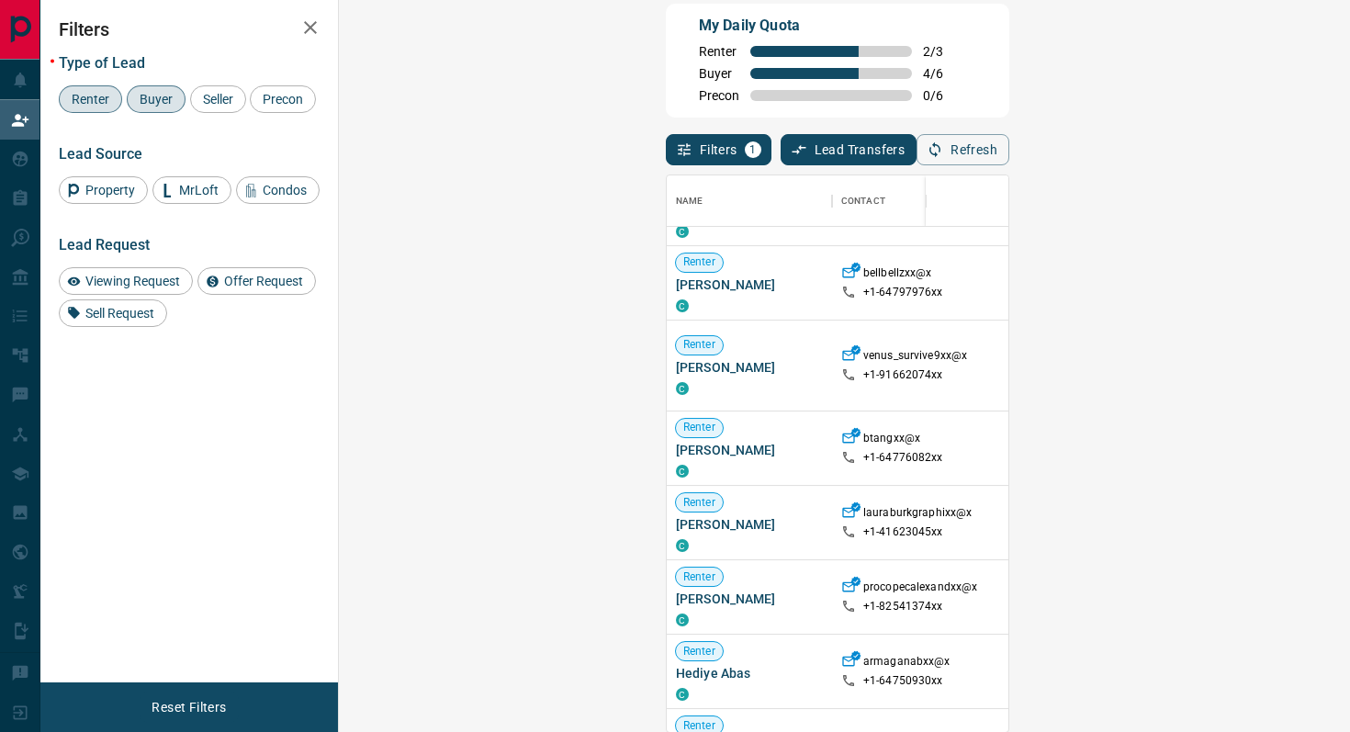
scroll to position [503, 0]
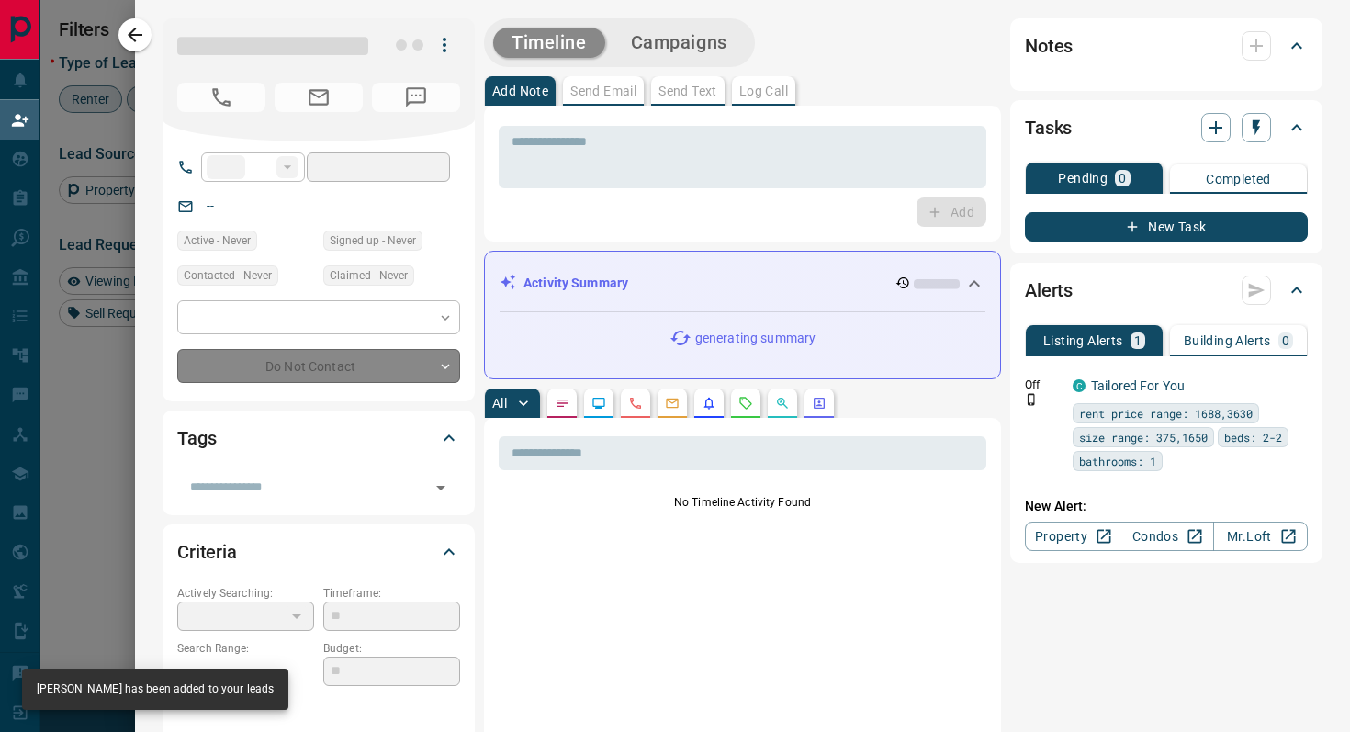
type input "**"
type input "**********"
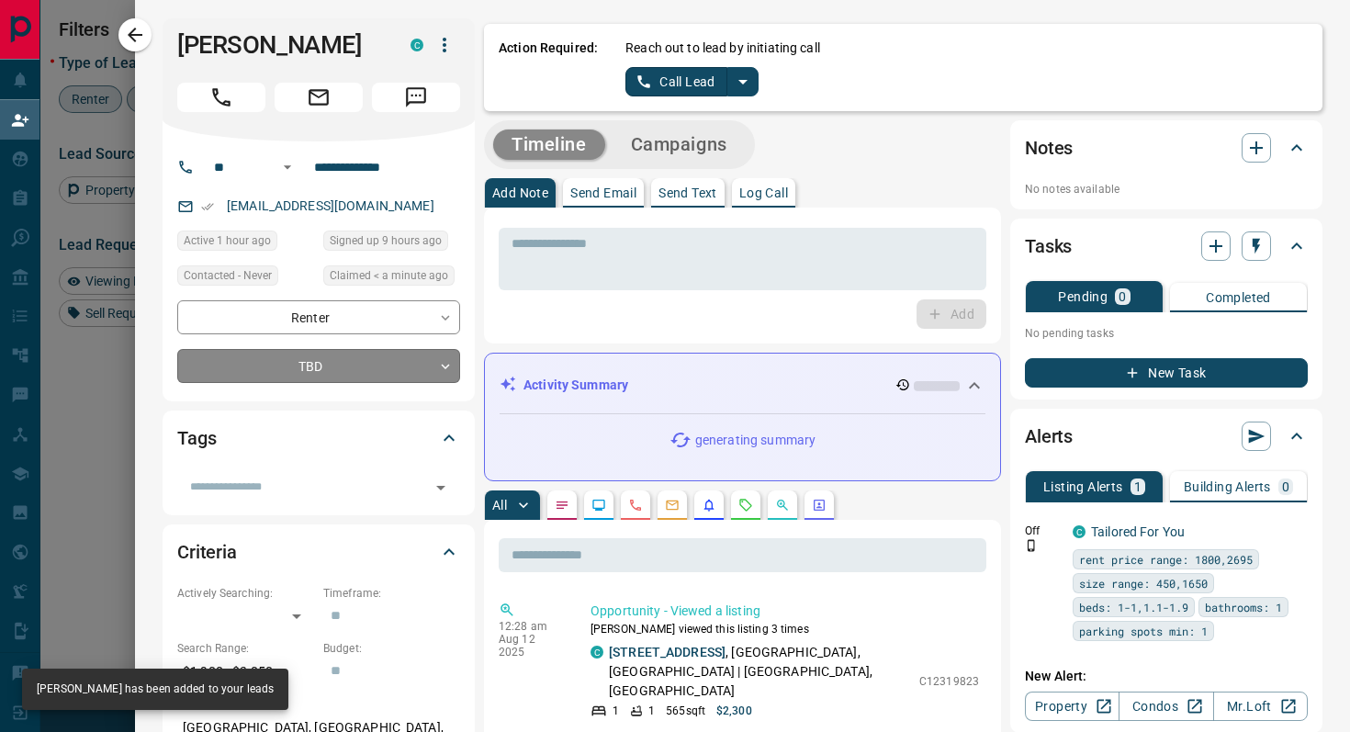
click at [393, 355] on body "Lead Transfers Claim Leads My Leads Tasks Opportunities Deals Campaigns Automat…" at bounding box center [675, 293] width 1350 height 623
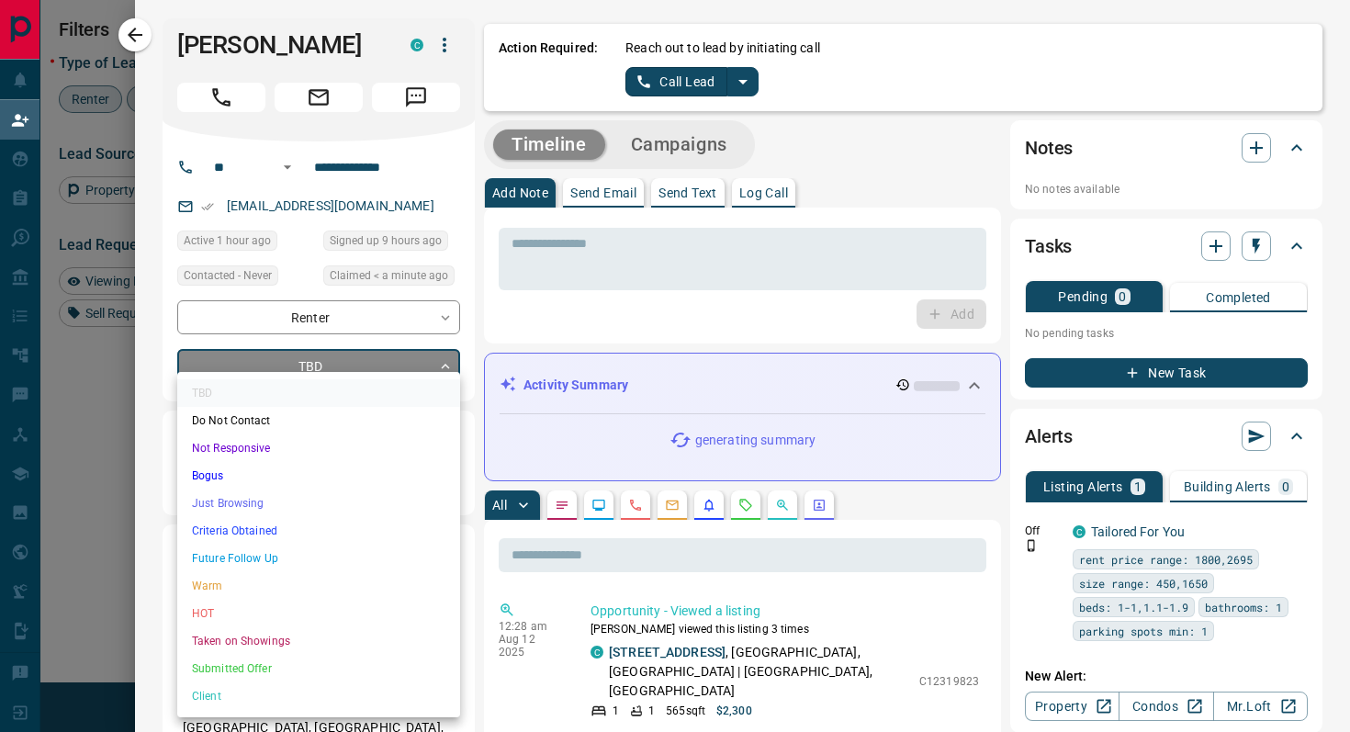
click at [347, 535] on li "Criteria Obtained" at bounding box center [318, 531] width 283 height 28
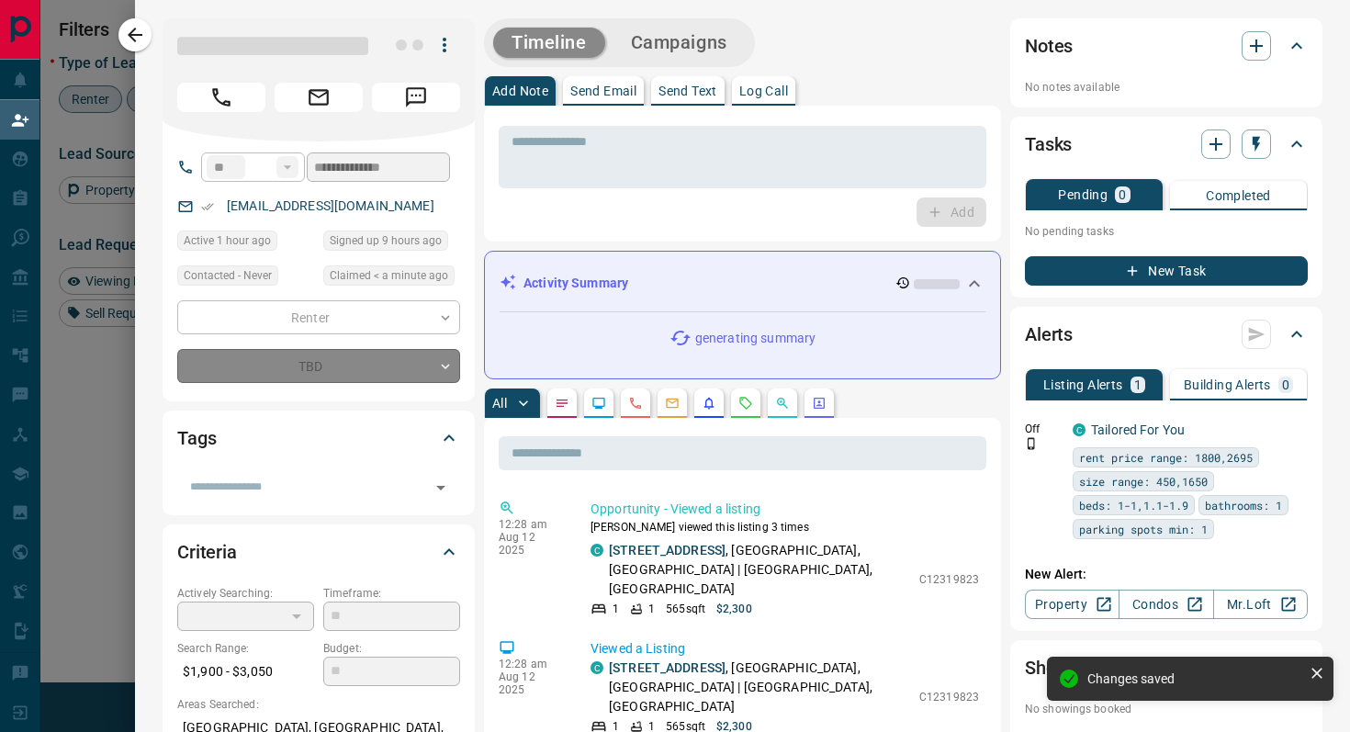
type input "*"
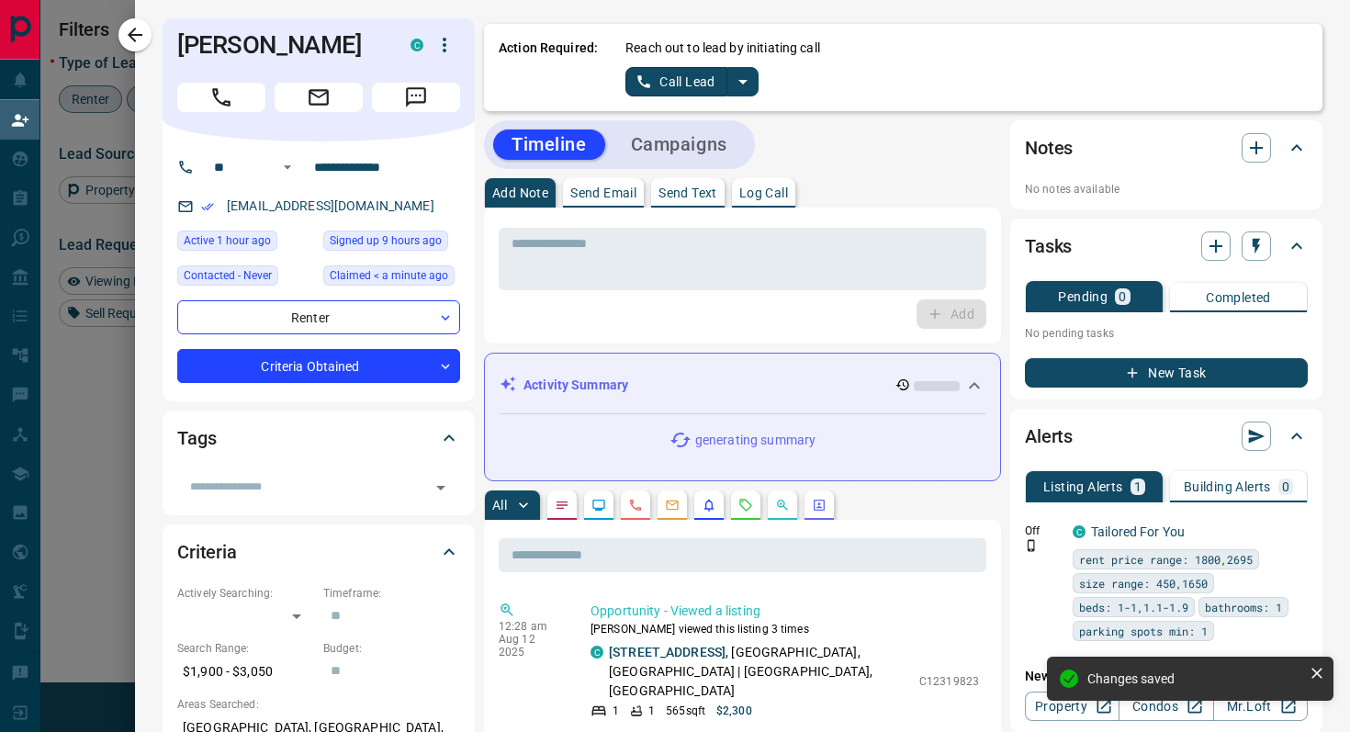
click at [750, 94] on button "split button" at bounding box center [742, 81] width 31 height 29
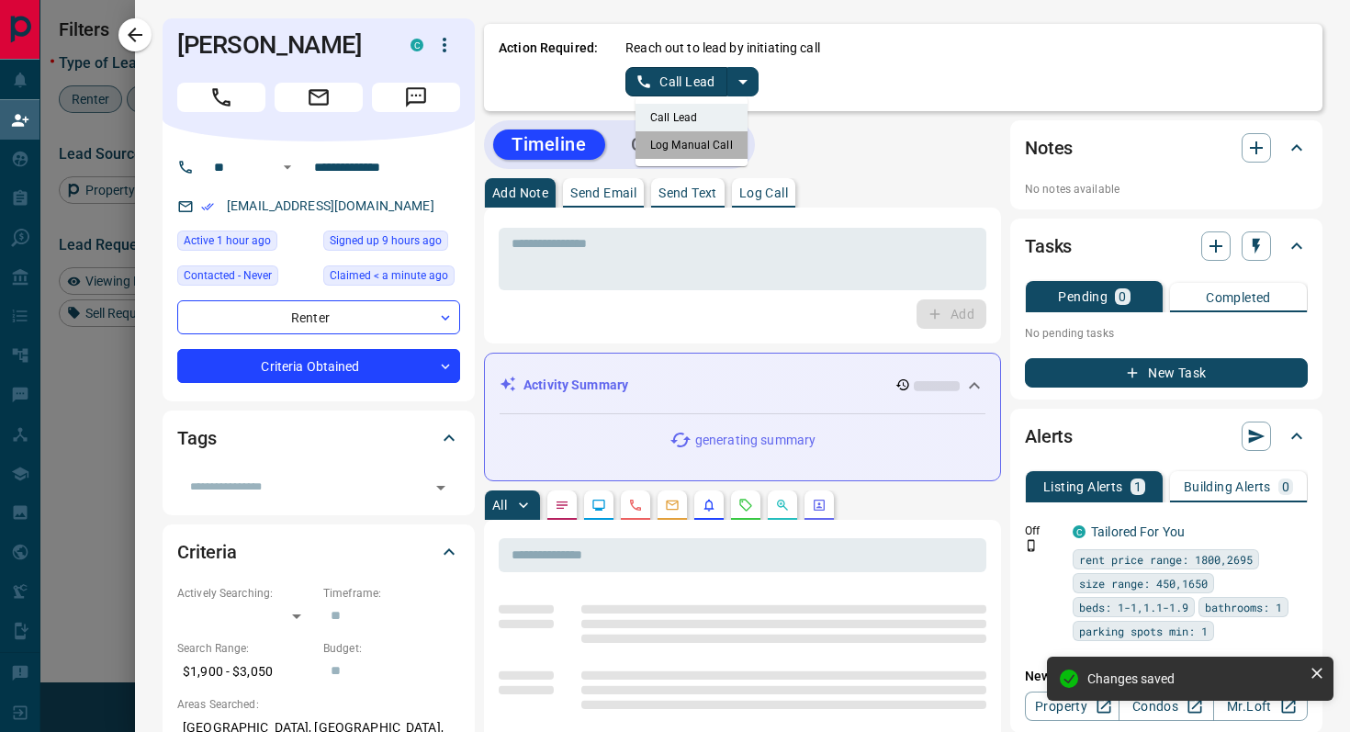
click at [727, 142] on li "Log Manual Call" at bounding box center [692, 145] width 112 height 28
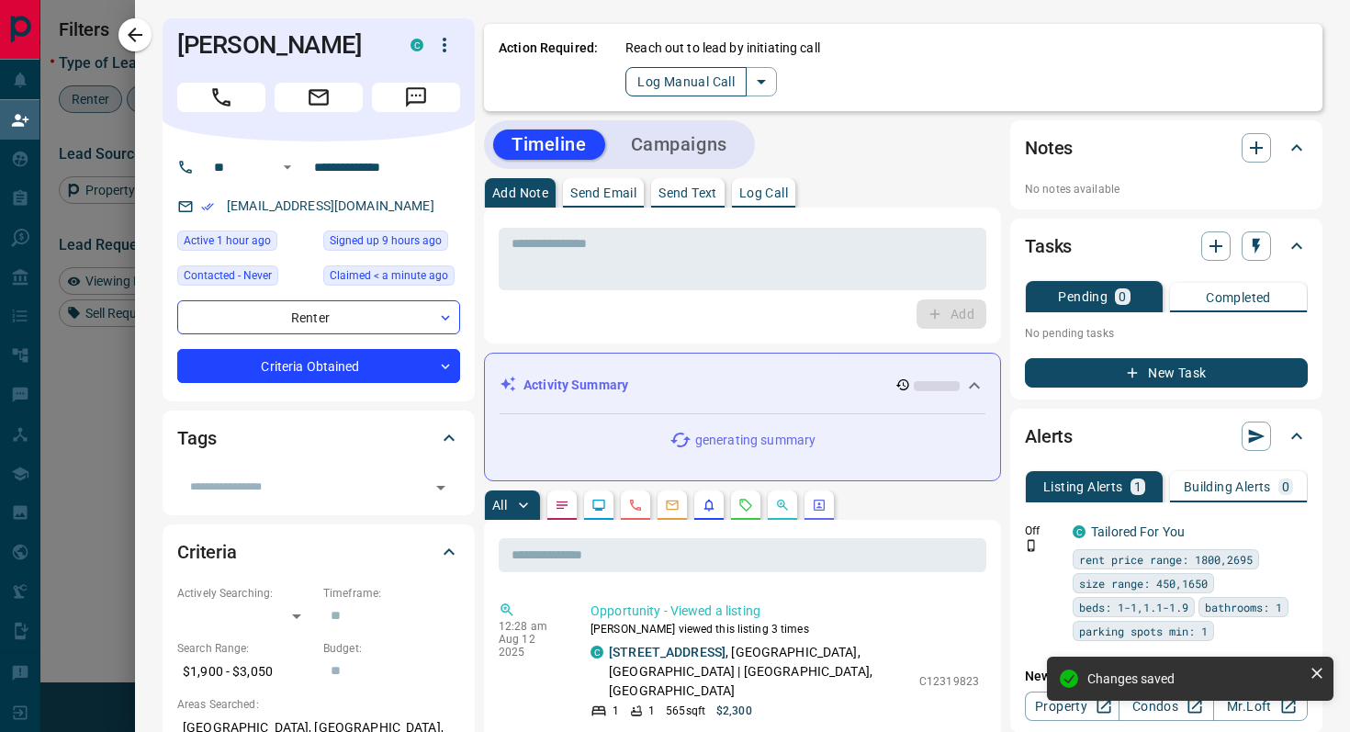
click at [645, 85] on button "Log Manual Call" at bounding box center [686, 81] width 121 height 29
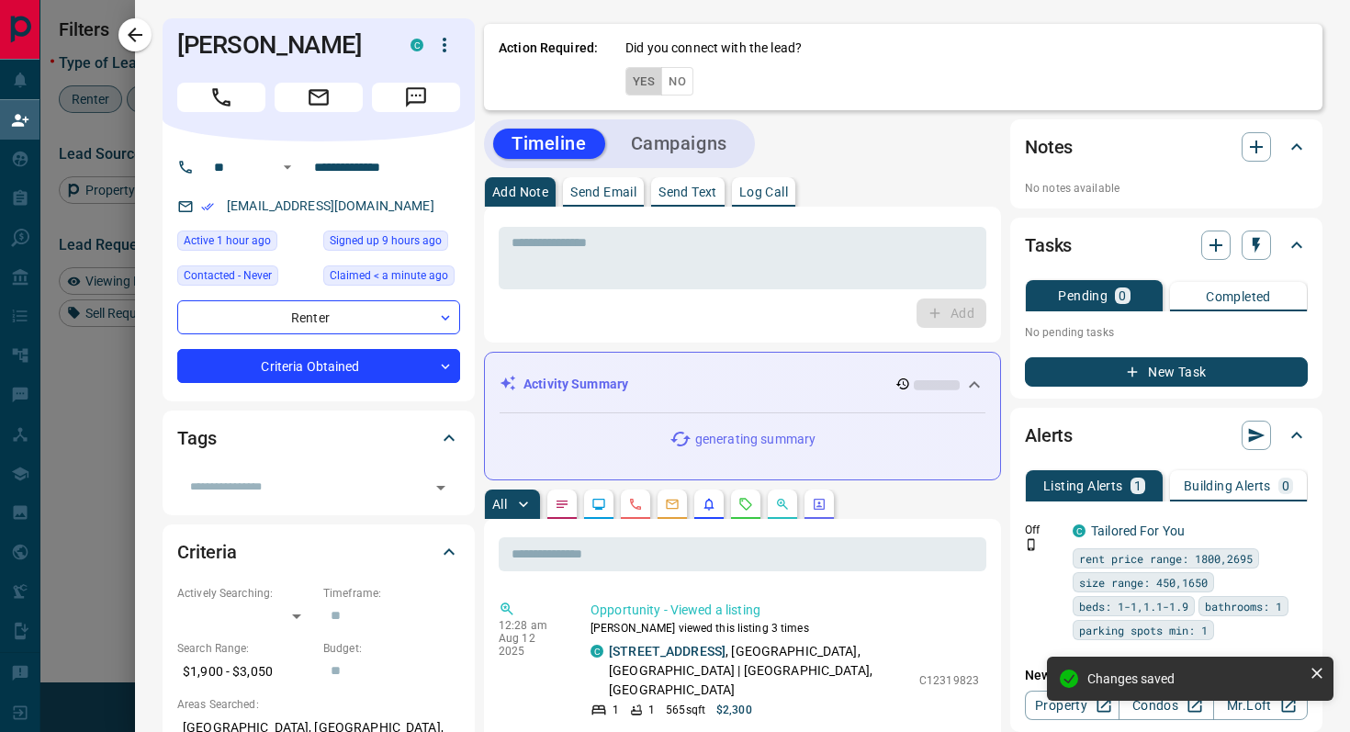
click at [645, 85] on button "Yes" at bounding box center [644, 81] width 37 height 28
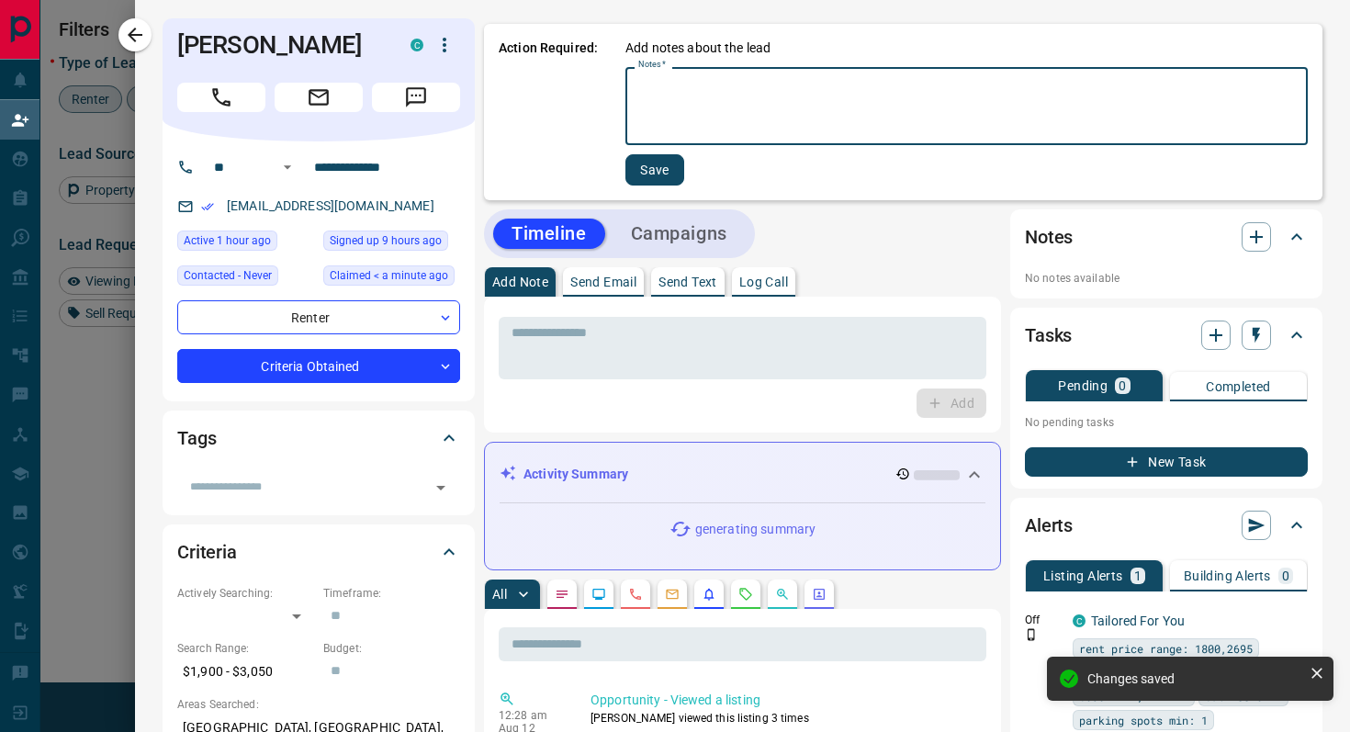
click at [704, 95] on textarea "Notes   *" at bounding box center [966, 106] width 657 height 62
type textarea "******"
click at [647, 171] on button "Save" at bounding box center [653, 169] width 59 height 31
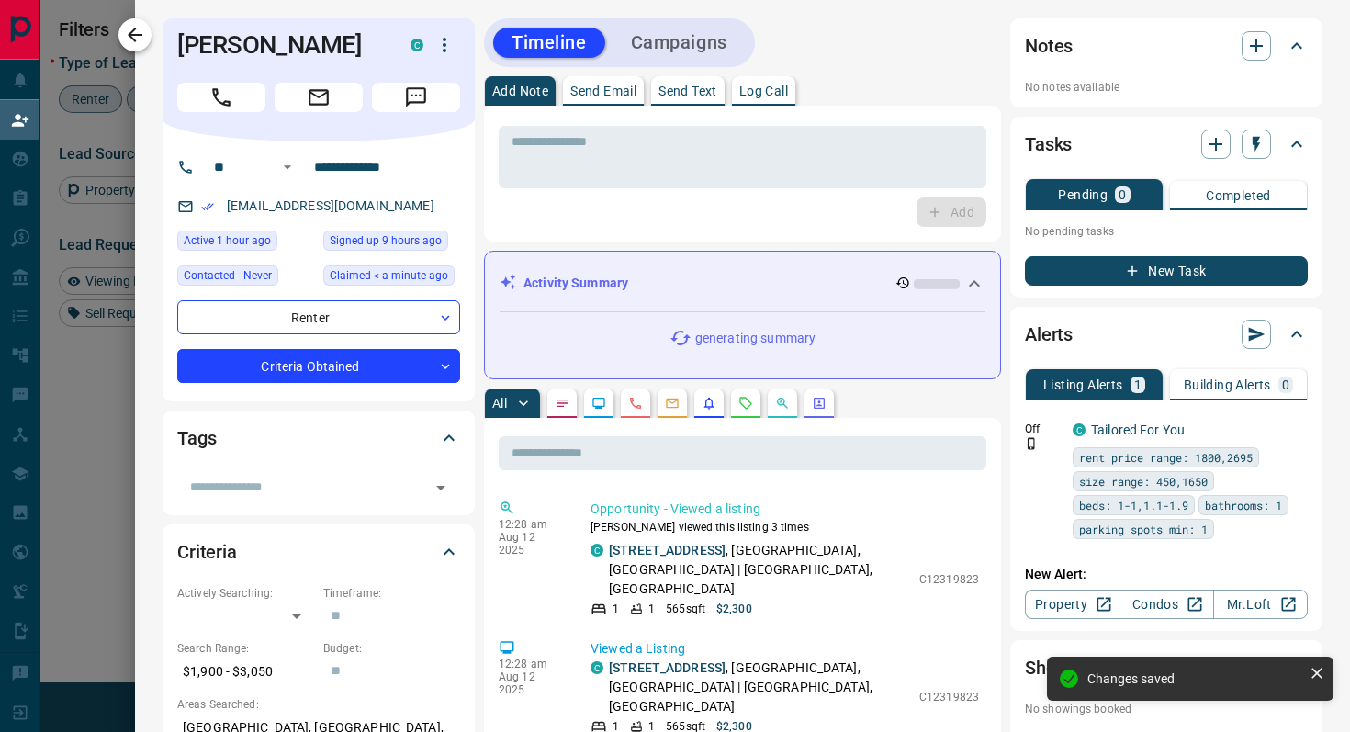
click at [142, 37] on icon "button" at bounding box center [135, 35] width 22 height 22
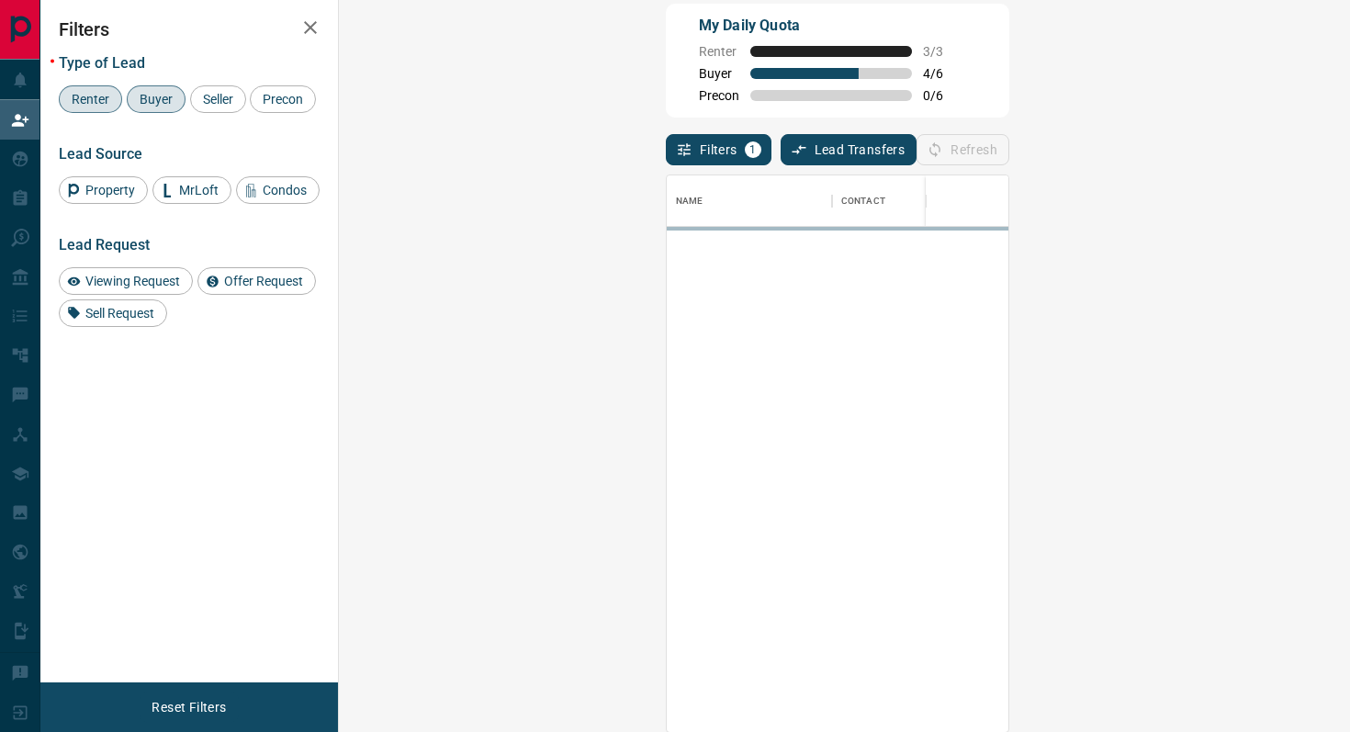
scroll to position [556, 972]
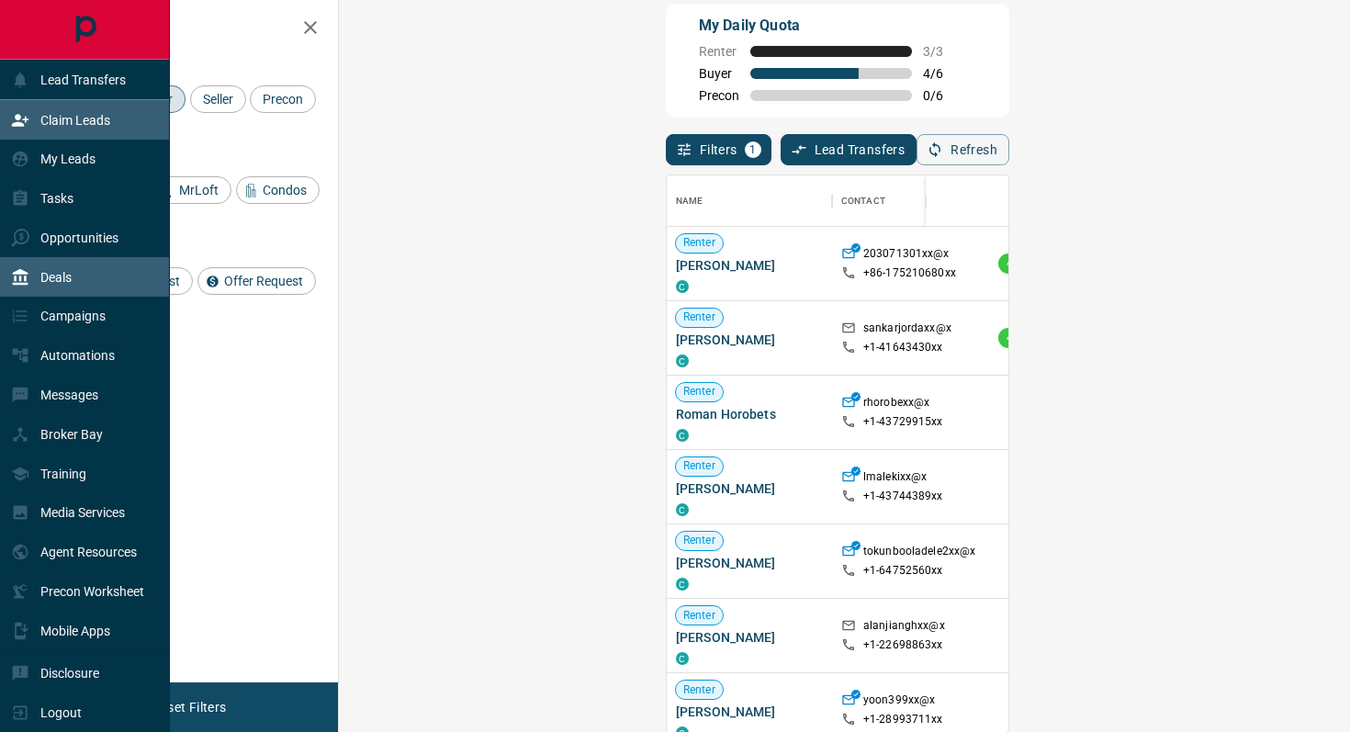
click at [72, 276] on p "Deals" at bounding box center [55, 277] width 31 height 15
